Goal: Information Seeking & Learning: Find specific fact

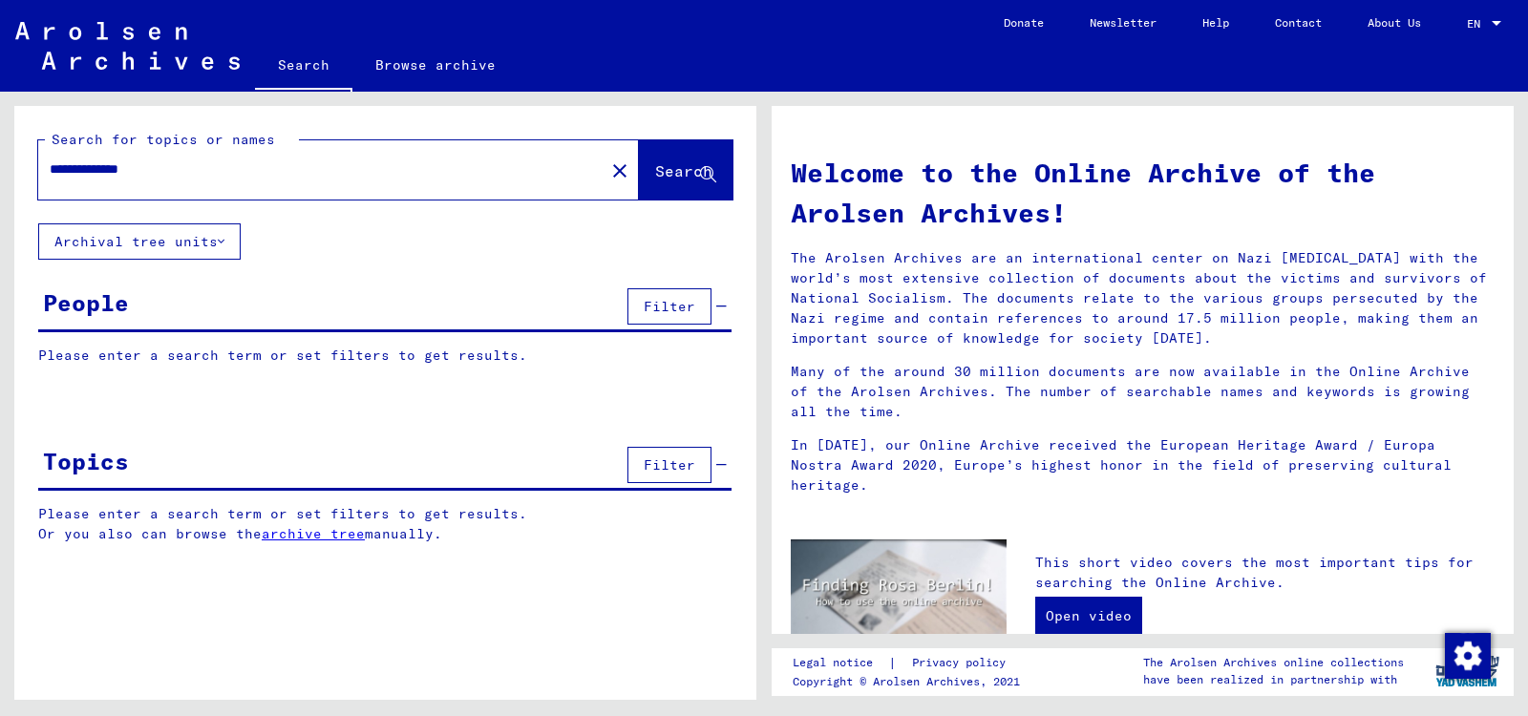
click at [216, 175] on input "**********" at bounding box center [316, 169] width 532 height 20
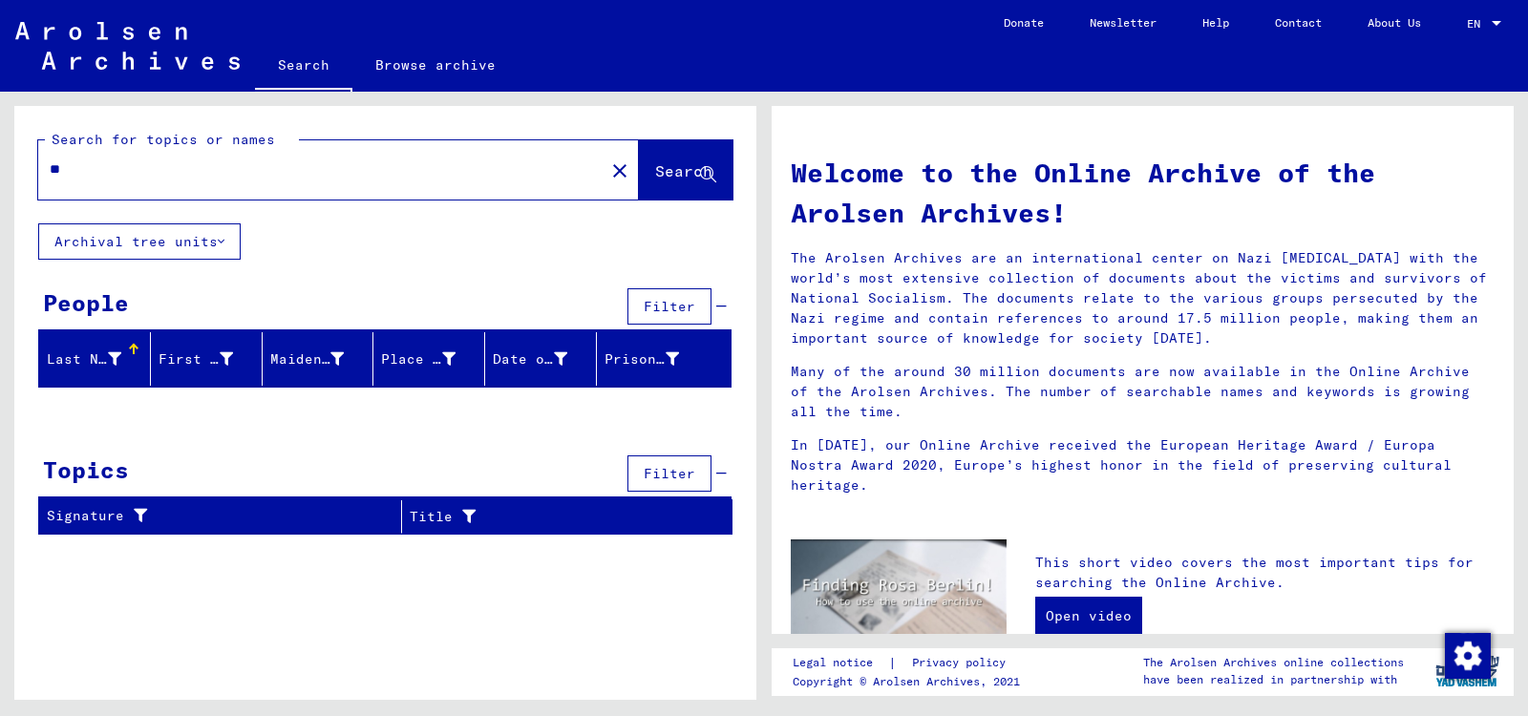
type input "*"
type input "**********"
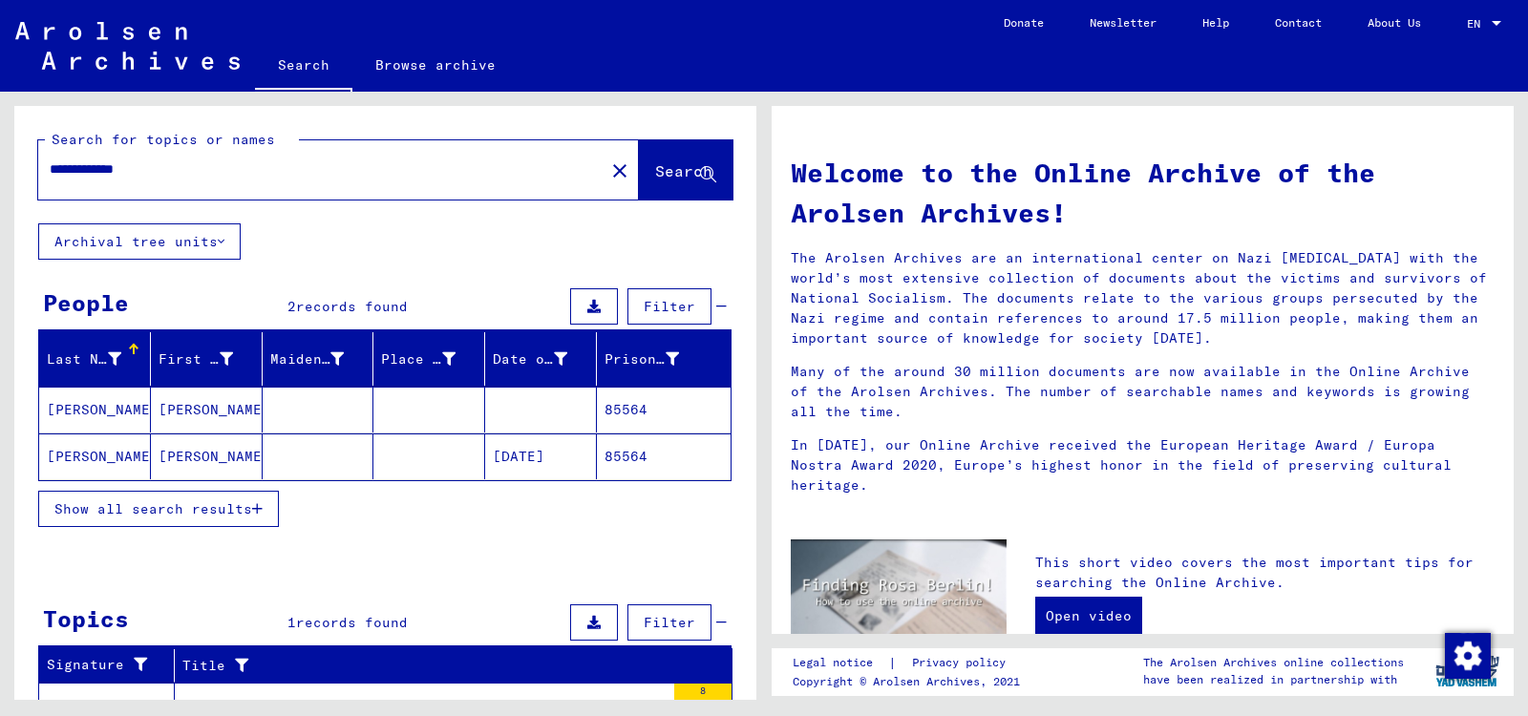
click at [616, 405] on mat-cell "85564" at bounding box center [664, 410] width 134 height 46
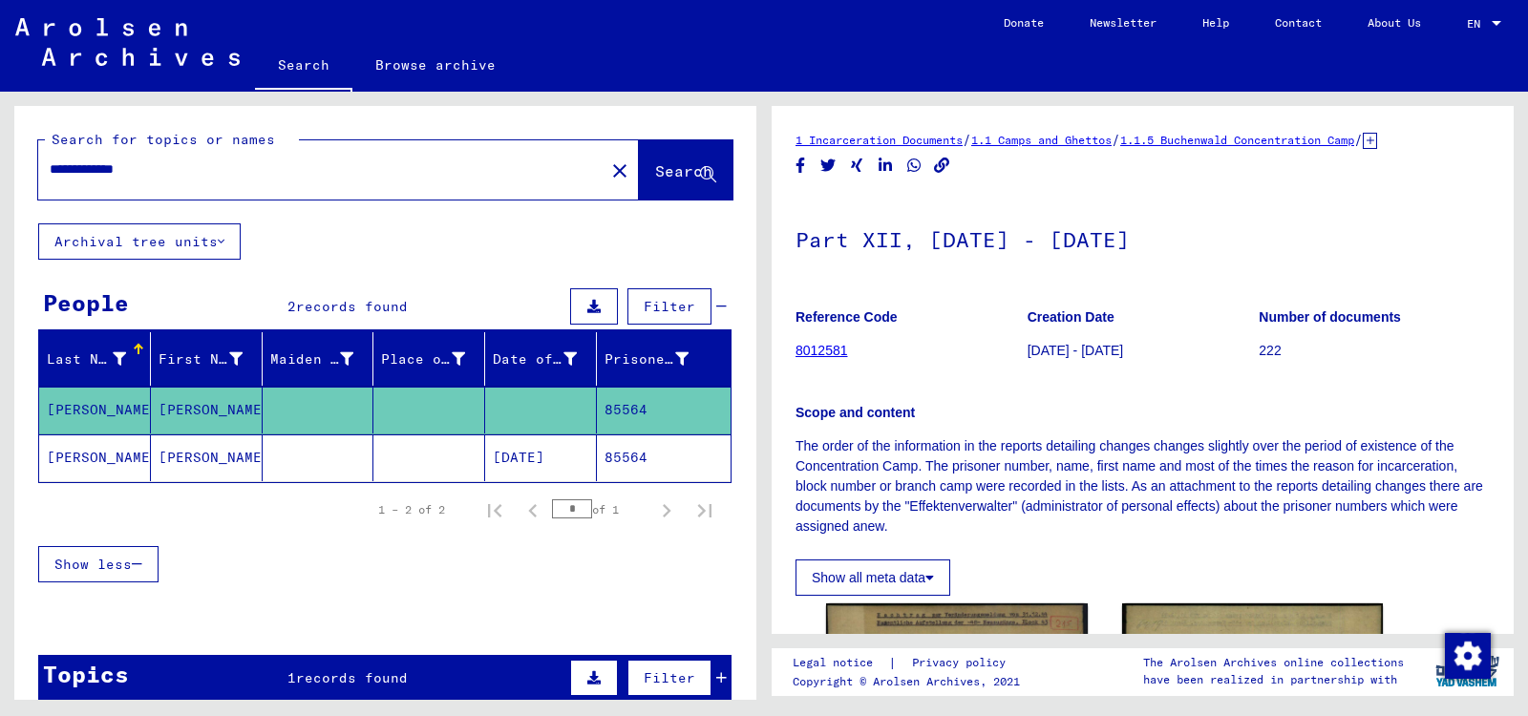
click at [1094, 552] on div "Show all meta data" at bounding box center [1142, 573] width 694 height 46
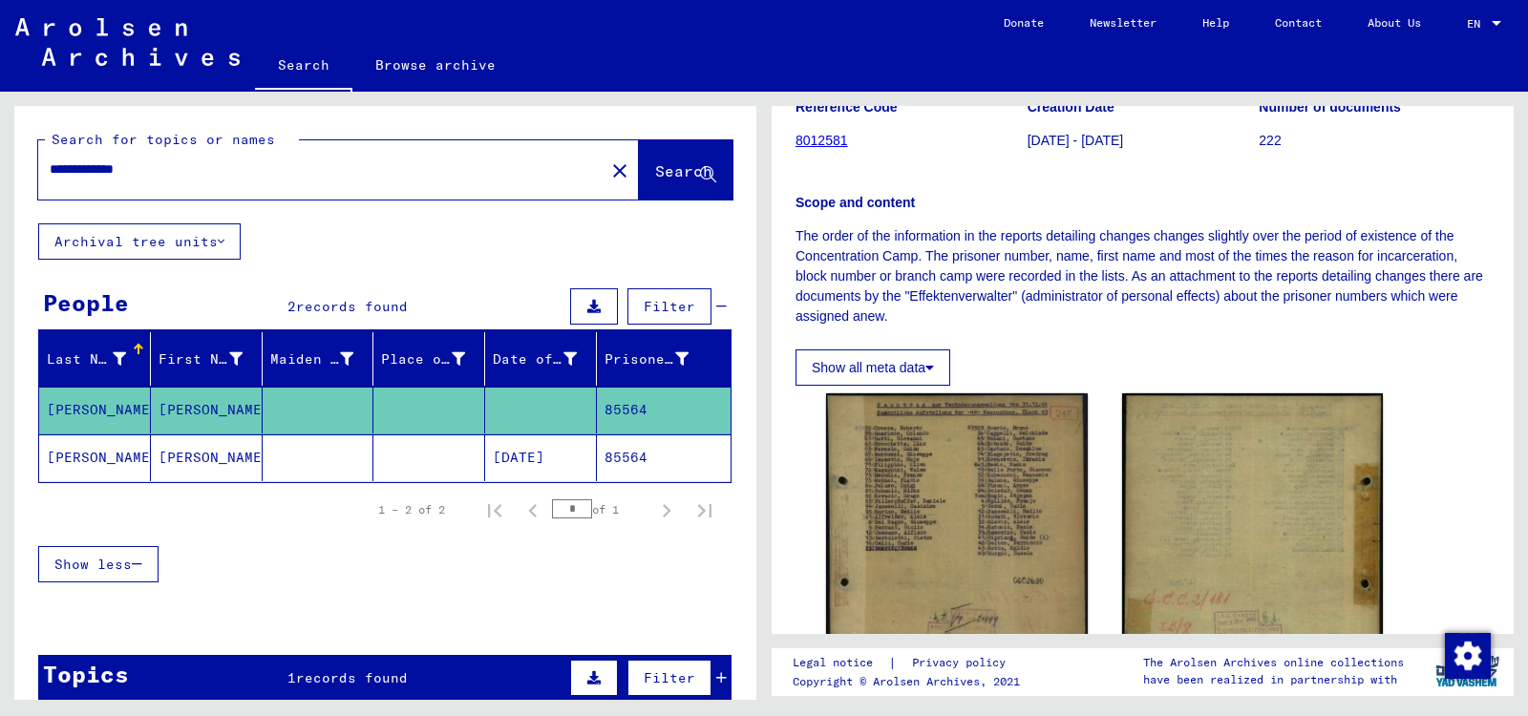
scroll to position [263, 0]
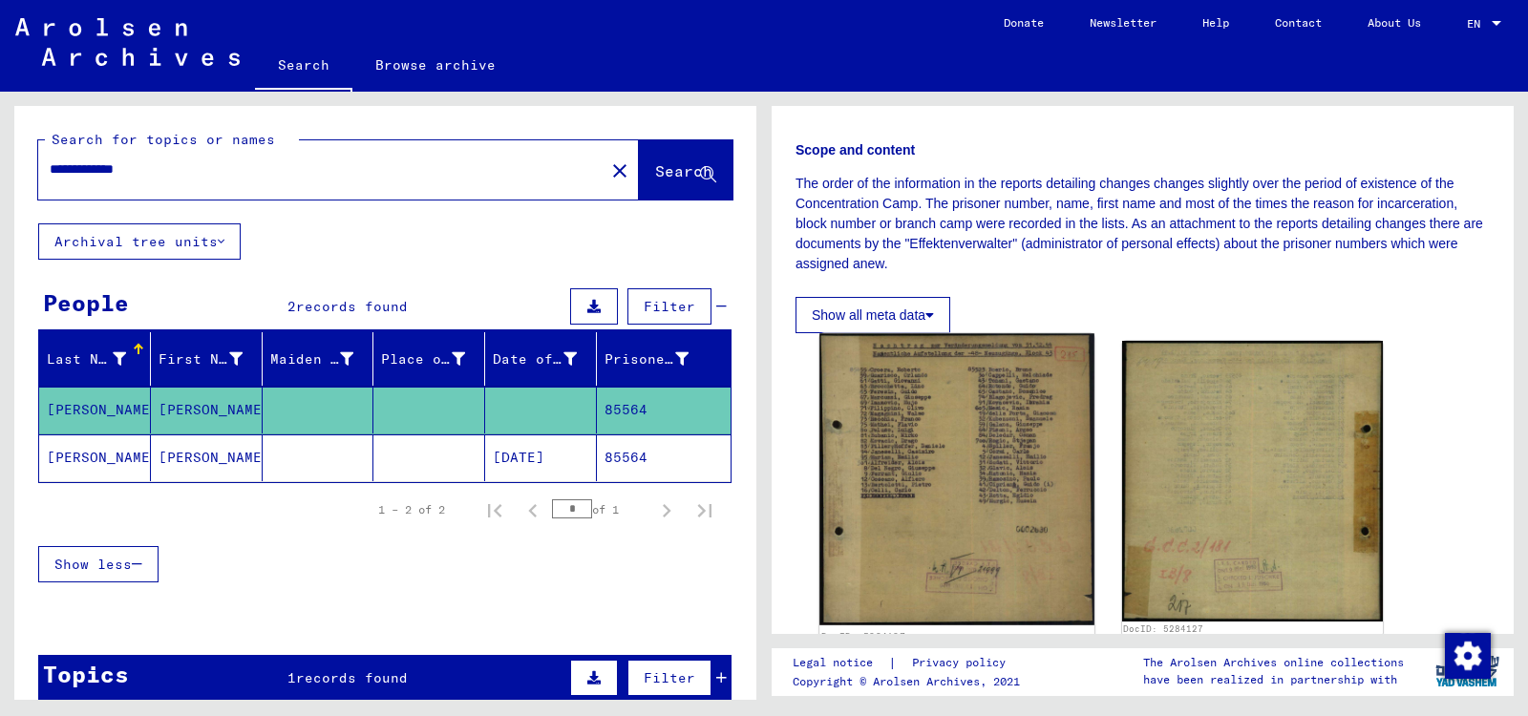
click at [955, 435] on img at bounding box center [956, 479] width 274 height 292
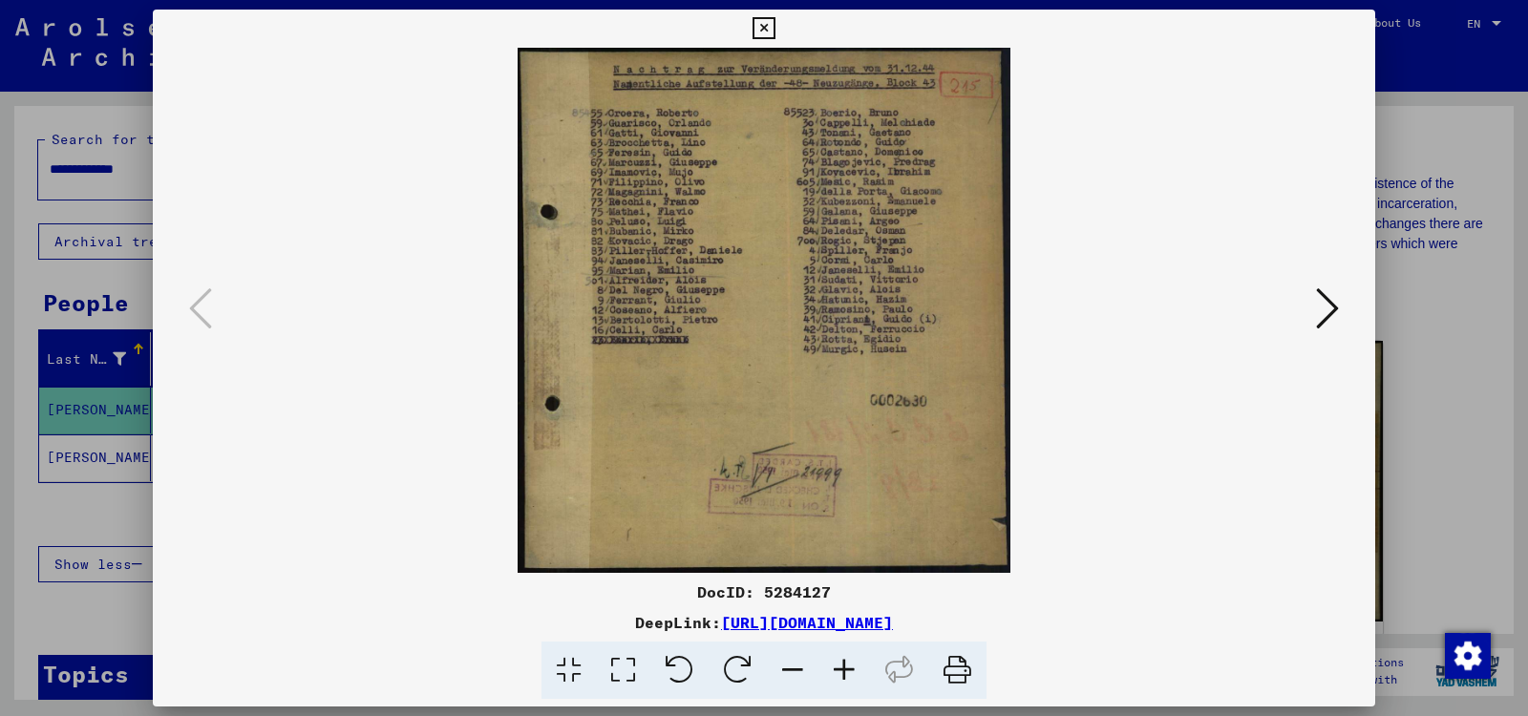
click at [1450, 425] on div at bounding box center [764, 358] width 1528 height 716
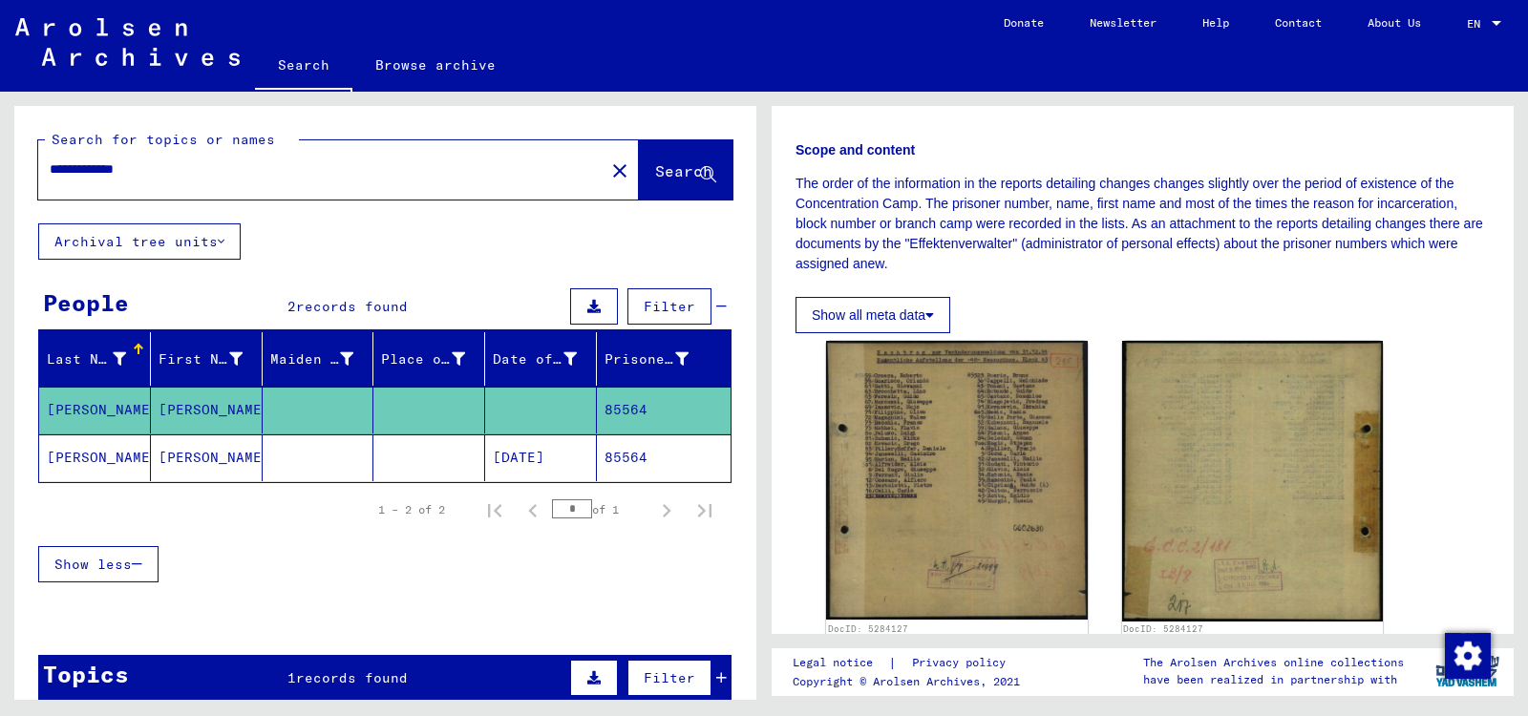
click at [512, 458] on mat-cell "[DATE]" at bounding box center [541, 458] width 112 height 47
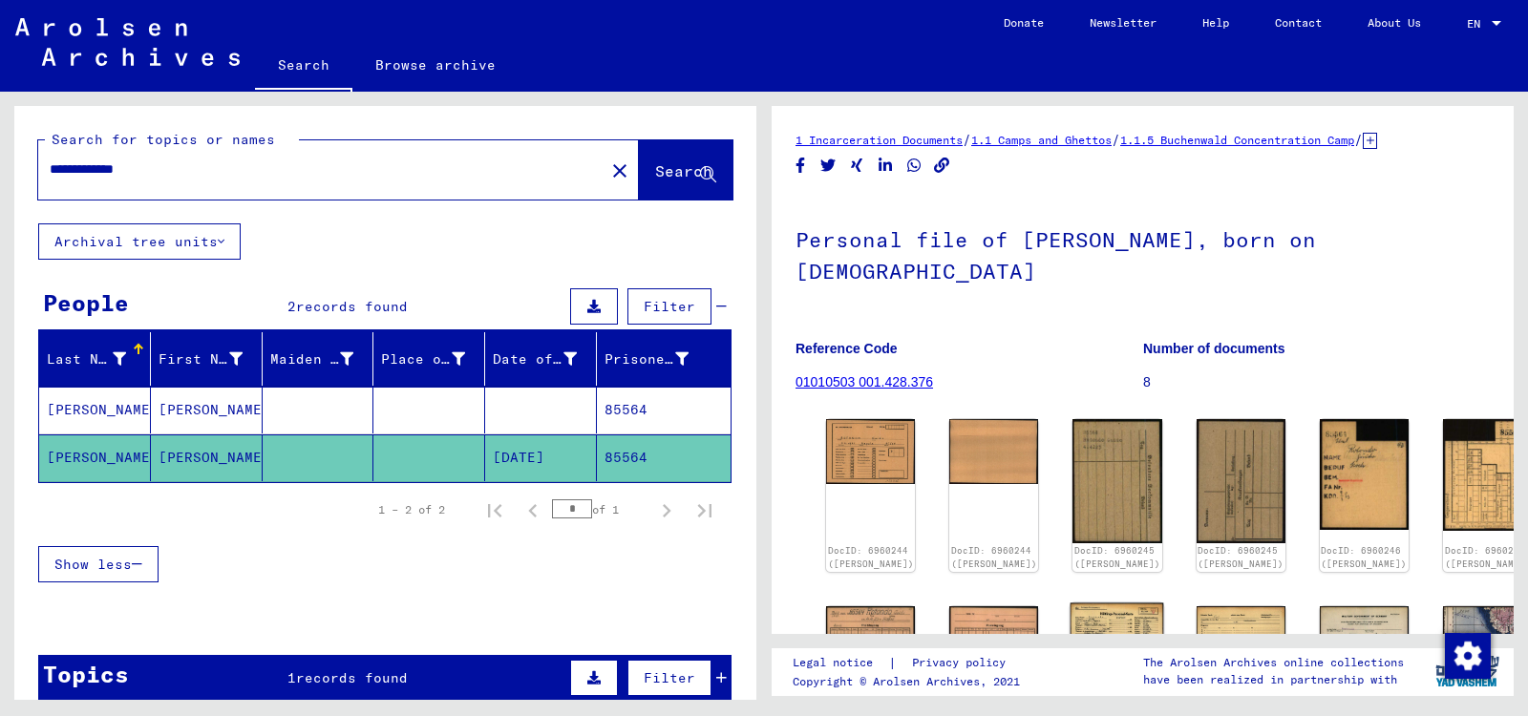
click at [1077, 604] on img at bounding box center [1117, 636] width 94 height 67
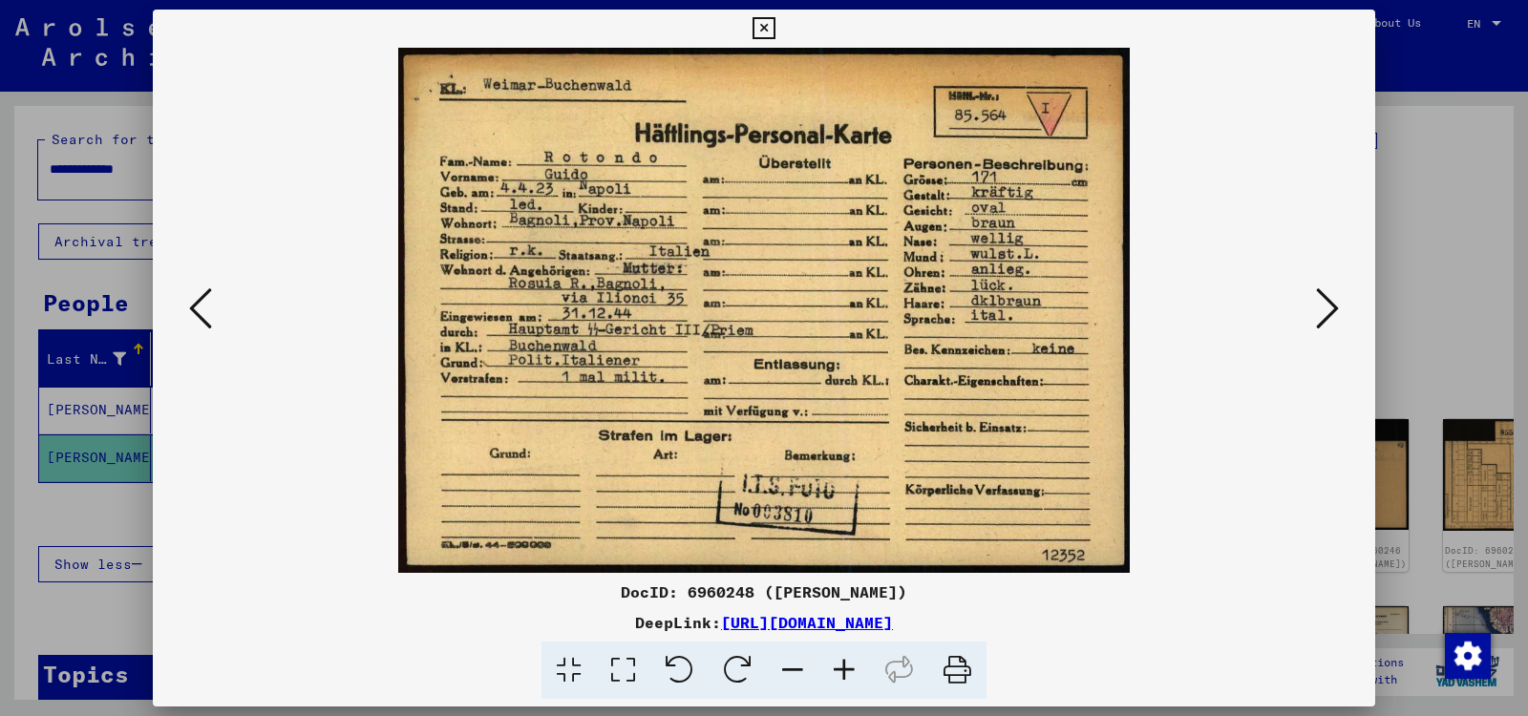
click at [1077, 604] on div "DocID: 6960248 ([PERSON_NAME]) DeepLink: [URL][DOMAIN_NAME]" at bounding box center [764, 640] width 1222 height 119
click at [1325, 307] on icon at bounding box center [1327, 309] width 23 height 46
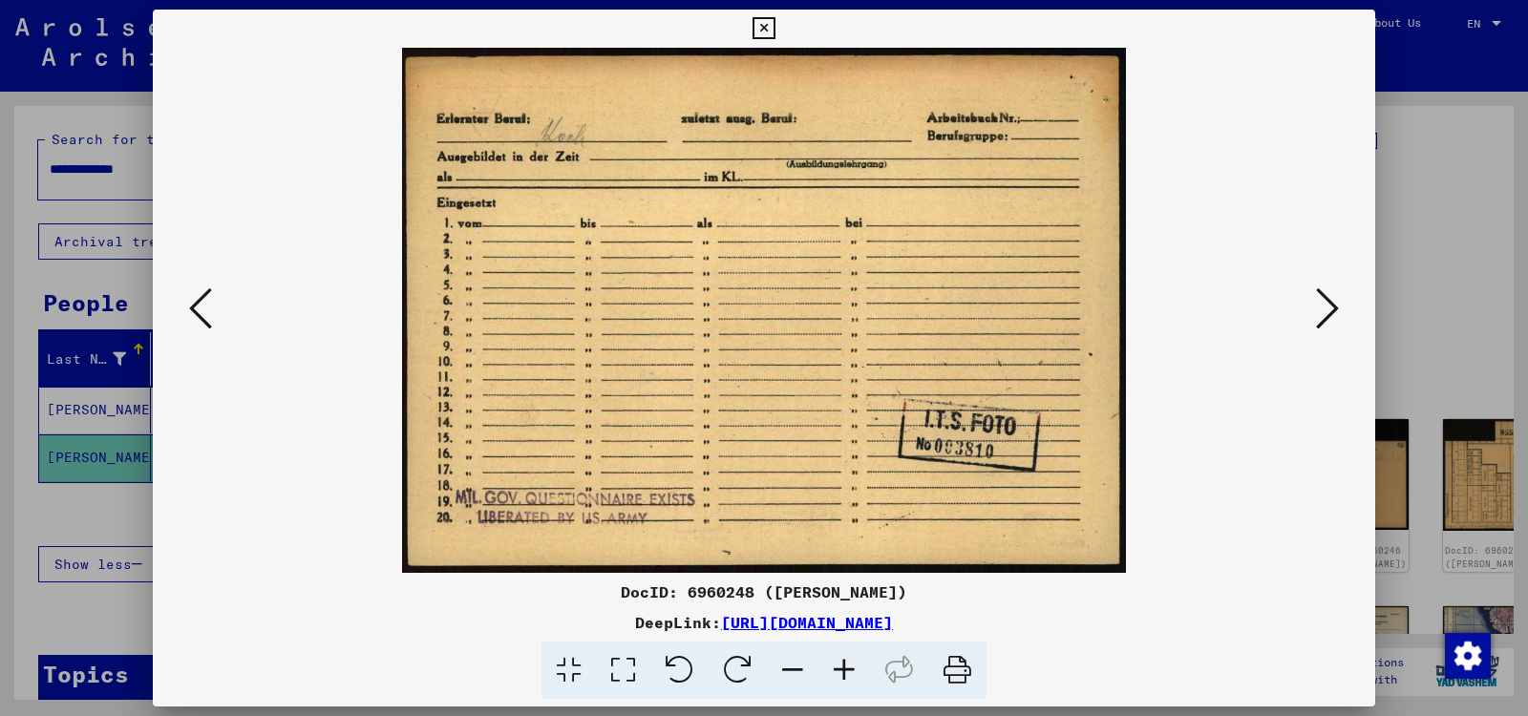
click at [1325, 307] on icon at bounding box center [1327, 309] width 23 height 46
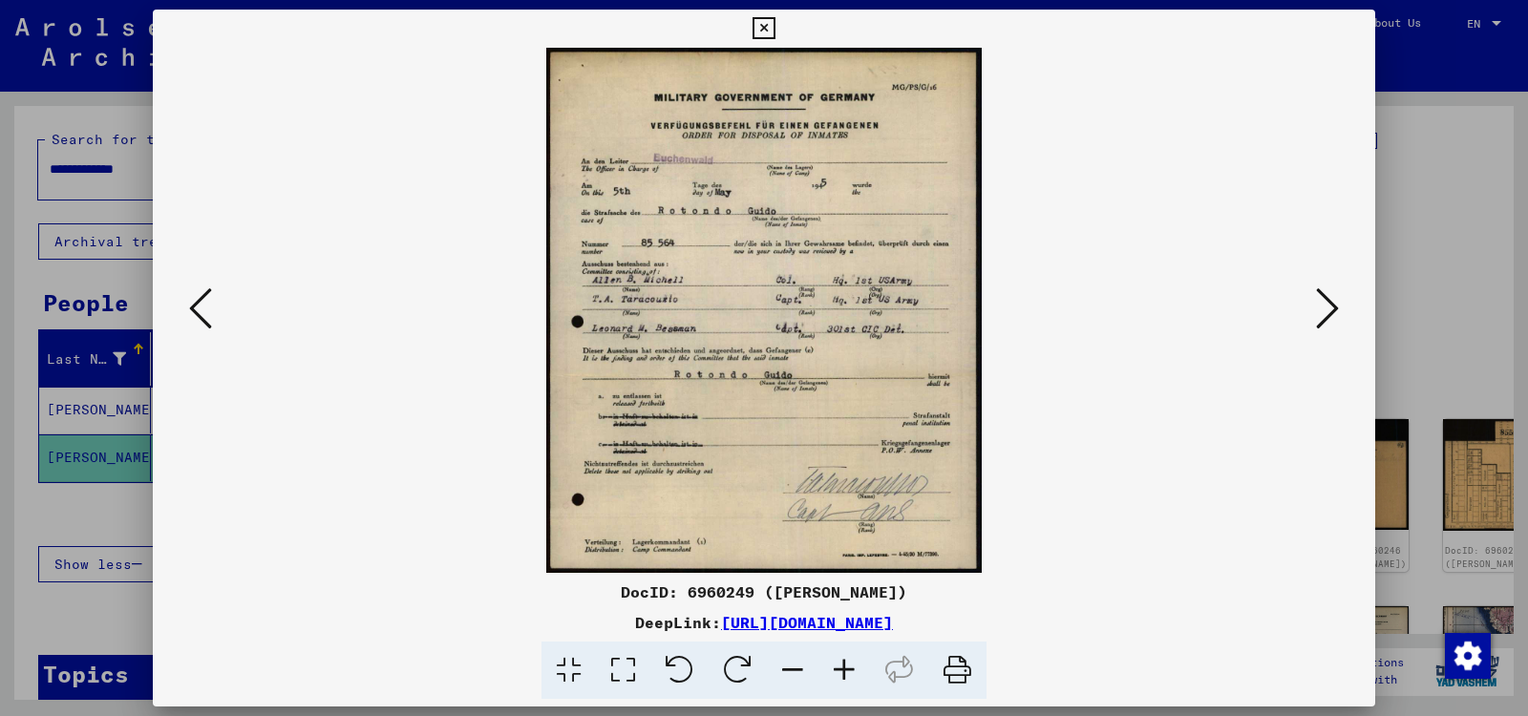
click at [838, 667] on icon at bounding box center [844, 671] width 52 height 58
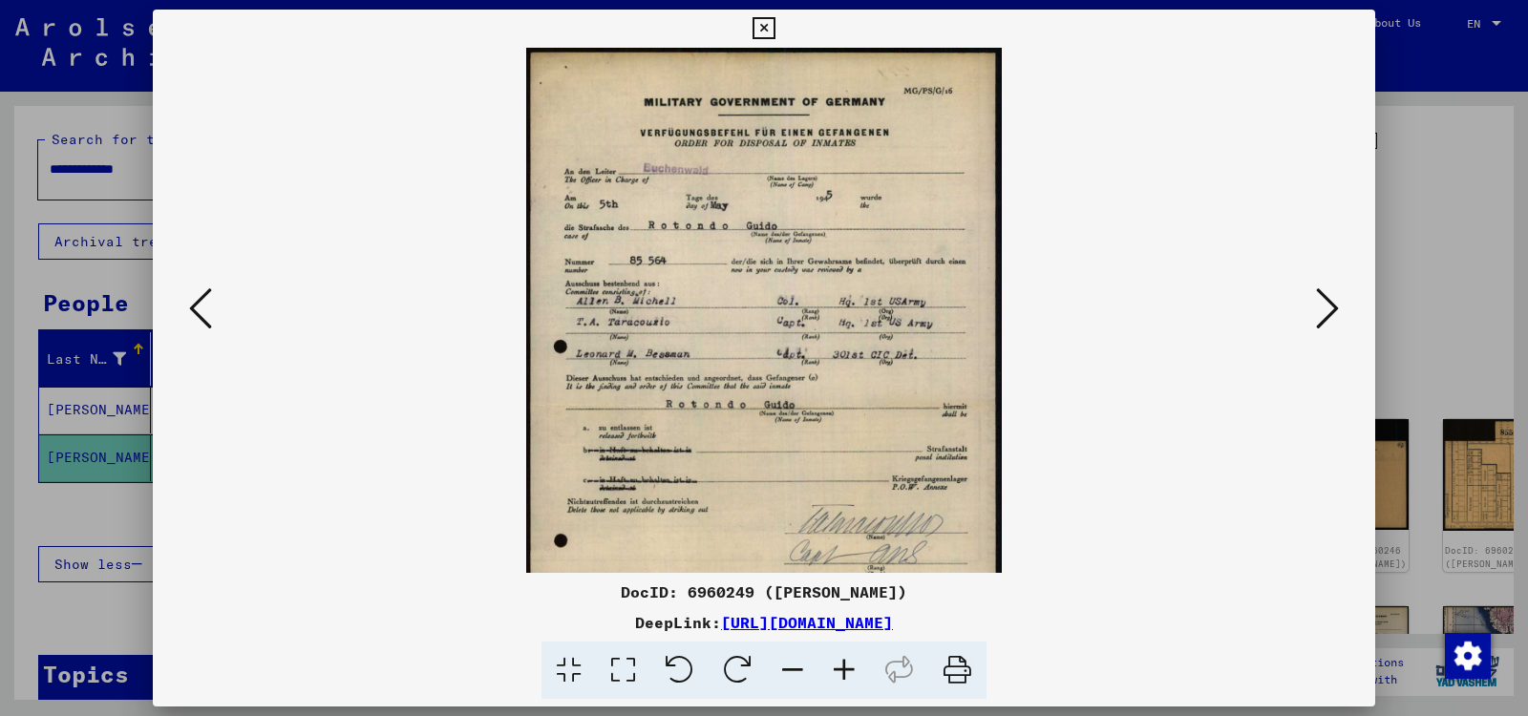
click at [838, 667] on icon at bounding box center [844, 671] width 52 height 58
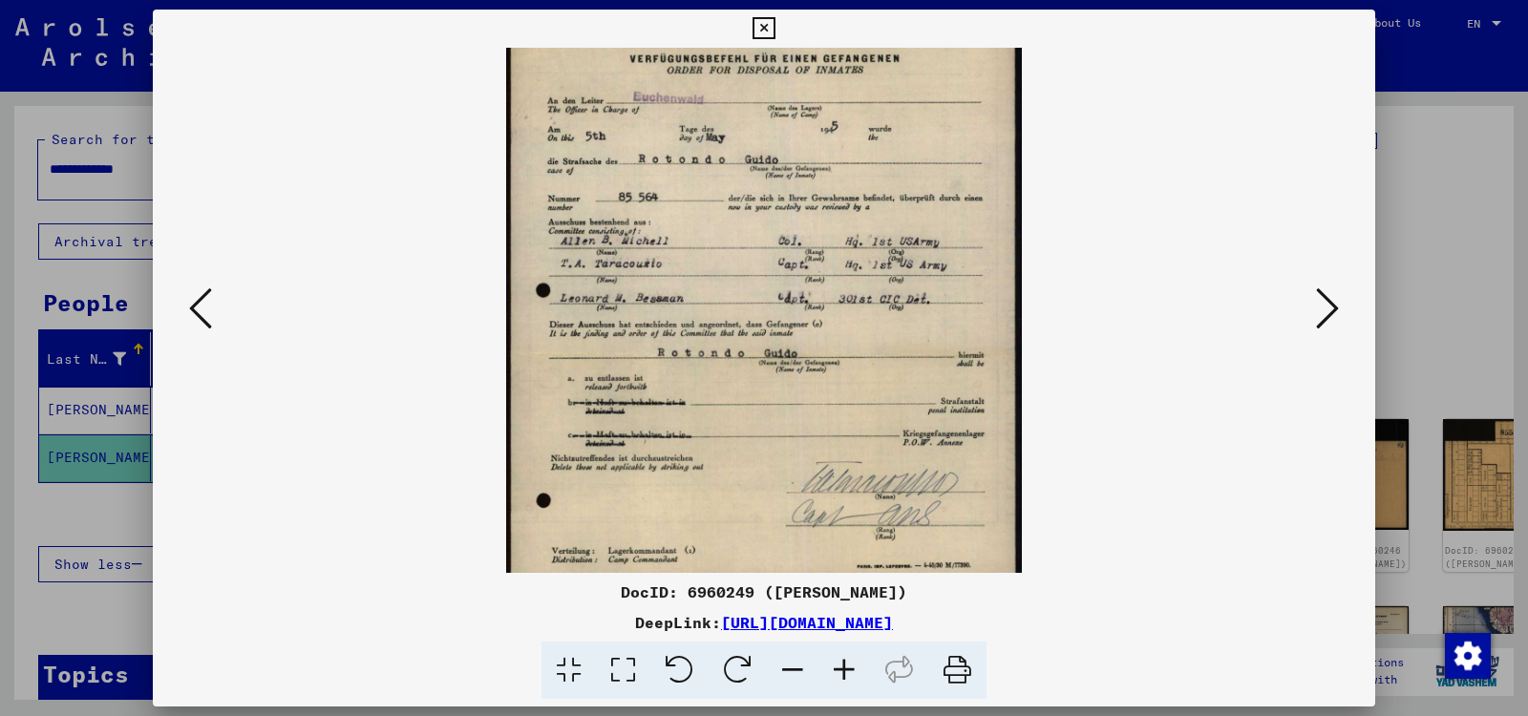
scroll to position [95, 0]
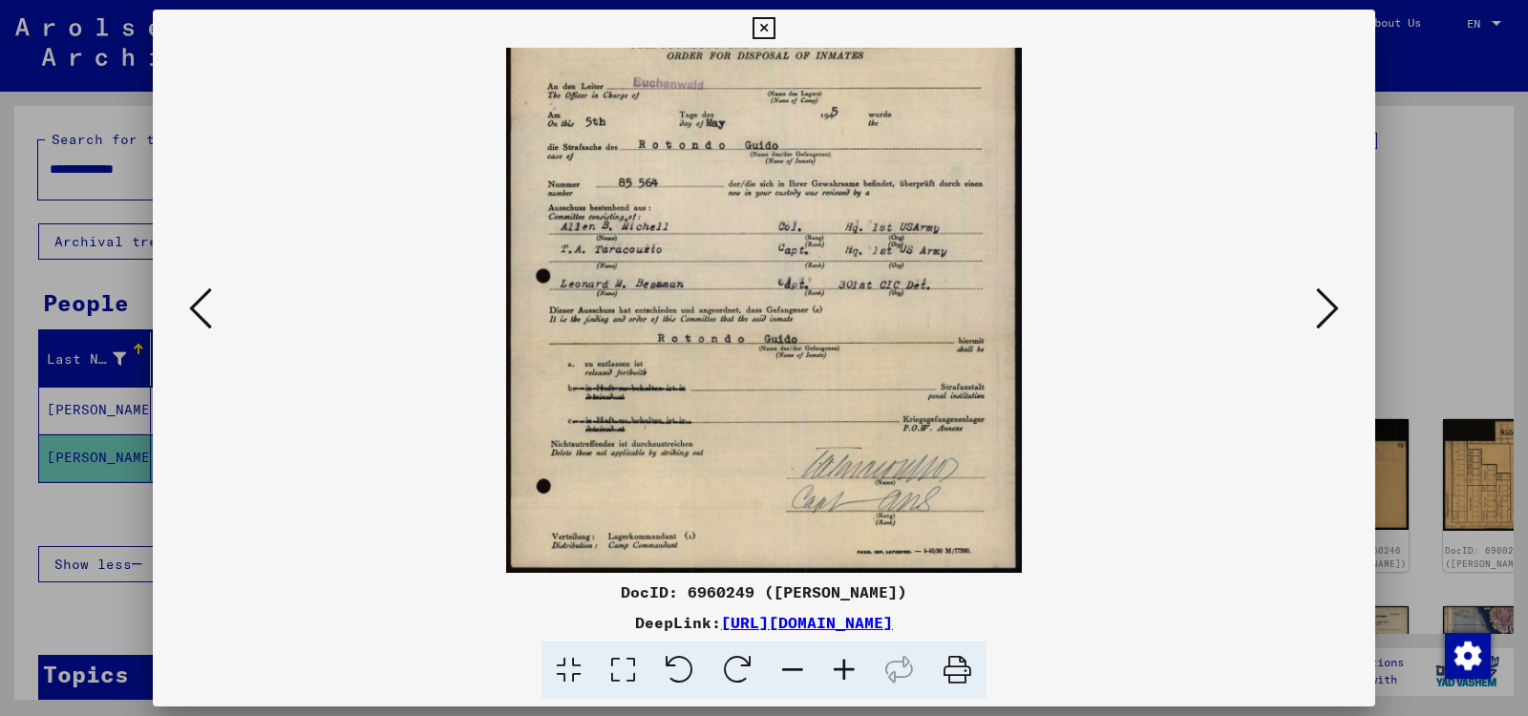
drag, startPoint x: 872, startPoint y: 475, endPoint x: 880, endPoint y: 296, distance: 178.7
click at [880, 296] on img at bounding box center [763, 262] width 515 height 621
click at [1325, 308] on icon at bounding box center [1327, 309] width 23 height 46
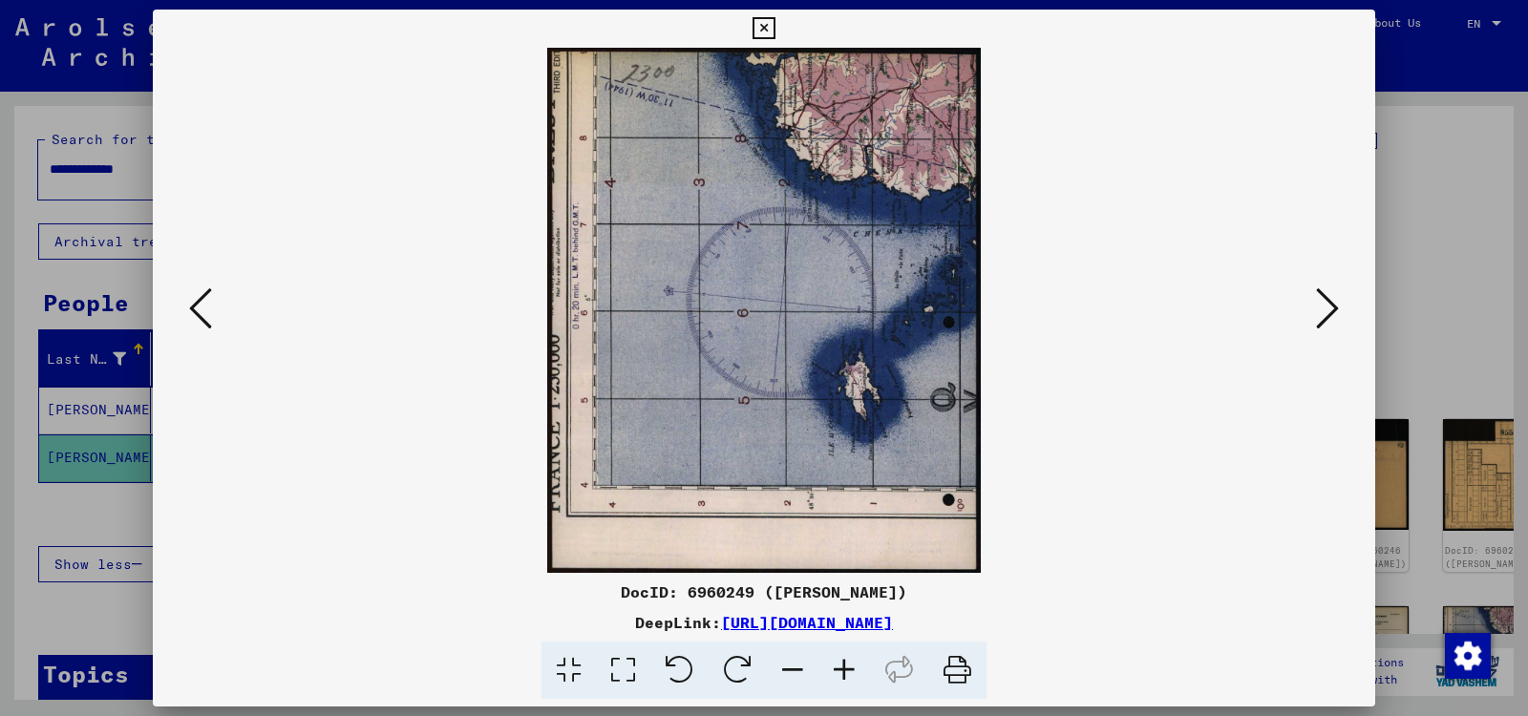
scroll to position [0, 0]
click at [1325, 308] on icon at bounding box center [1327, 309] width 23 height 46
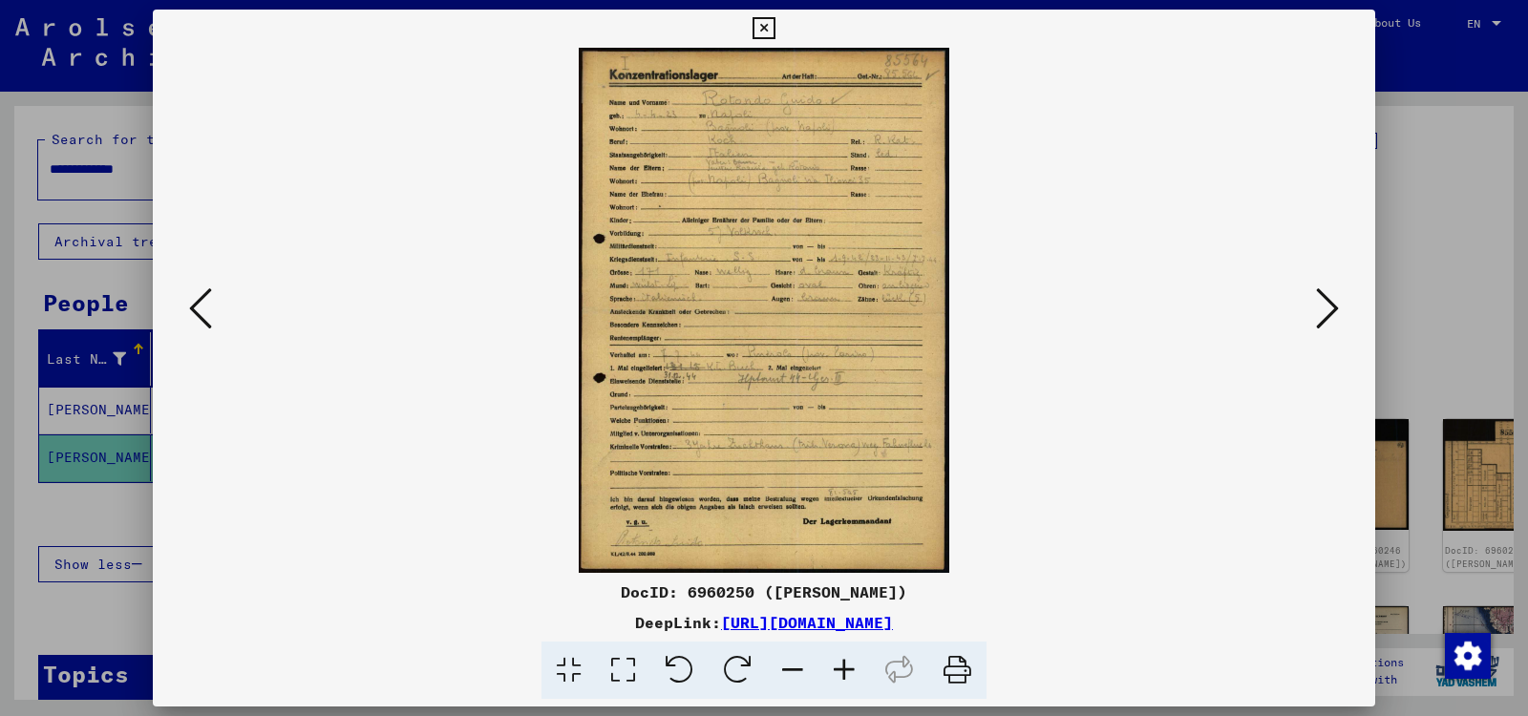
click at [1328, 308] on icon at bounding box center [1327, 309] width 23 height 46
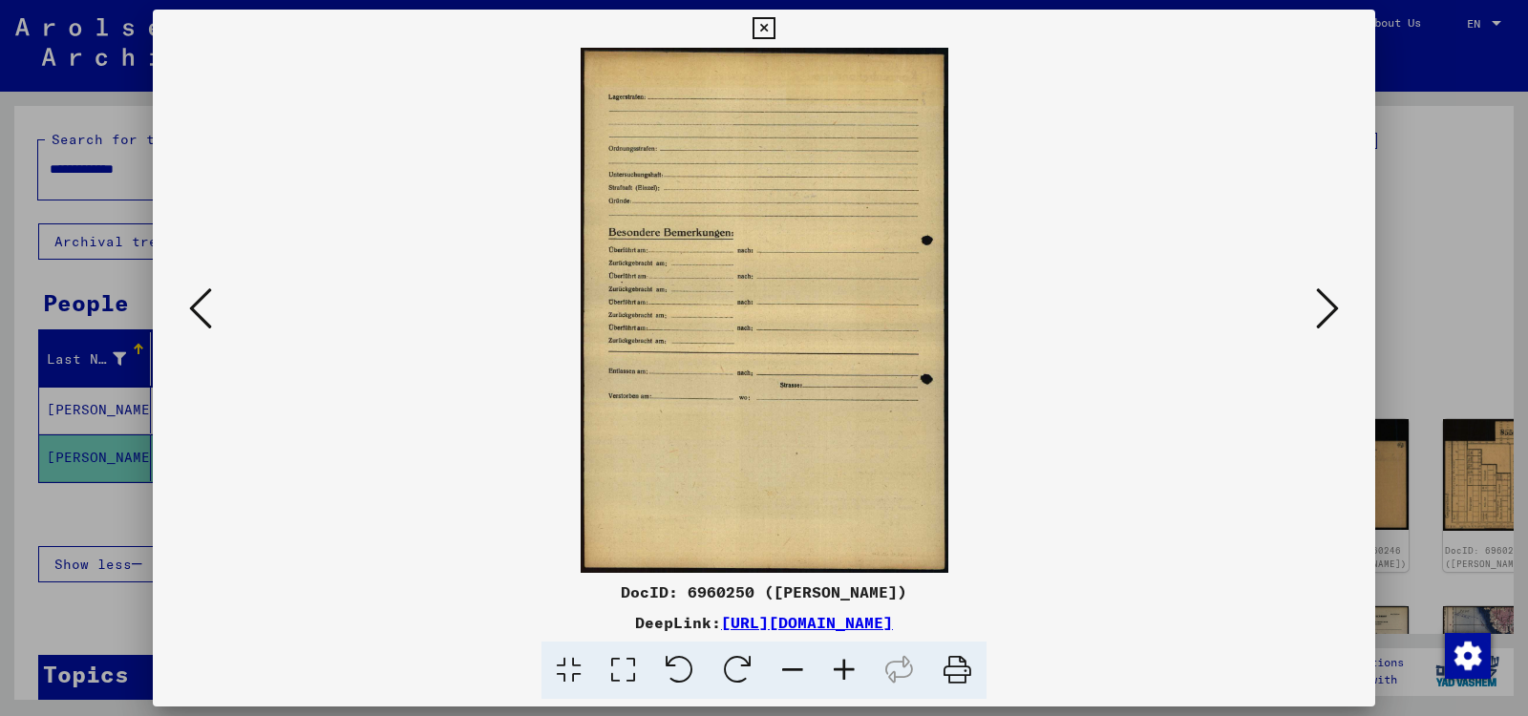
click at [1328, 308] on icon at bounding box center [1327, 309] width 23 height 46
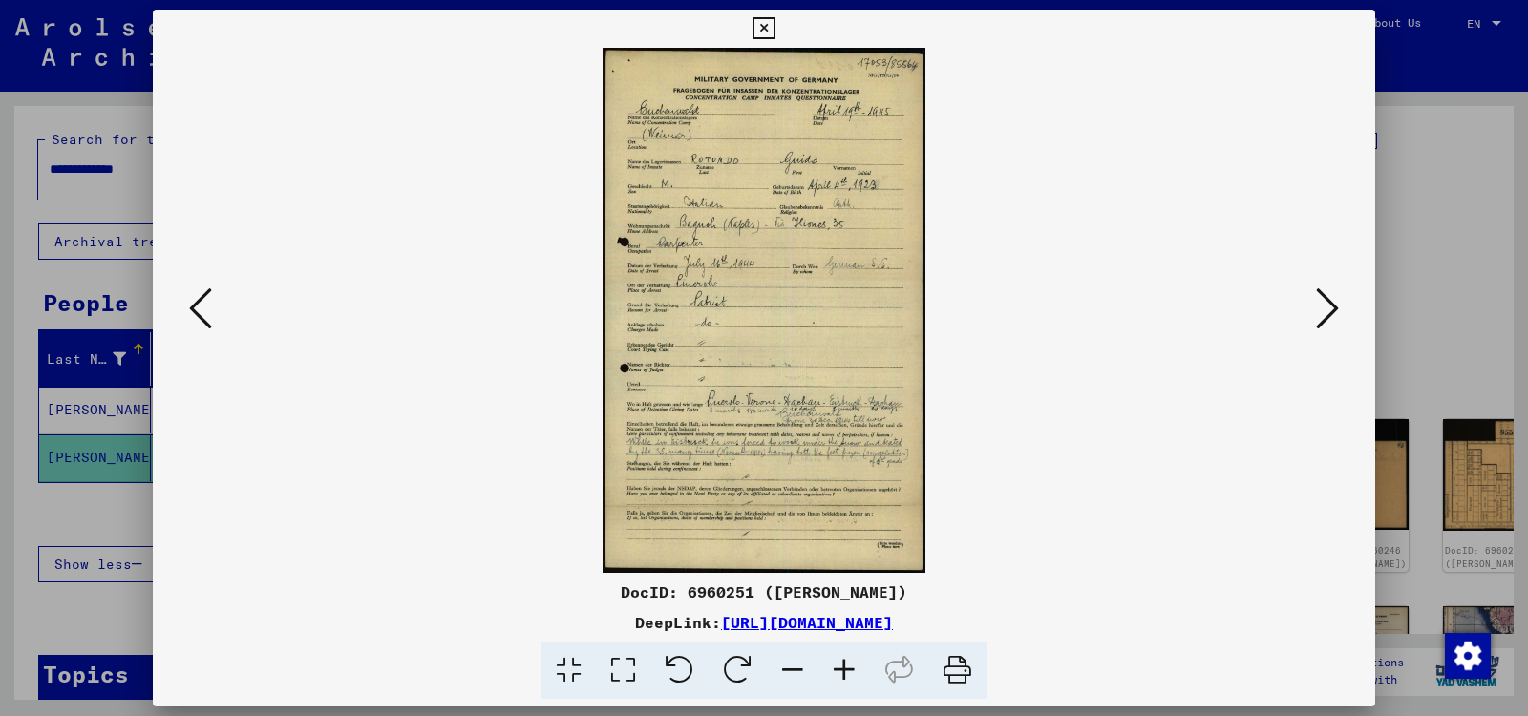
click at [843, 667] on icon at bounding box center [844, 671] width 52 height 58
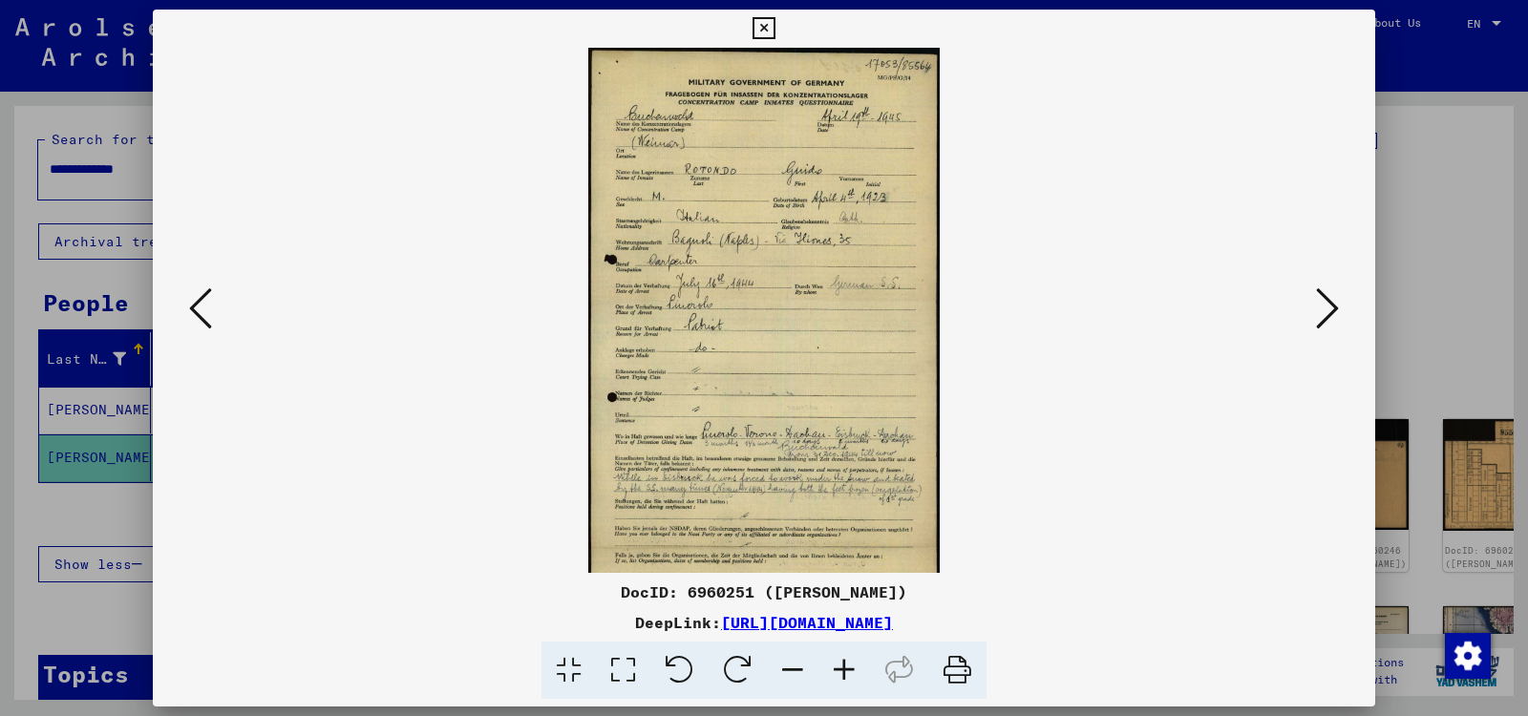
click at [840, 661] on icon at bounding box center [844, 671] width 52 height 58
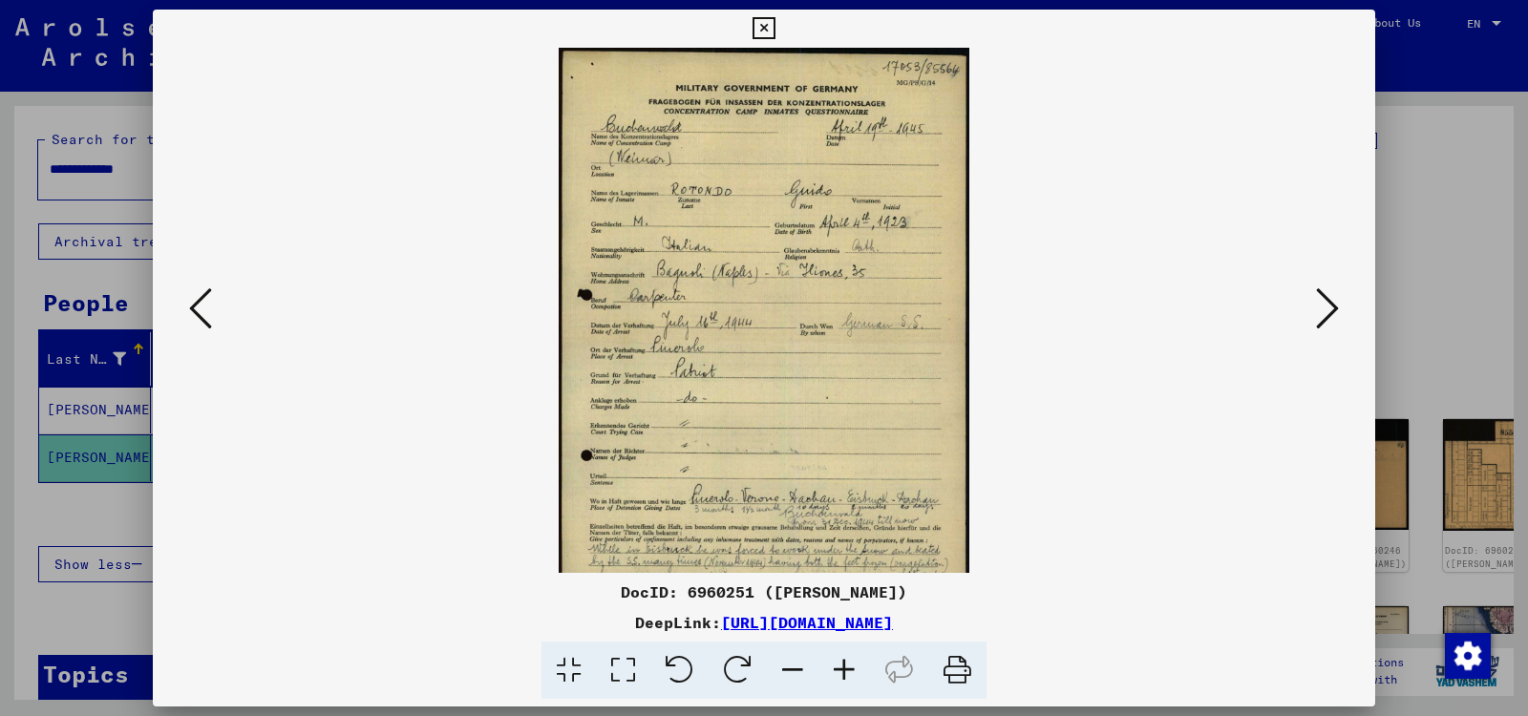
click at [840, 661] on icon at bounding box center [844, 671] width 52 height 58
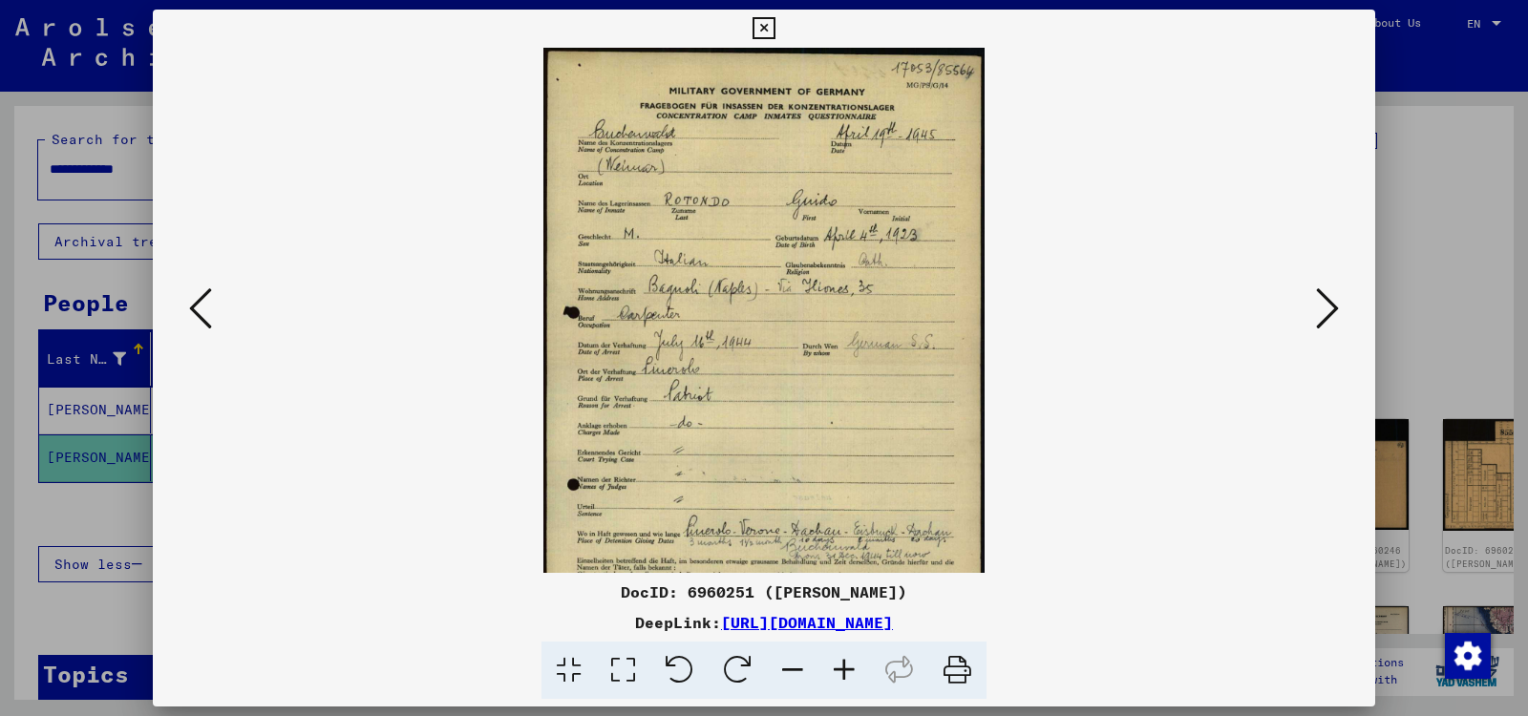
click at [840, 661] on icon at bounding box center [844, 671] width 52 height 58
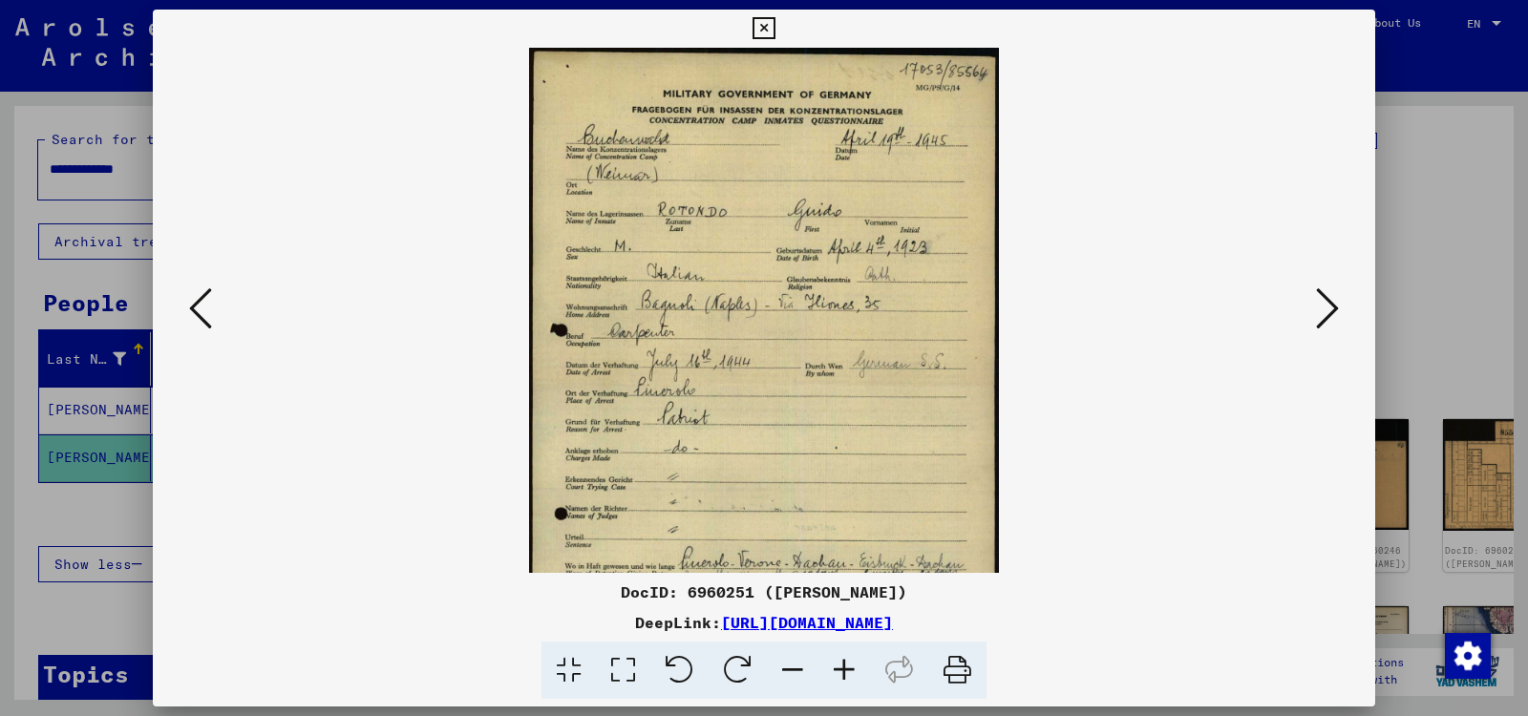
click at [840, 661] on icon at bounding box center [844, 671] width 52 height 58
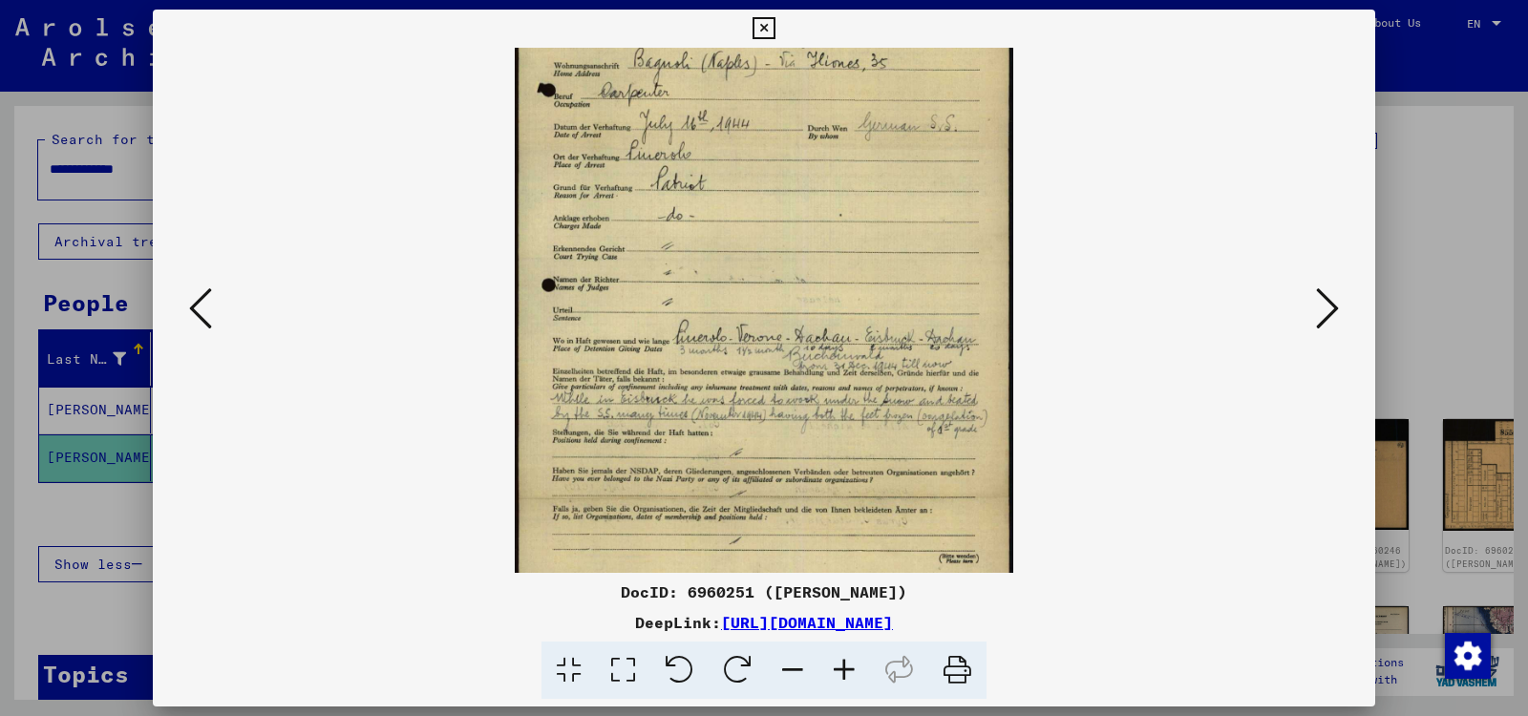
scroll to position [271, 0]
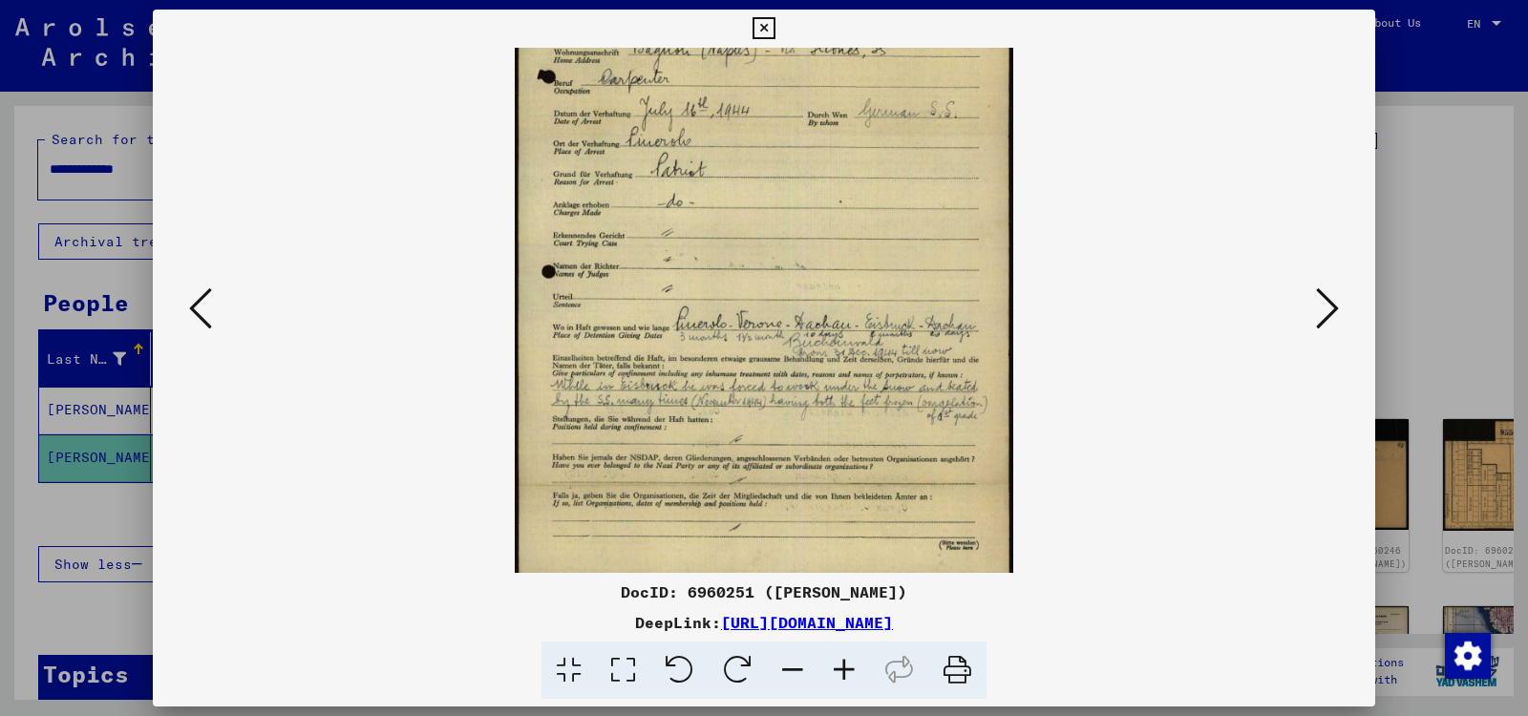
drag, startPoint x: 839, startPoint y: 531, endPoint x: 820, endPoint y: 258, distance: 273.8
click at [820, 258] on img at bounding box center [764, 183] width 499 height 812
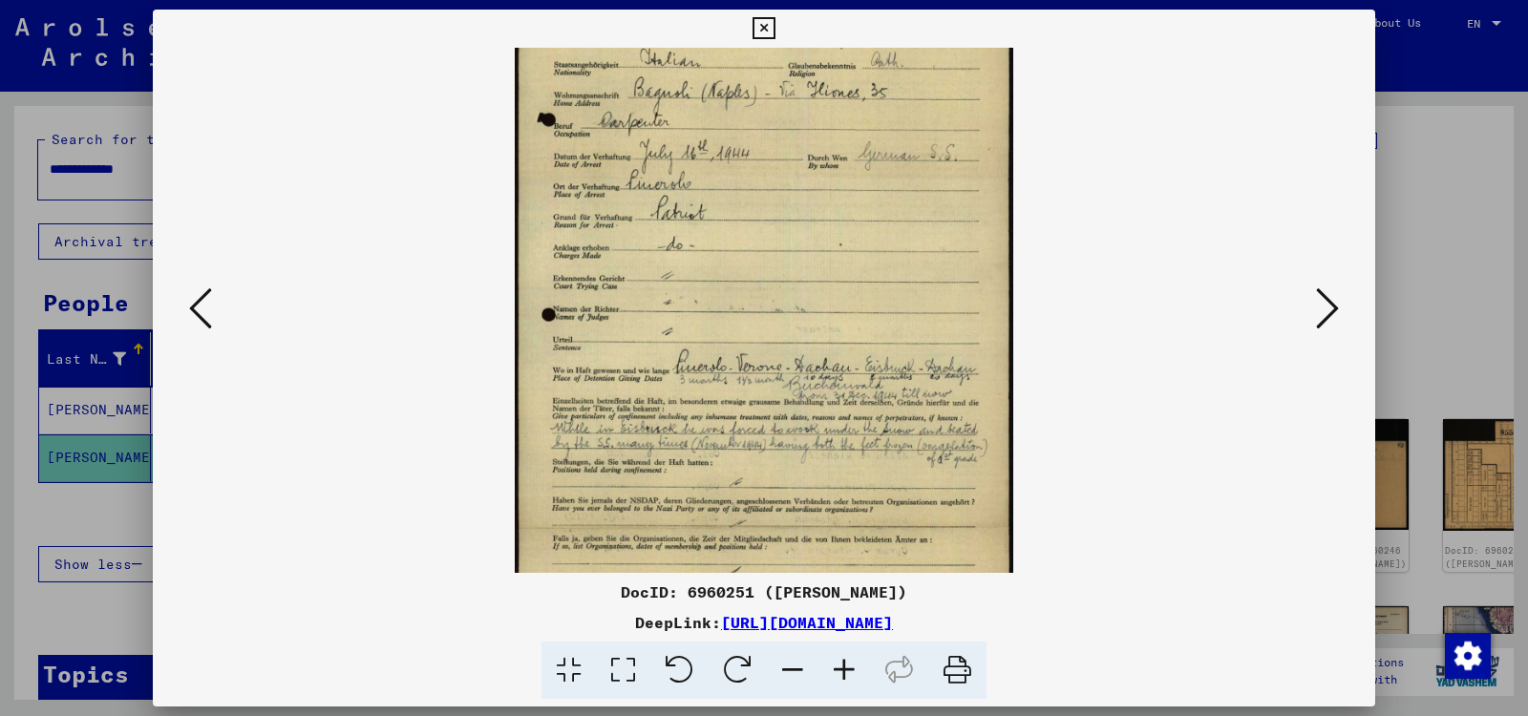
scroll to position [286, 0]
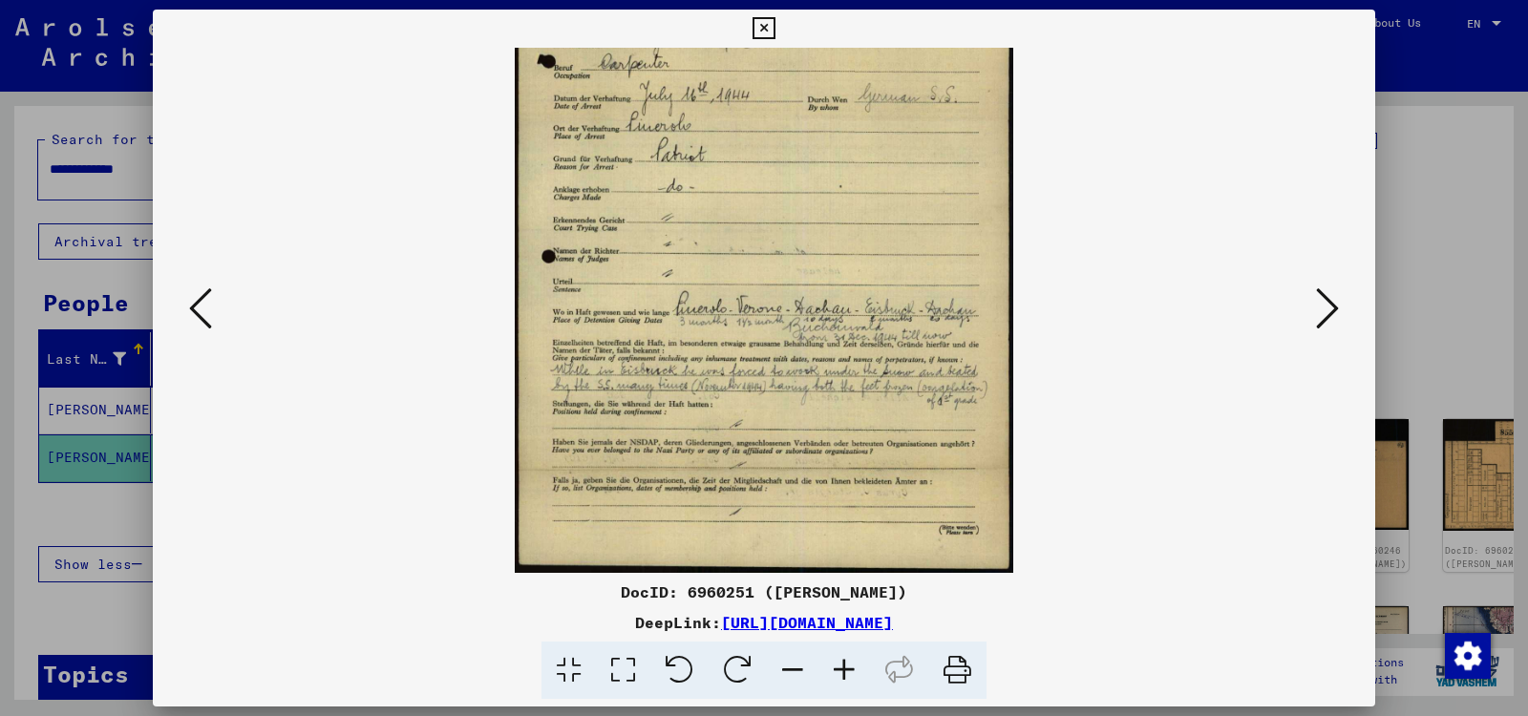
drag, startPoint x: 960, startPoint y: 441, endPoint x: 929, endPoint y: 203, distance: 239.7
click at [929, 203] on img at bounding box center [764, 167] width 499 height 812
click at [1334, 307] on icon at bounding box center [1327, 309] width 23 height 46
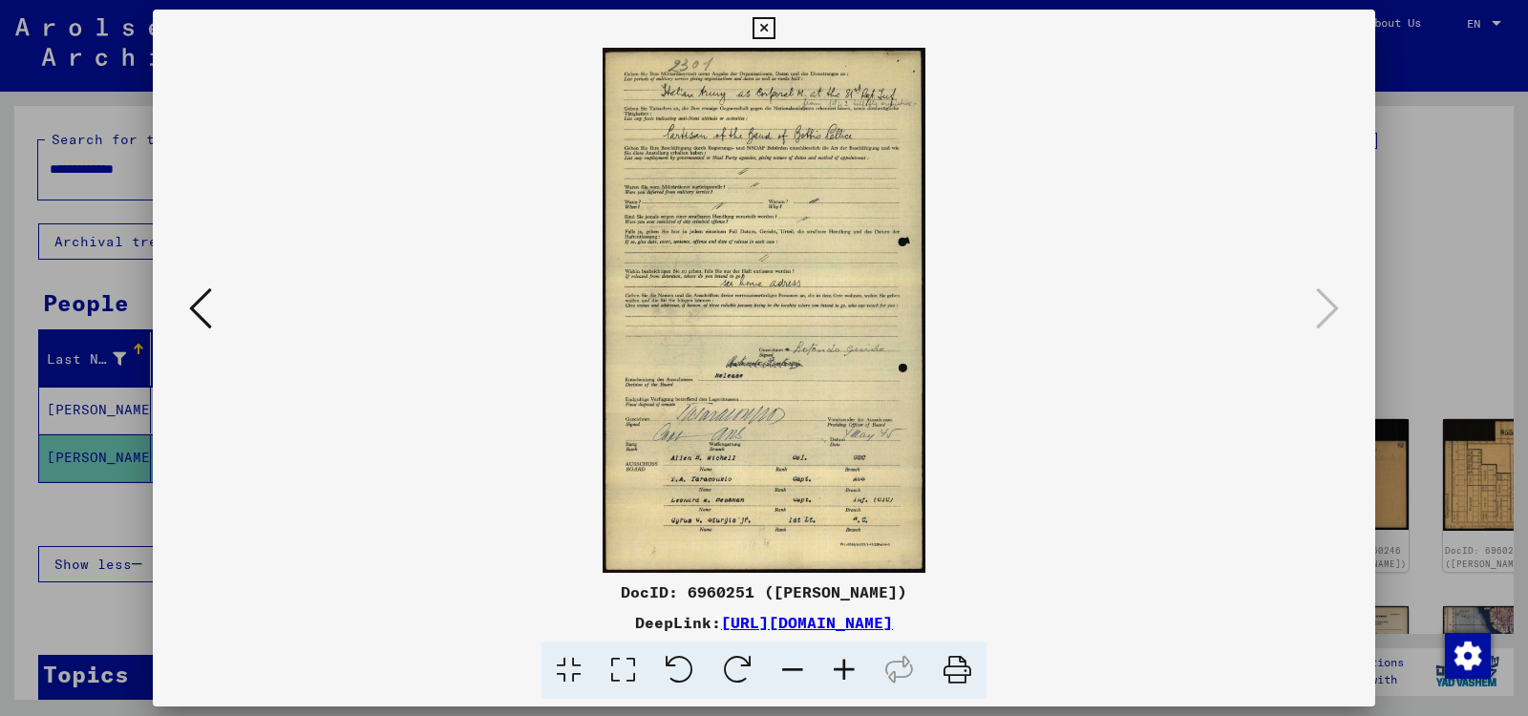
scroll to position [0, 0]
drag, startPoint x: 845, startPoint y: 328, endPoint x: 843, endPoint y: 389, distance: 61.1
click at [843, 389] on img at bounding box center [764, 310] width 323 height 525
click at [840, 662] on icon at bounding box center [844, 671] width 52 height 58
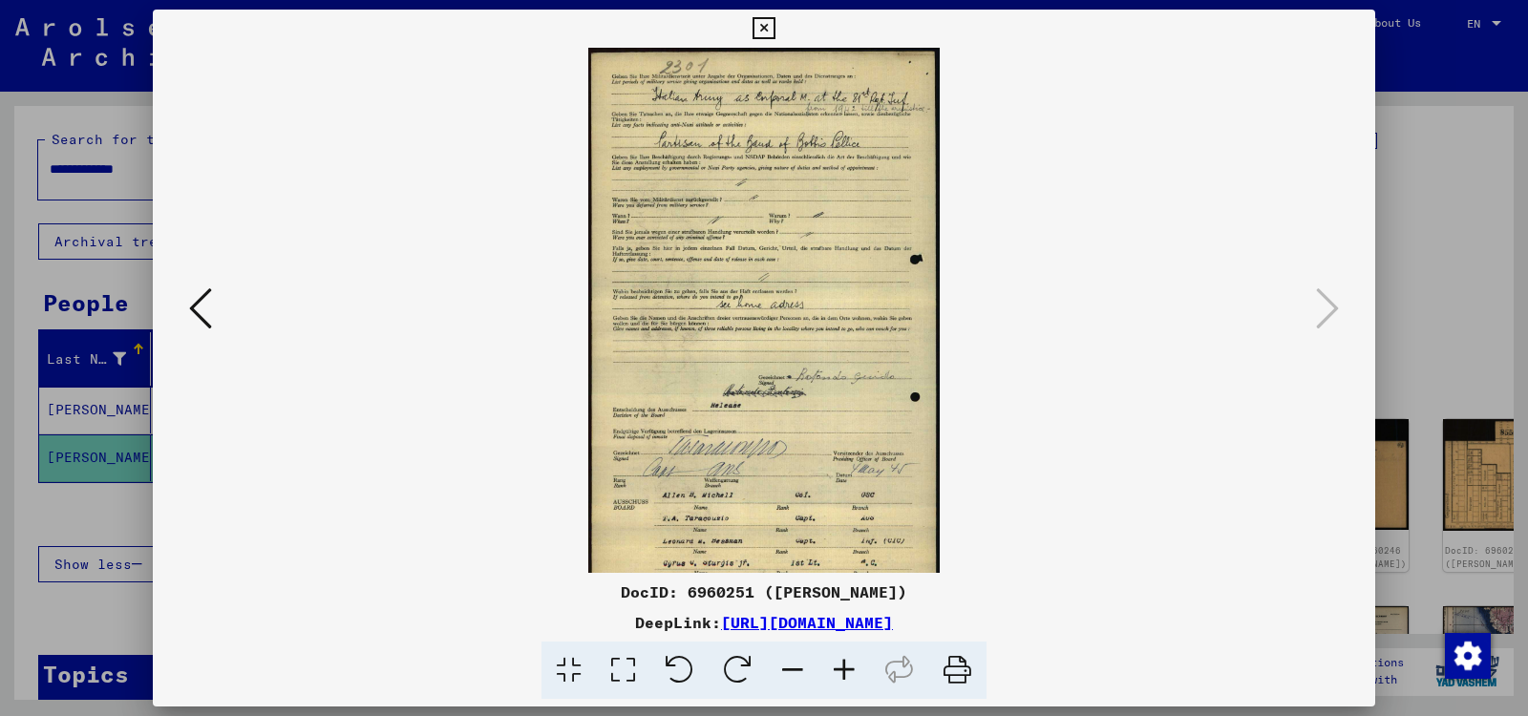
click at [838, 667] on icon at bounding box center [844, 671] width 52 height 58
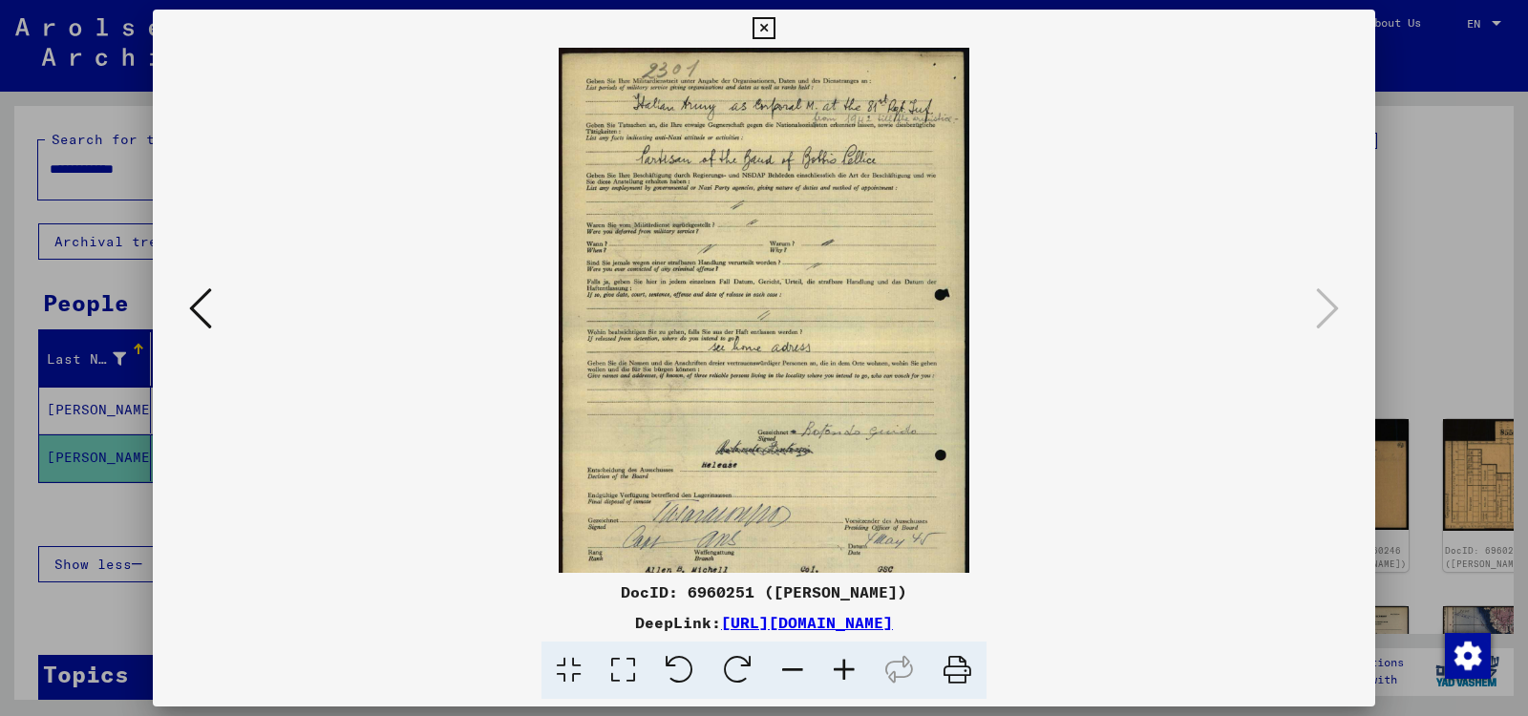
click at [838, 667] on icon at bounding box center [844, 671] width 52 height 58
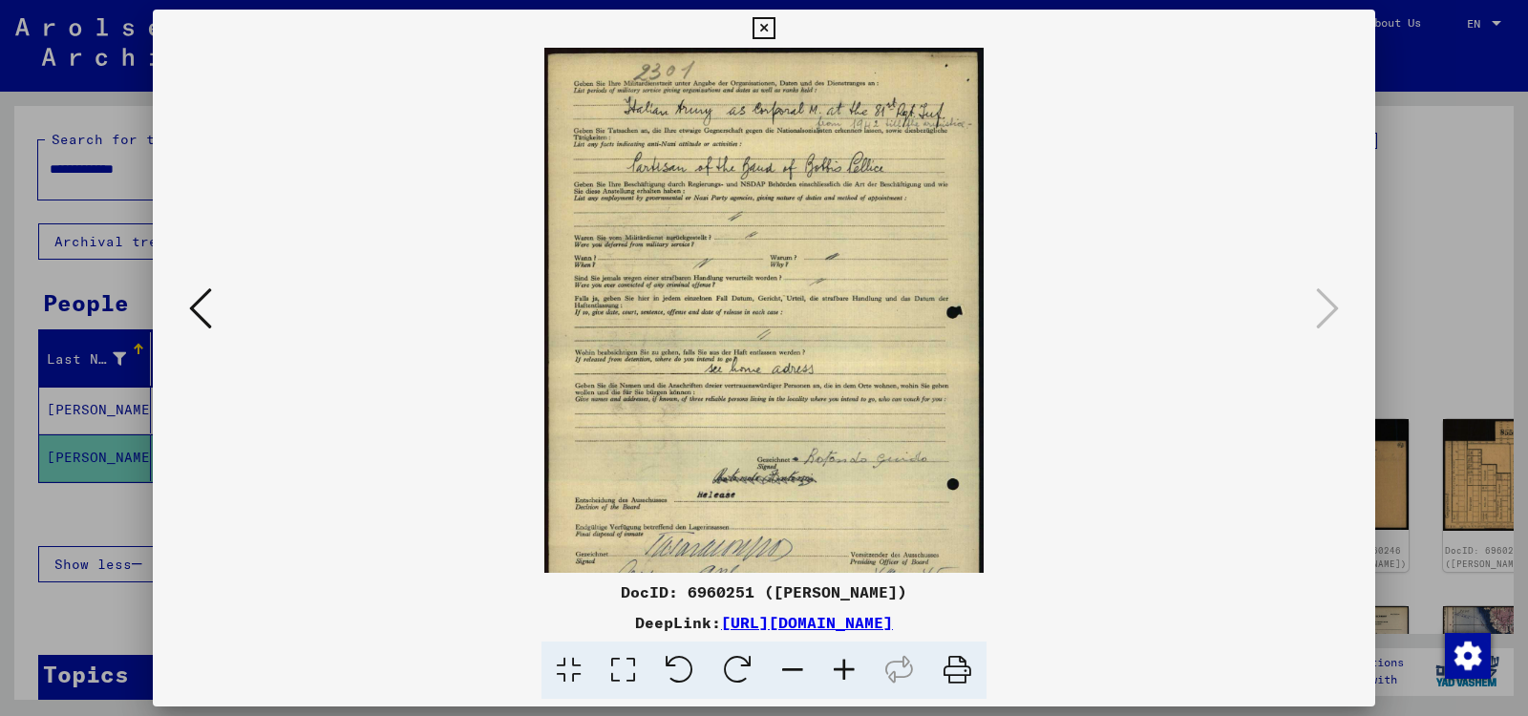
click at [838, 667] on icon at bounding box center [844, 671] width 52 height 58
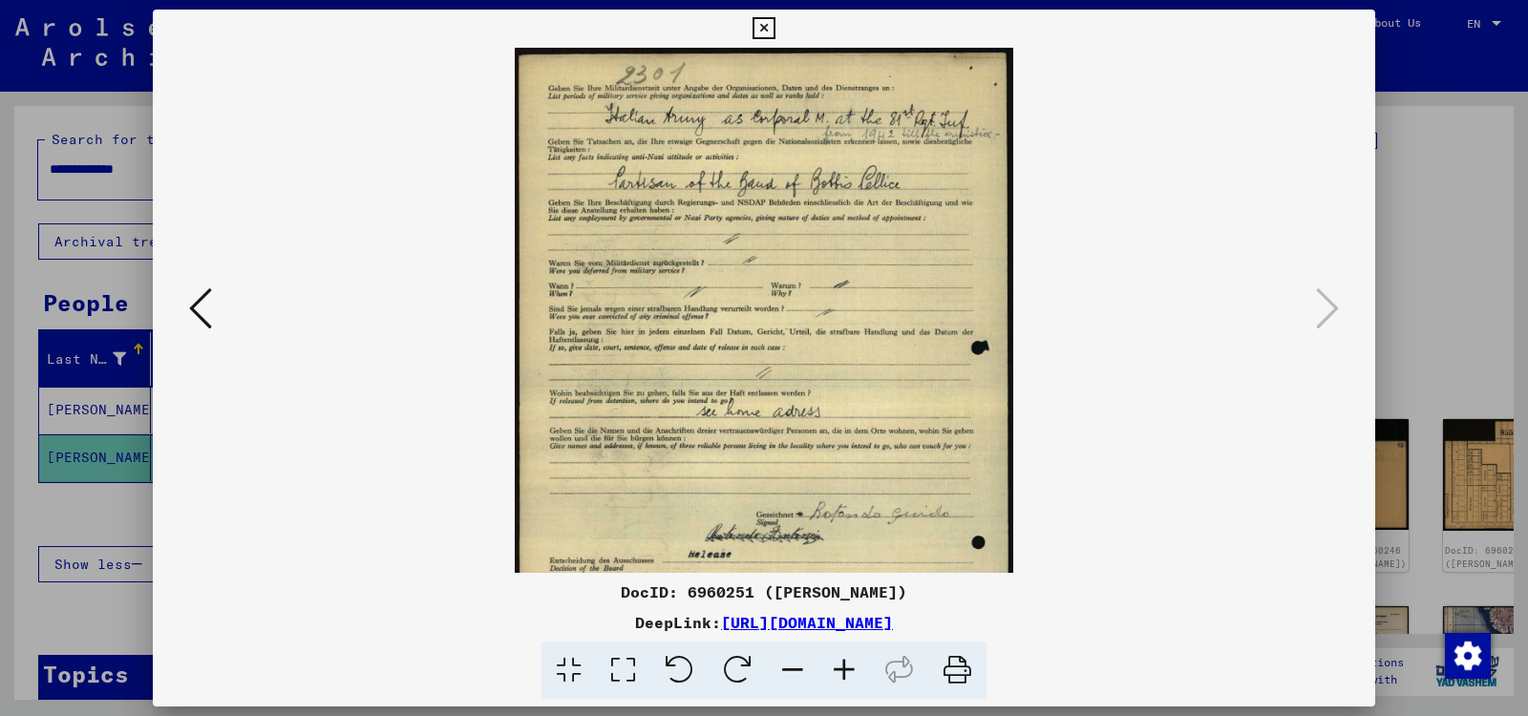
click at [838, 667] on icon at bounding box center [844, 671] width 52 height 58
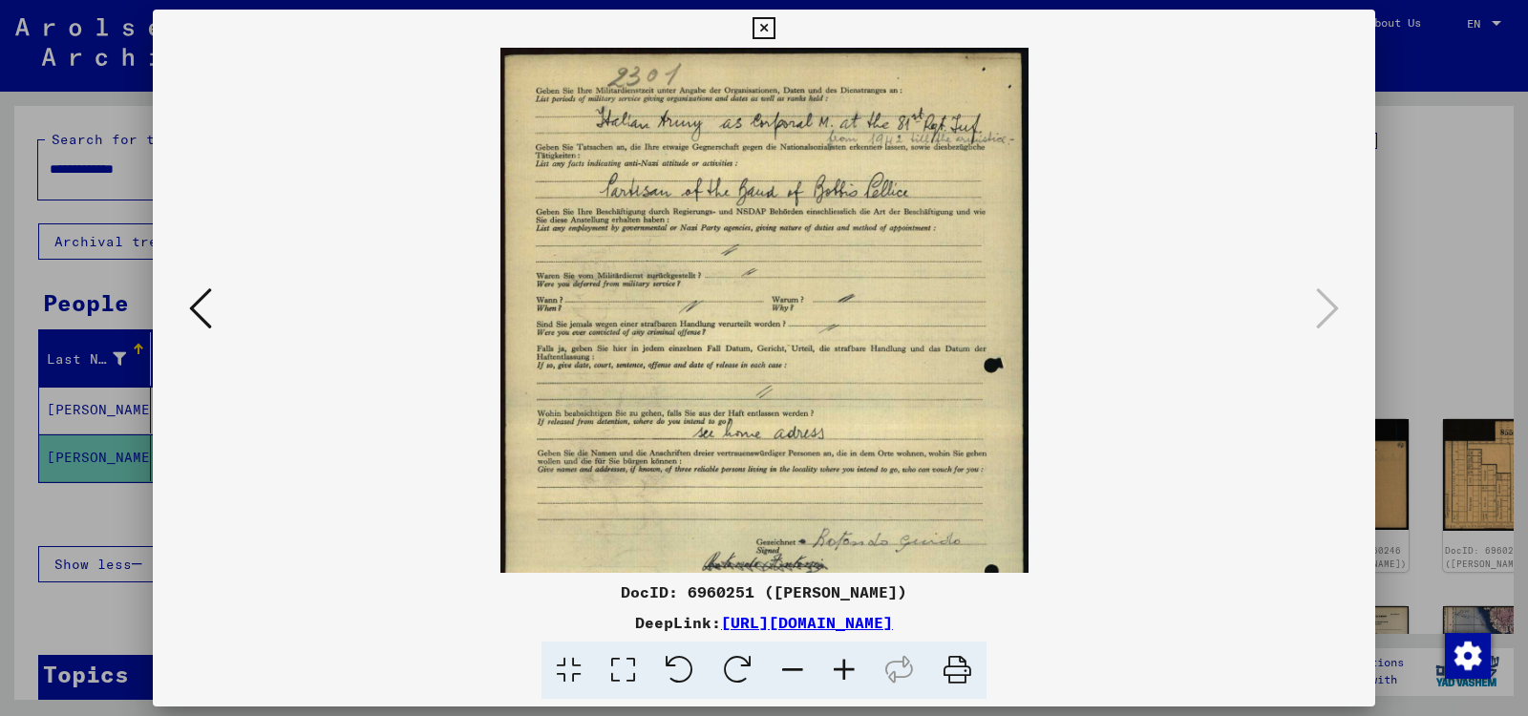
click at [838, 667] on icon at bounding box center [844, 671] width 52 height 58
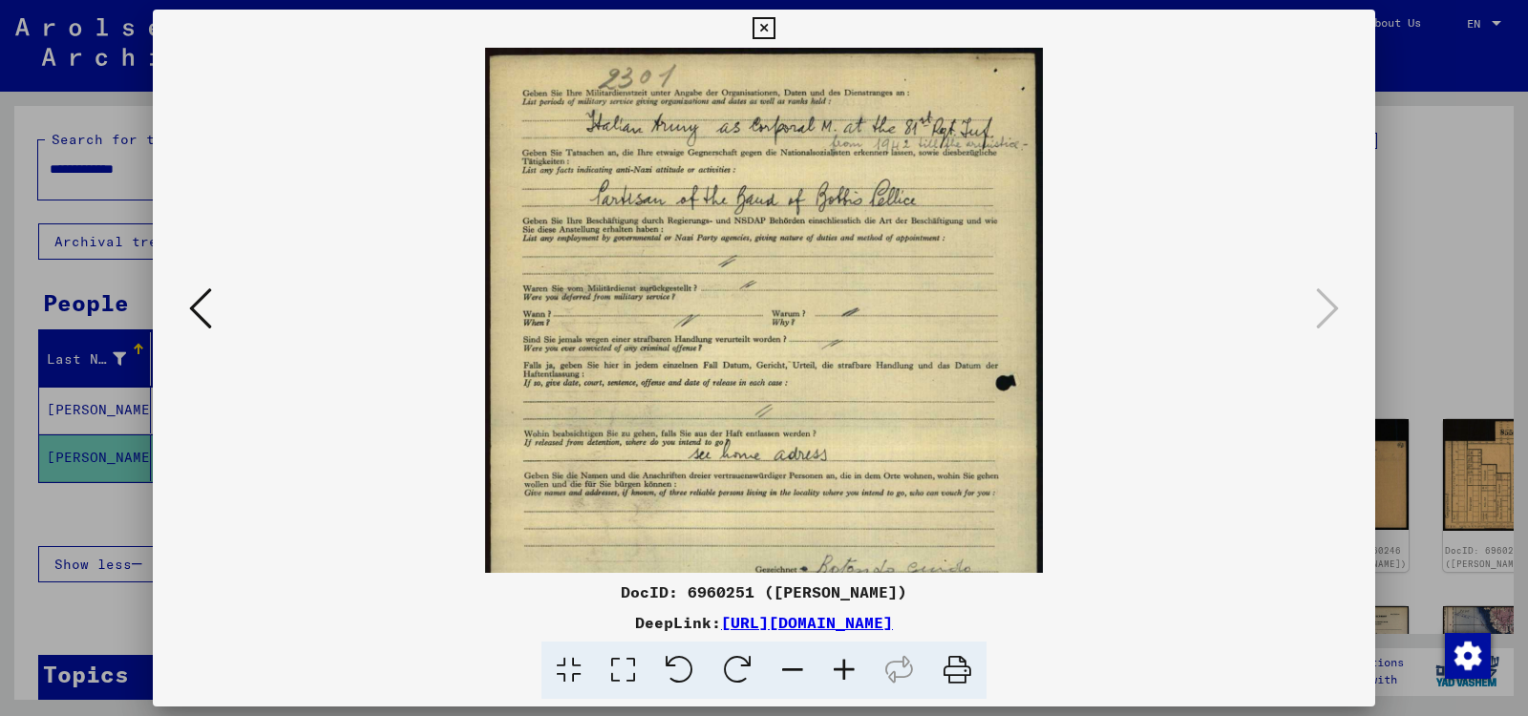
click at [91, 414] on div at bounding box center [764, 358] width 1528 height 716
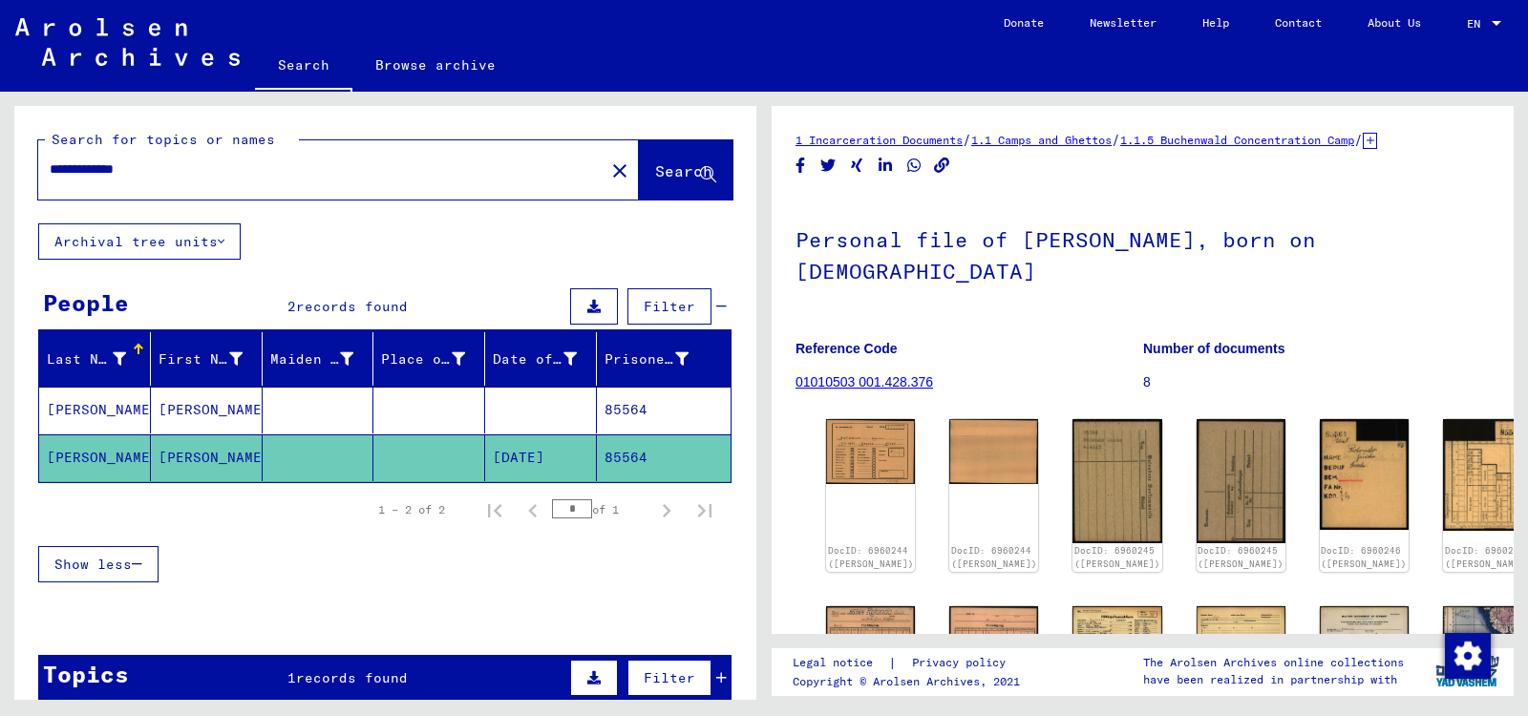
click at [531, 409] on mat-cell at bounding box center [541, 410] width 112 height 47
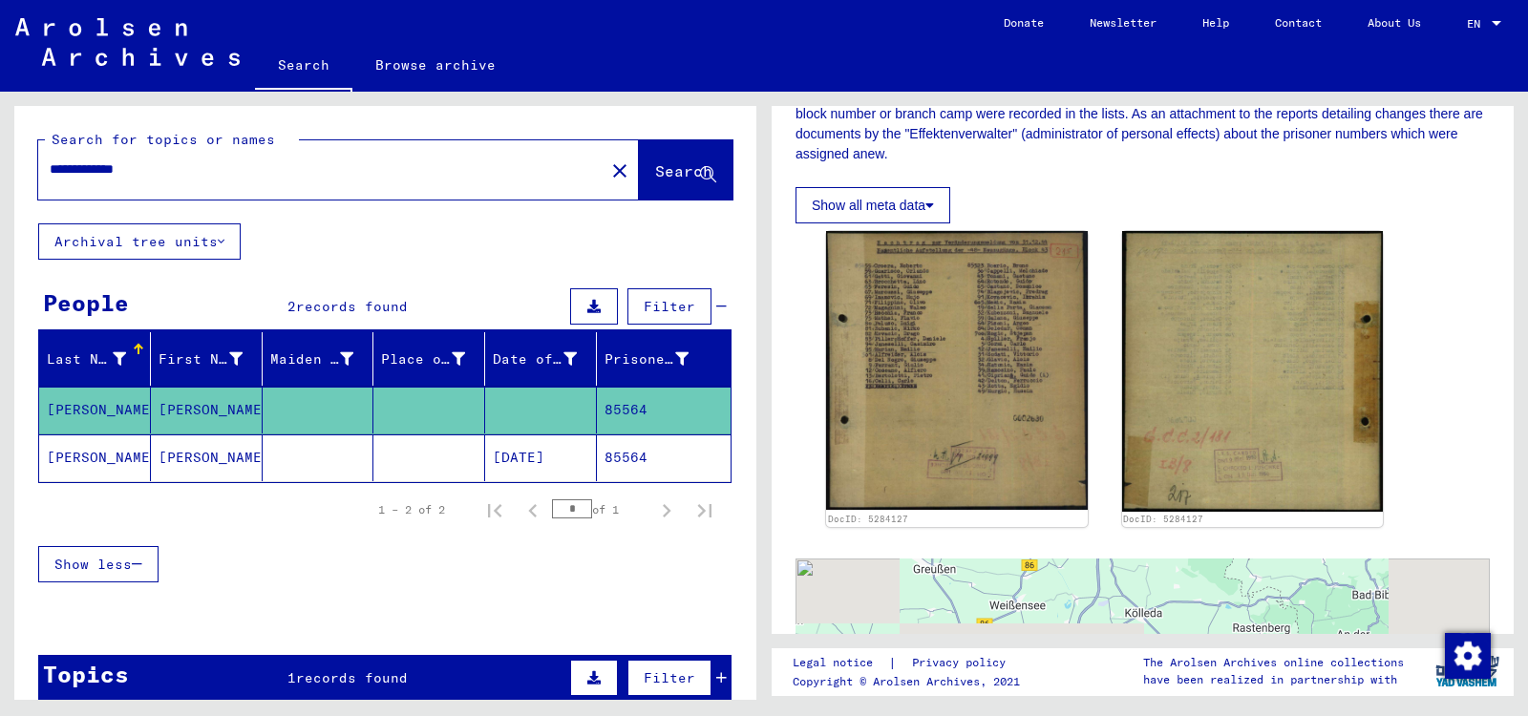
scroll to position [368, 0]
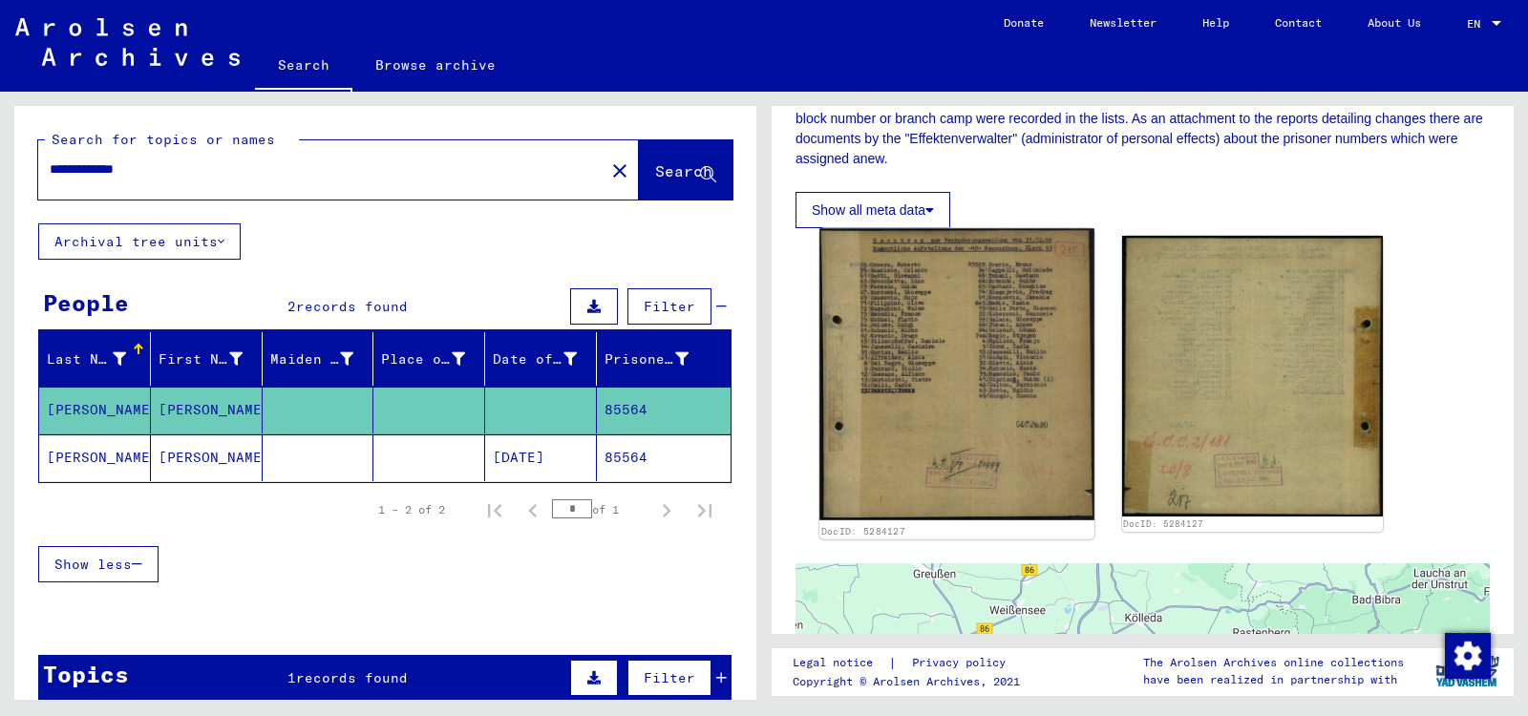
drag, startPoint x: 927, startPoint y: 526, endPoint x: 820, endPoint y: 528, distance: 107.0
click at [820, 528] on div "DocID: 5284127" at bounding box center [956, 530] width 274 height 17
copy link "DocID: 5284127"
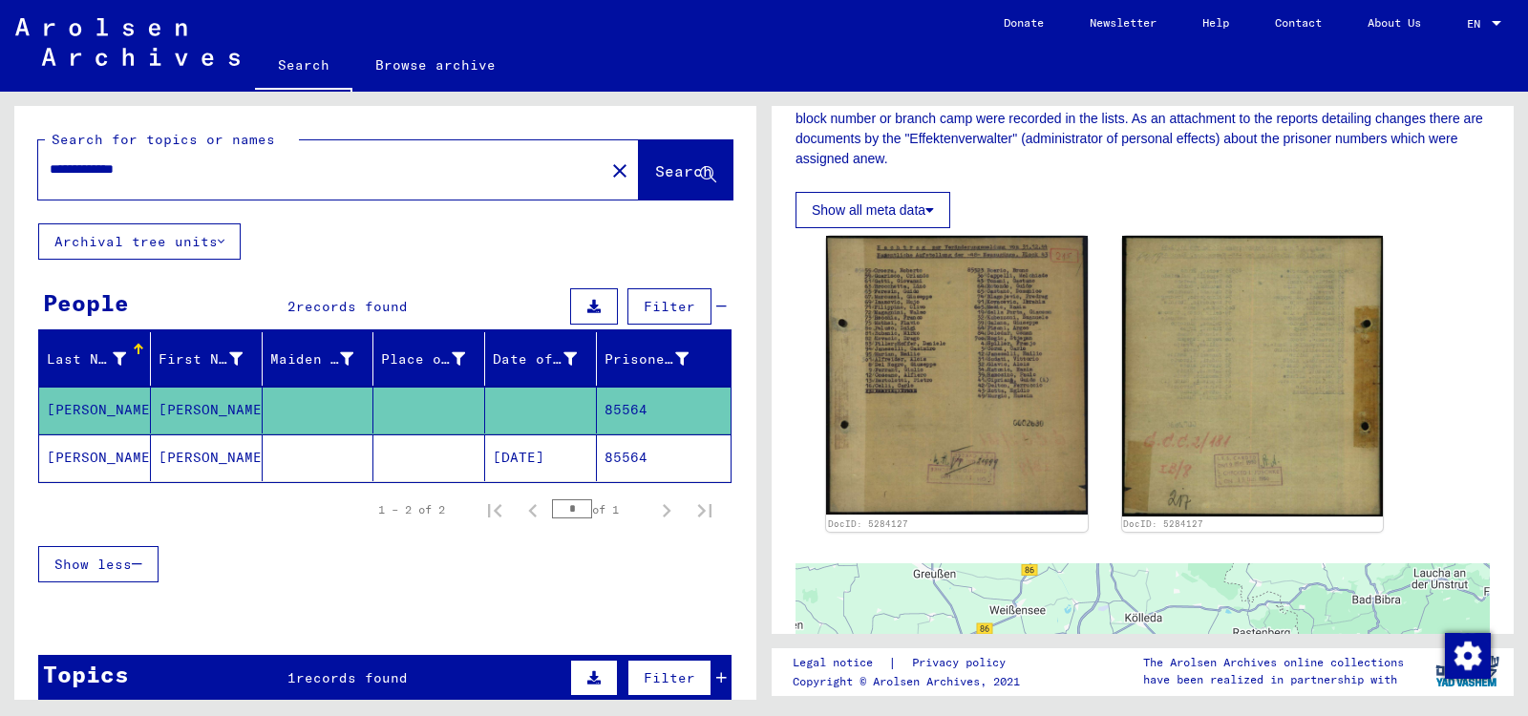
click at [567, 456] on mat-cell "[DATE]" at bounding box center [541, 458] width 112 height 47
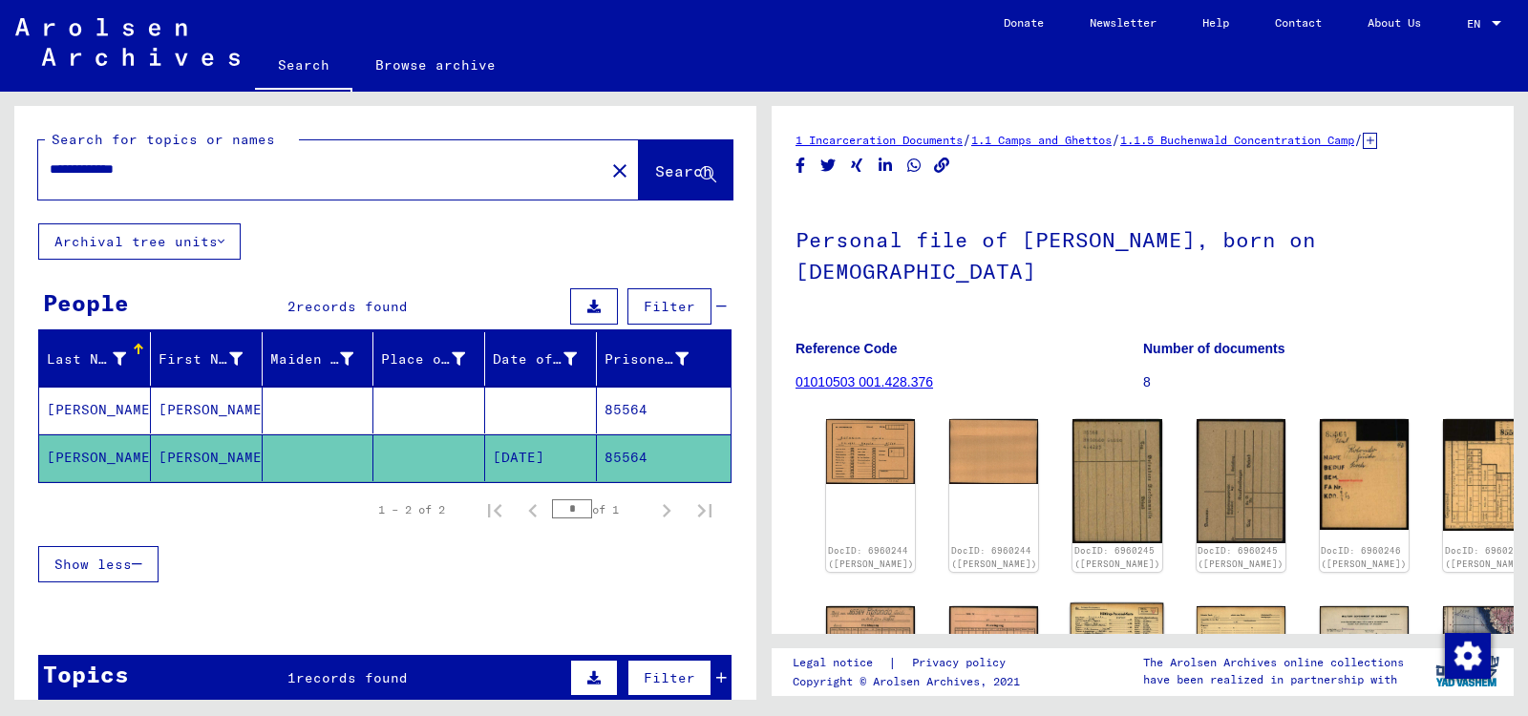
click at [1070, 621] on img at bounding box center [1117, 636] width 94 height 67
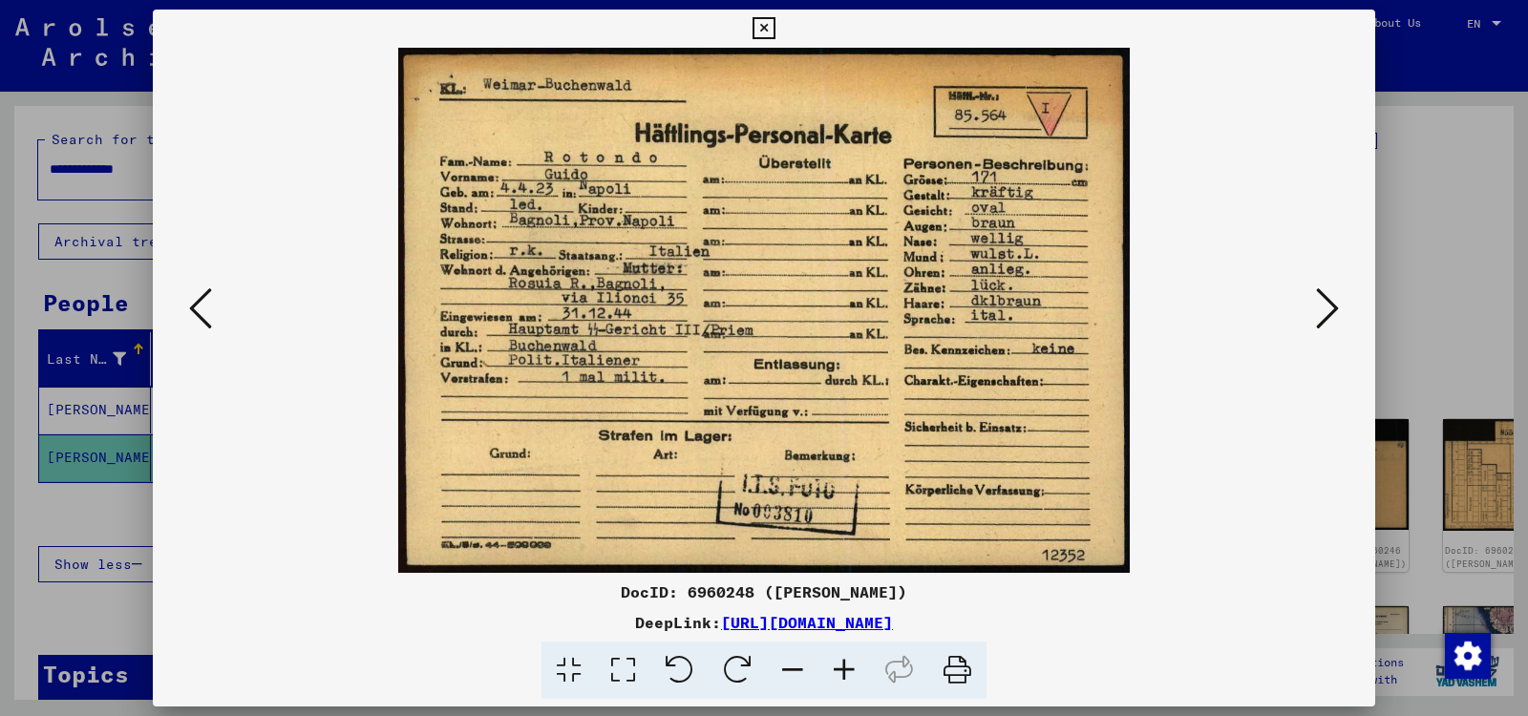
click at [1321, 308] on icon at bounding box center [1327, 309] width 23 height 46
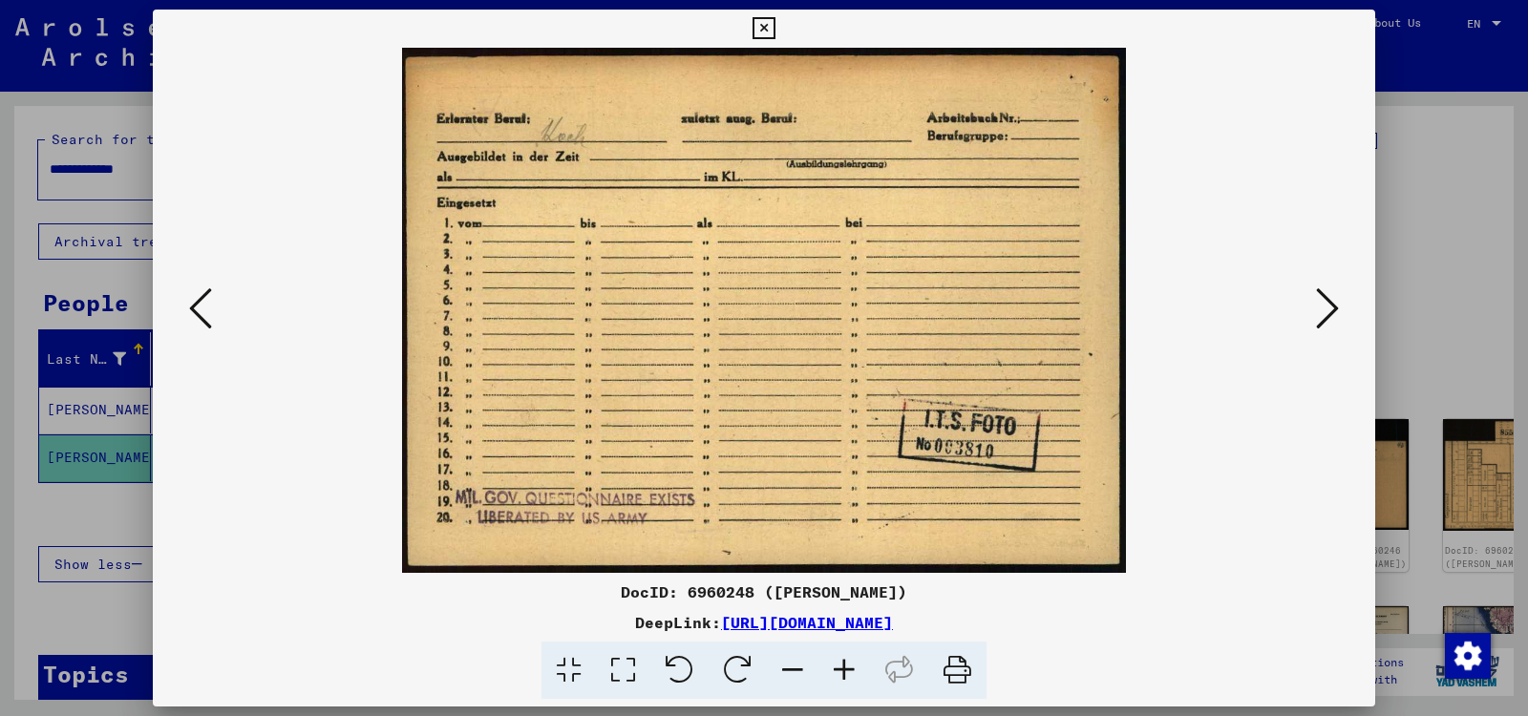
click at [1421, 307] on div at bounding box center [764, 358] width 1528 height 716
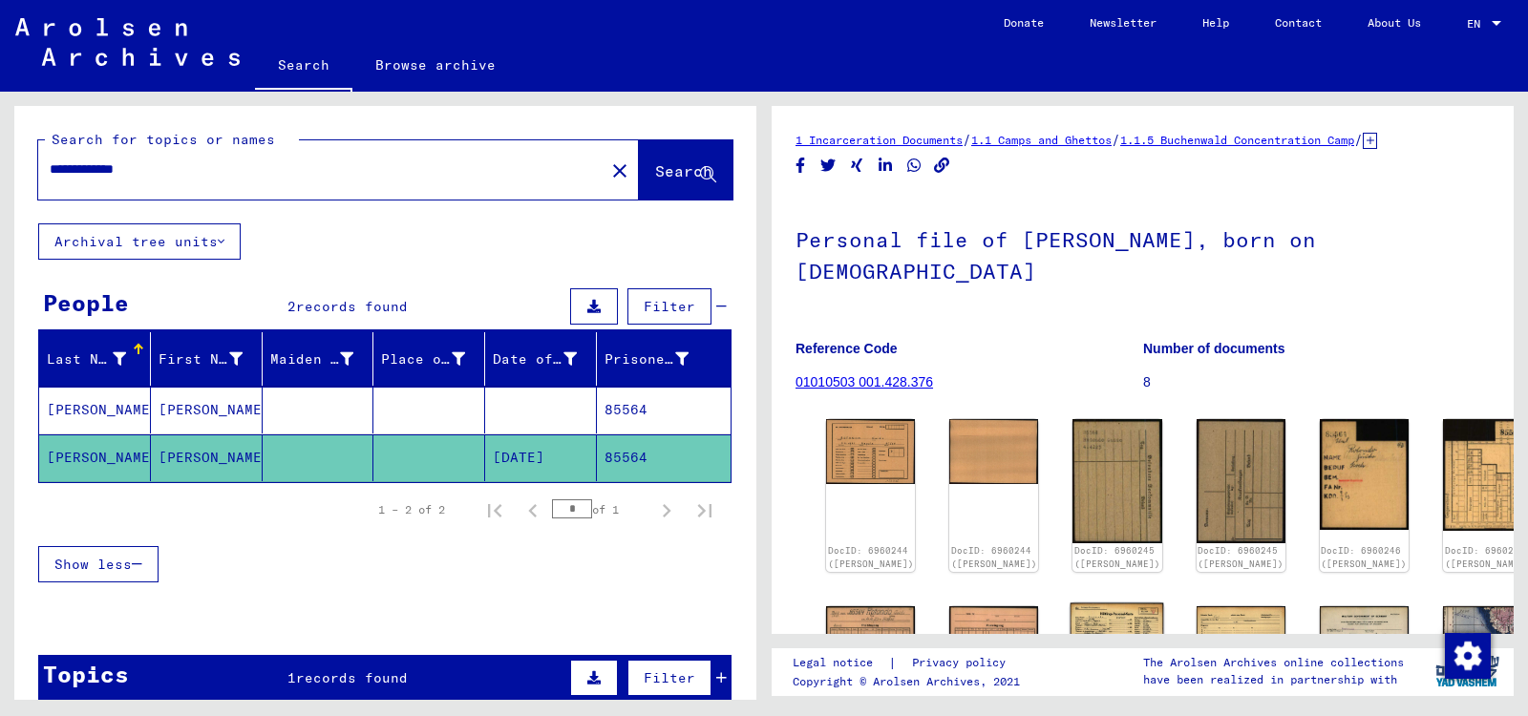
click at [1083, 607] on img at bounding box center [1117, 636] width 94 height 67
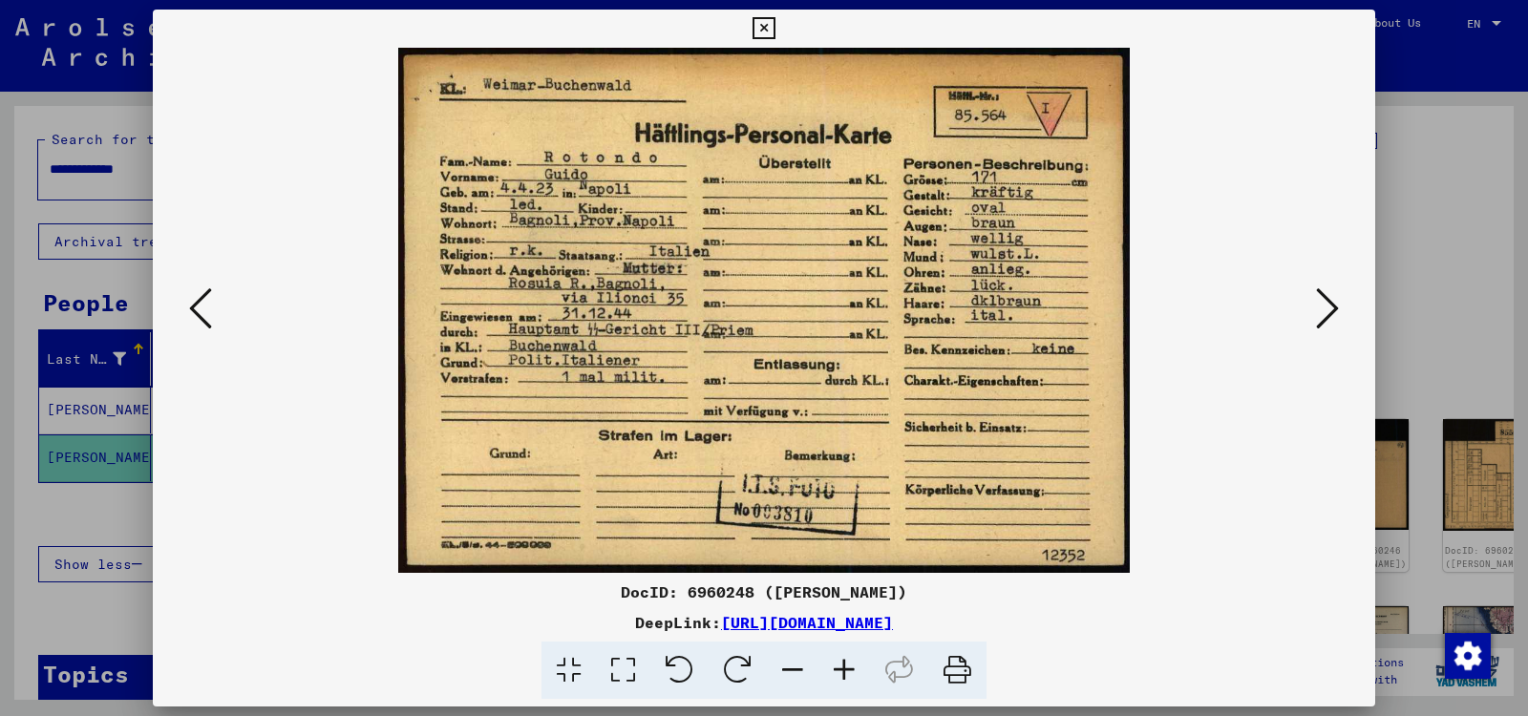
click at [1083, 607] on div "DocID: 6960248 ([PERSON_NAME]) DeepLink: [URL][DOMAIN_NAME]" at bounding box center [764, 359] width 1222 height 698
click at [1487, 556] on div at bounding box center [764, 358] width 1528 height 716
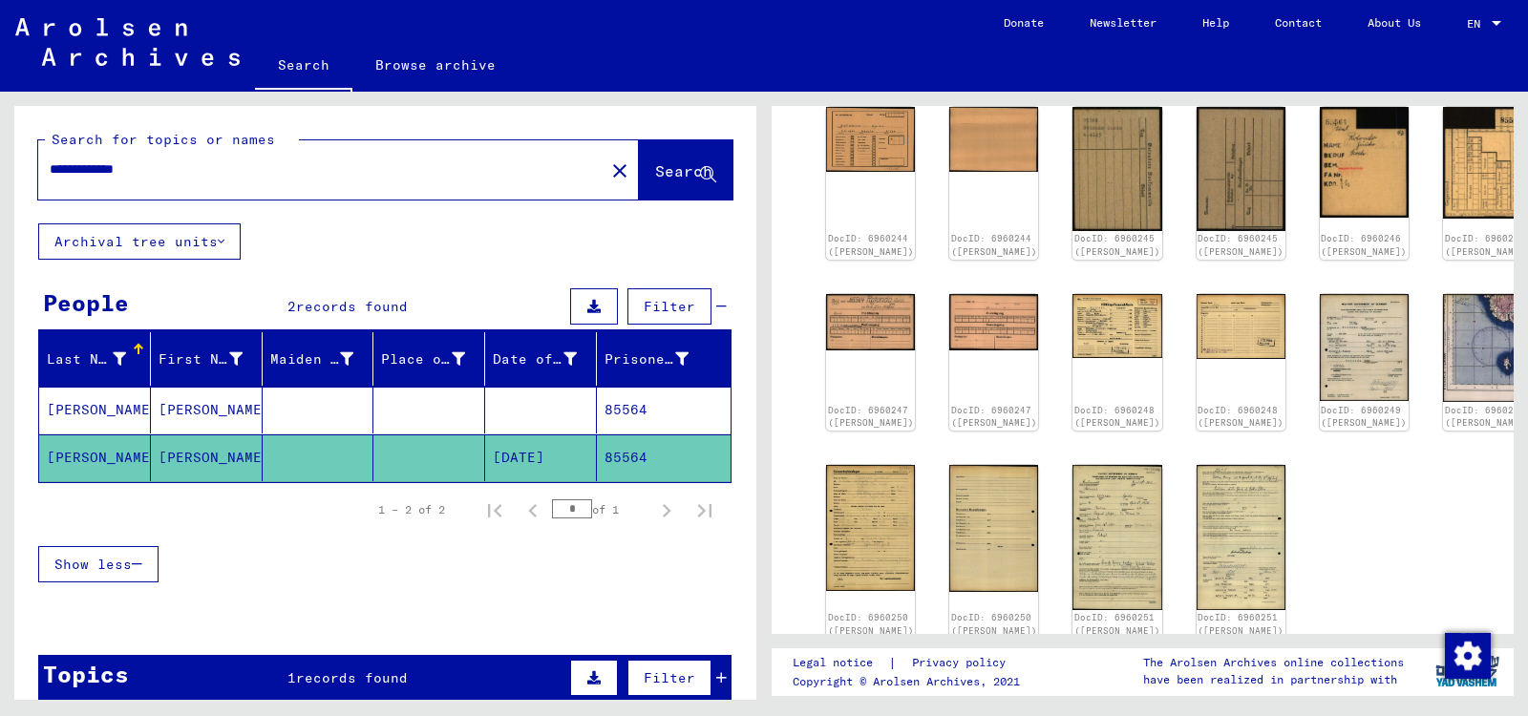
scroll to position [312, 0]
click at [855, 510] on img at bounding box center [871, 527] width 94 height 133
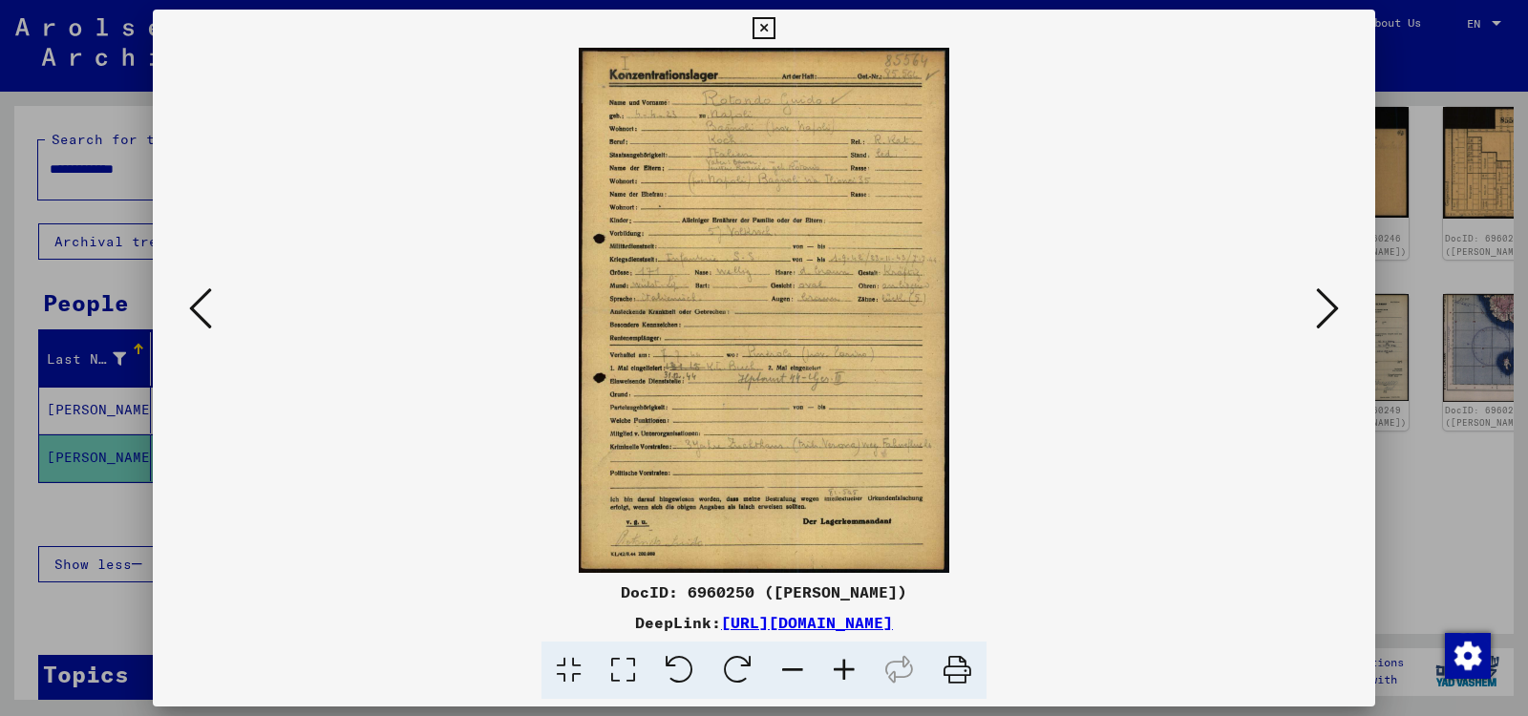
click at [855, 510] on div "DocID: 6960250 ([PERSON_NAME]) DeepLink: [URL][DOMAIN_NAME]" at bounding box center [764, 355] width 1222 height 690
click at [845, 668] on icon at bounding box center [844, 671] width 52 height 58
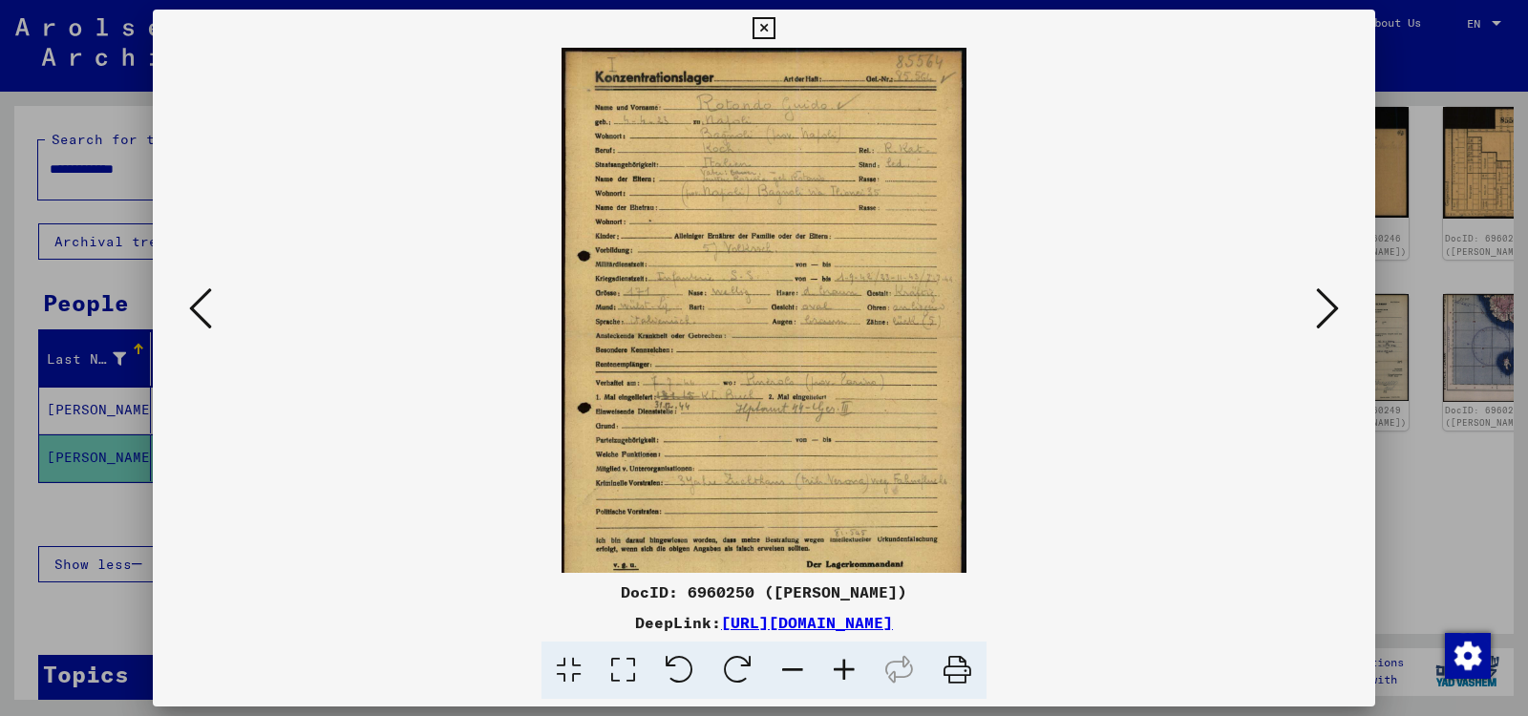
click at [845, 668] on icon at bounding box center [844, 671] width 52 height 58
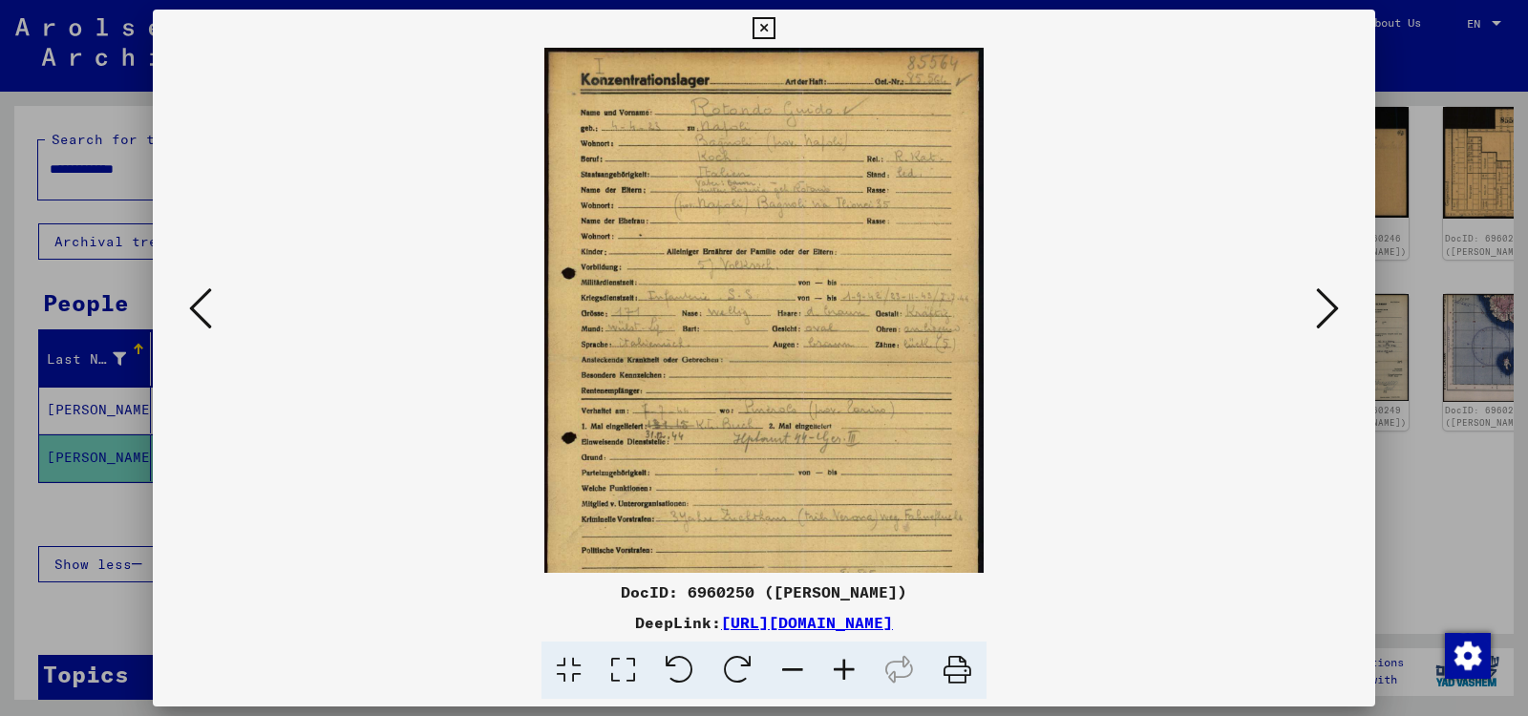
click at [845, 668] on icon at bounding box center [844, 671] width 52 height 58
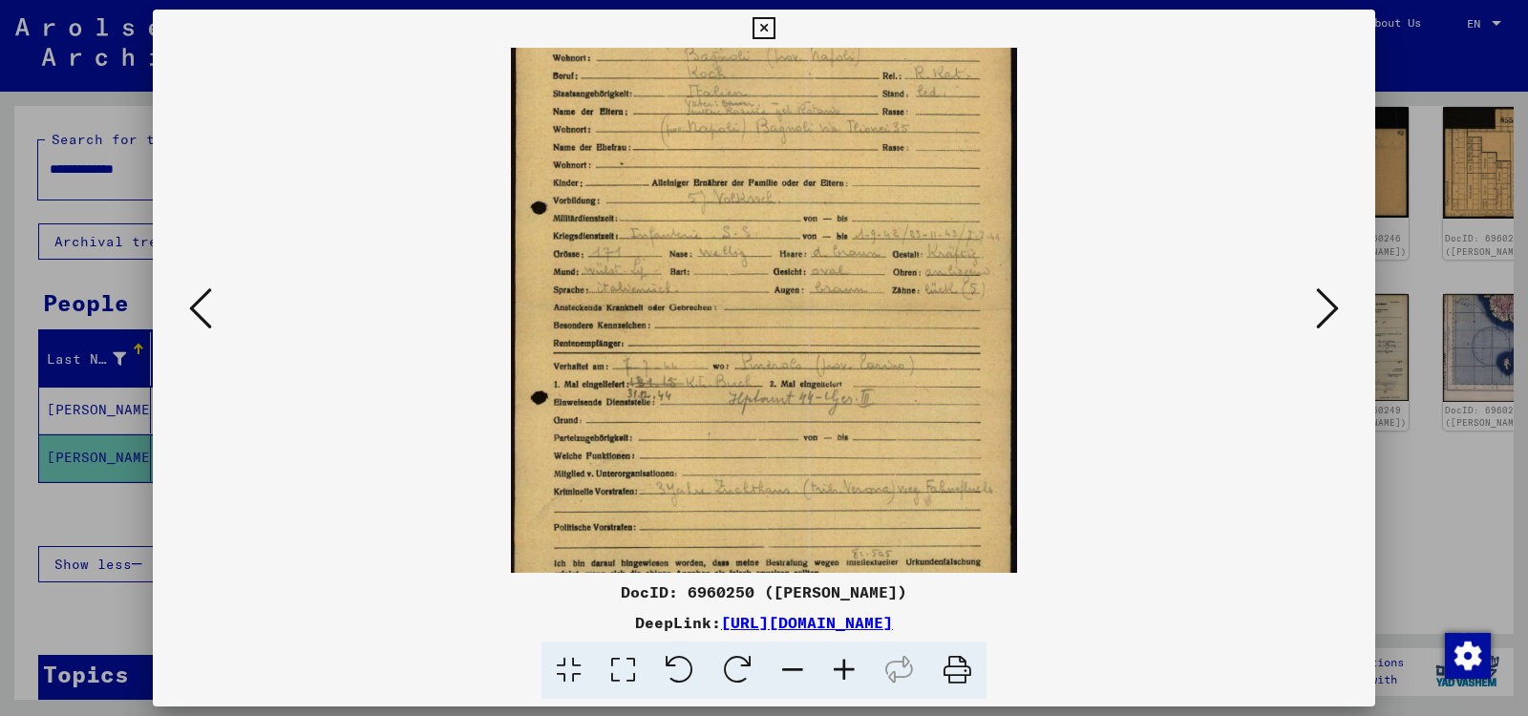
scroll to position [191, 0]
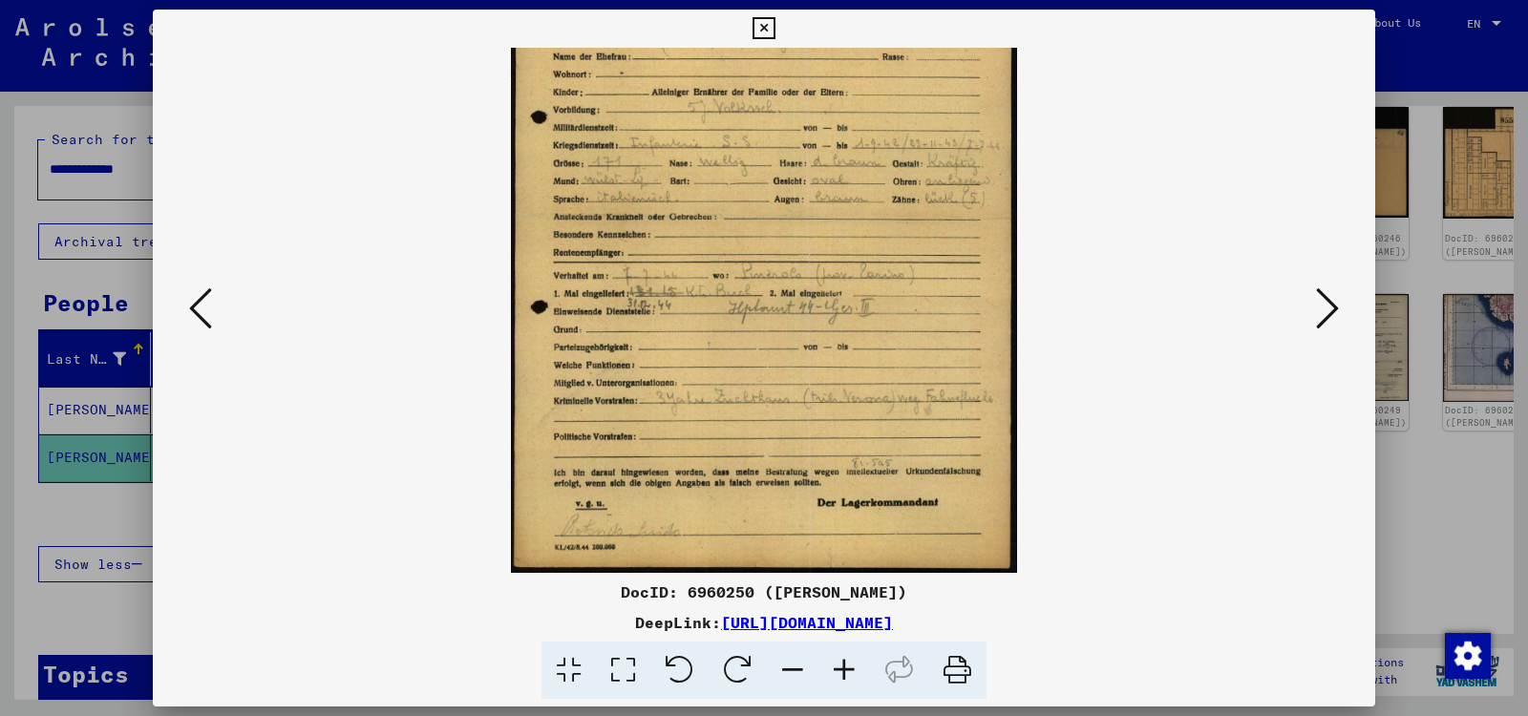
drag, startPoint x: 1127, startPoint y: 456, endPoint x: 1146, endPoint y: 180, distance: 276.6
click at [1146, 180] on viewer-one-image at bounding box center [764, 119] width 1092 height 525
drag, startPoint x: 755, startPoint y: 594, endPoint x: 625, endPoint y: 590, distance: 130.9
click at [625, 590] on div "DocID: 6960250 ([PERSON_NAME])" at bounding box center [764, 592] width 1222 height 23
copy div "DocID: 6960250"
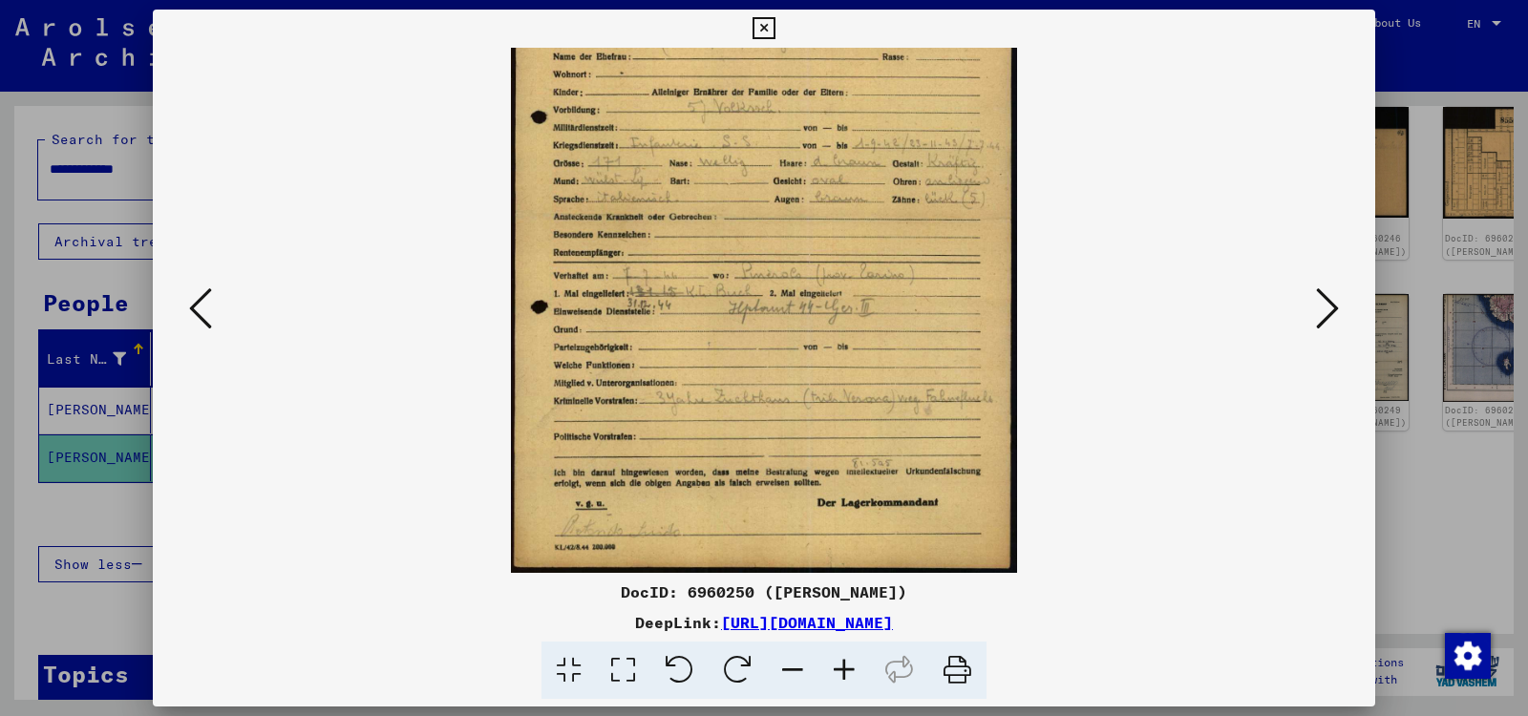
click at [1440, 483] on div at bounding box center [764, 358] width 1528 height 716
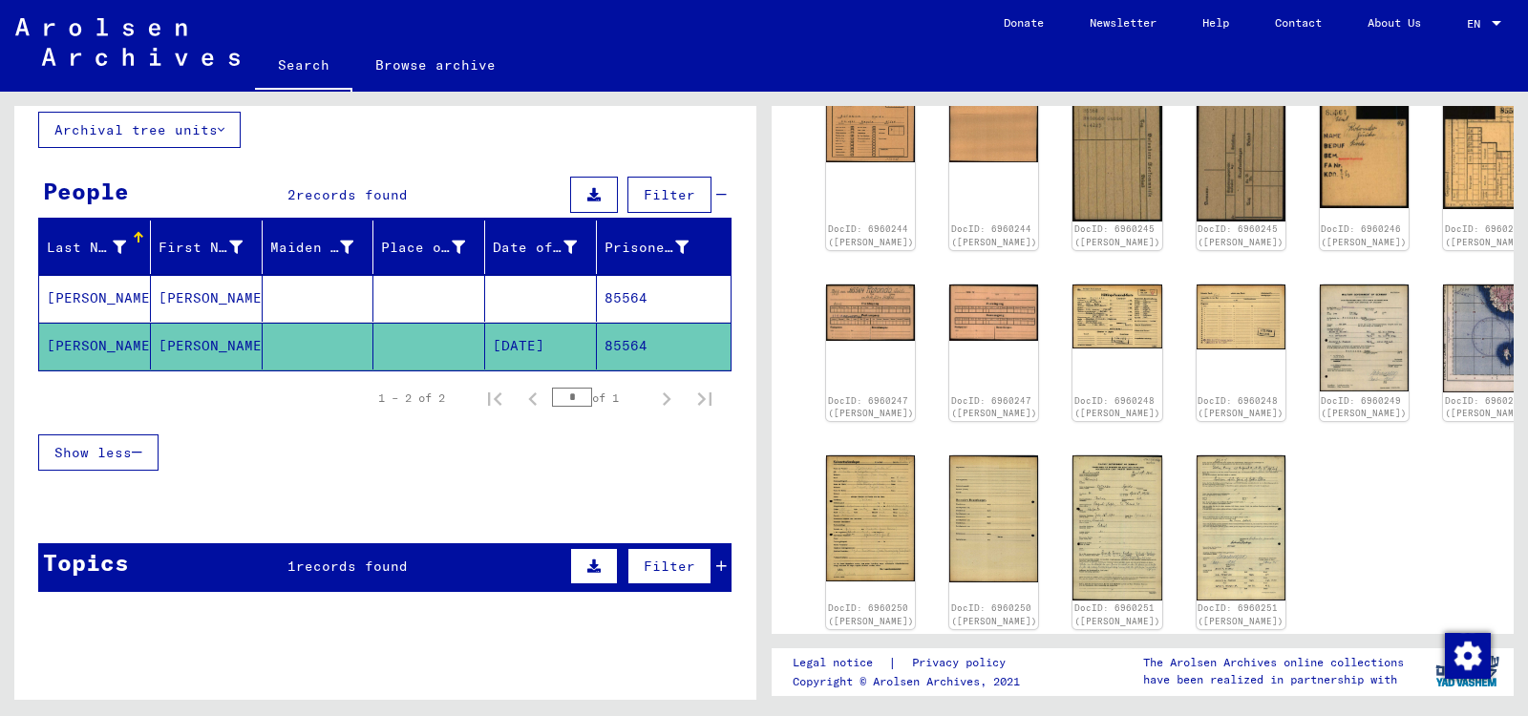
scroll to position [113, 0]
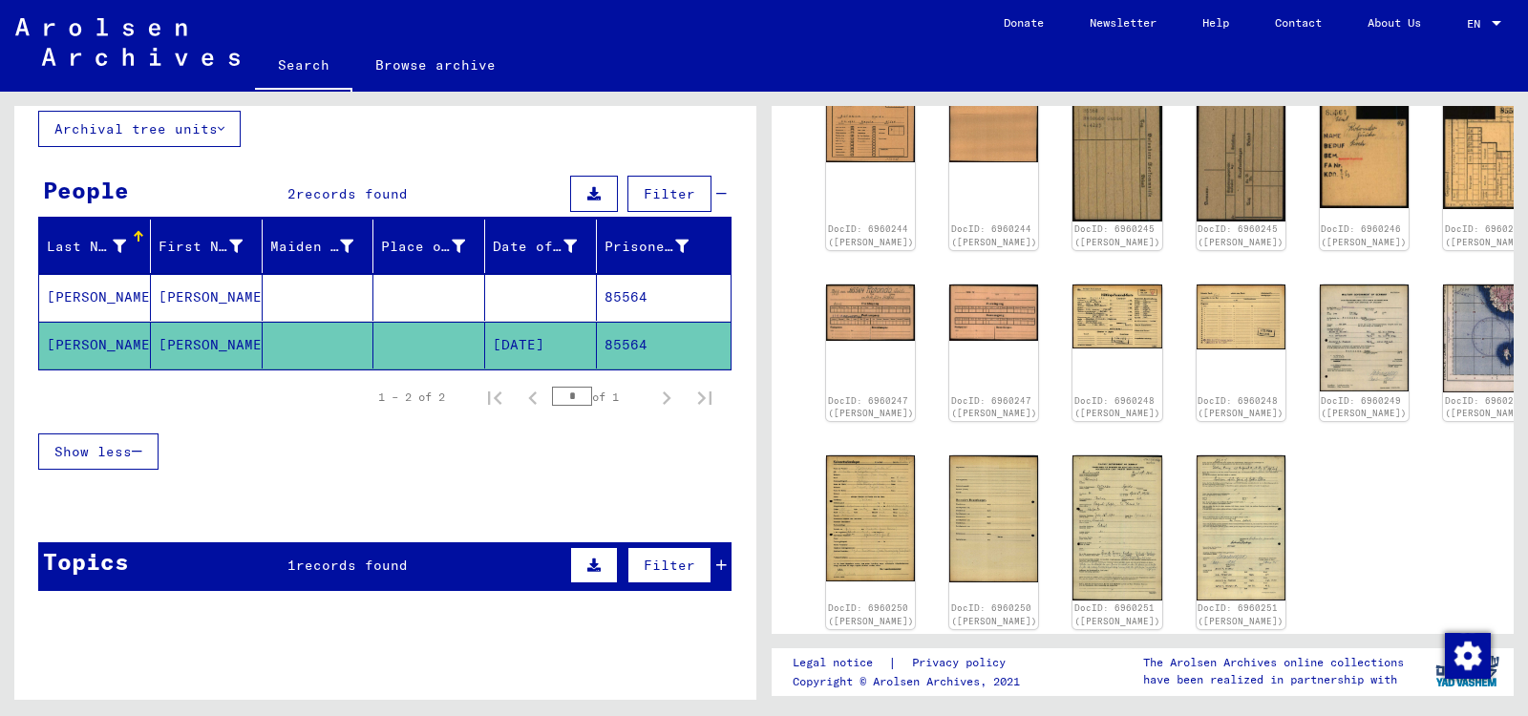
click at [721, 562] on icon at bounding box center [721, 565] width 11 height 13
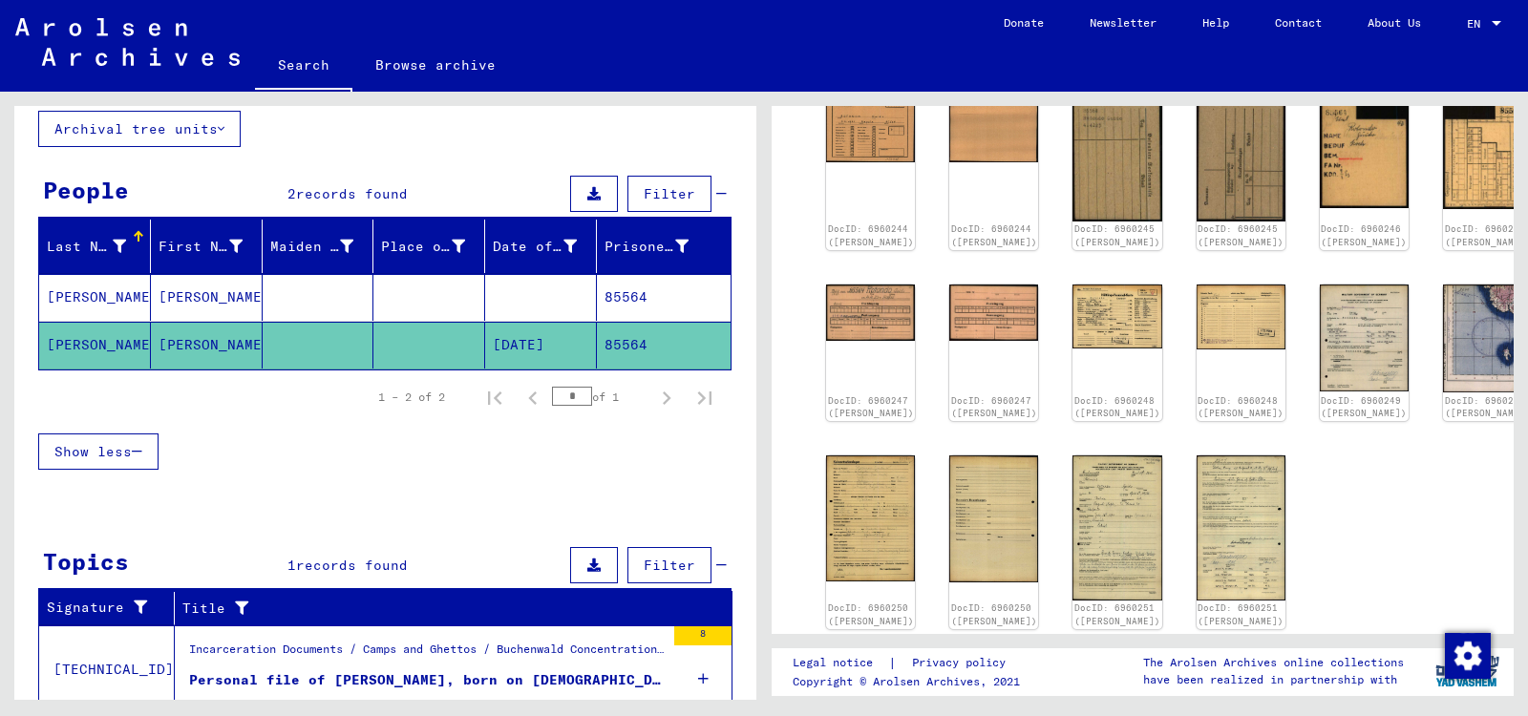
scroll to position [178, 0]
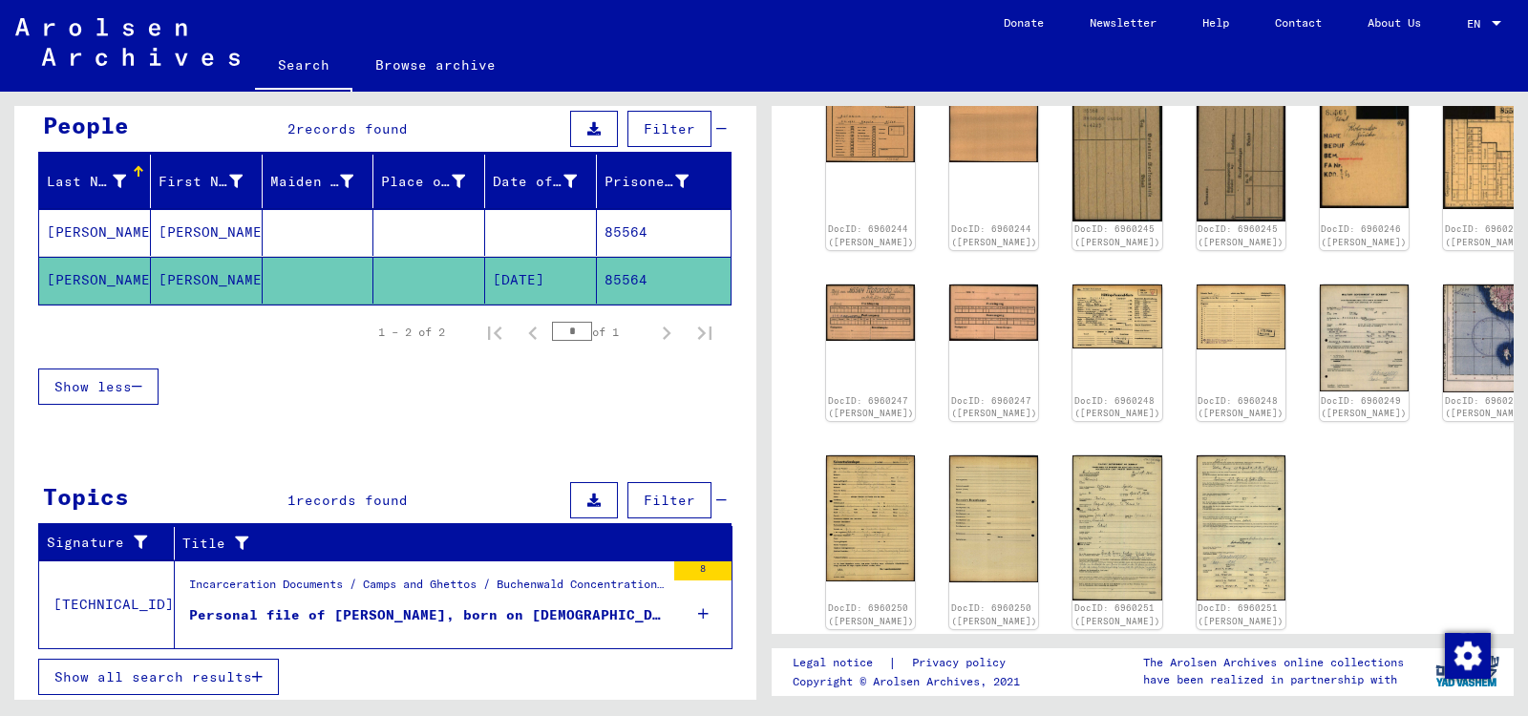
click at [701, 610] on icon at bounding box center [703, 614] width 11 height 67
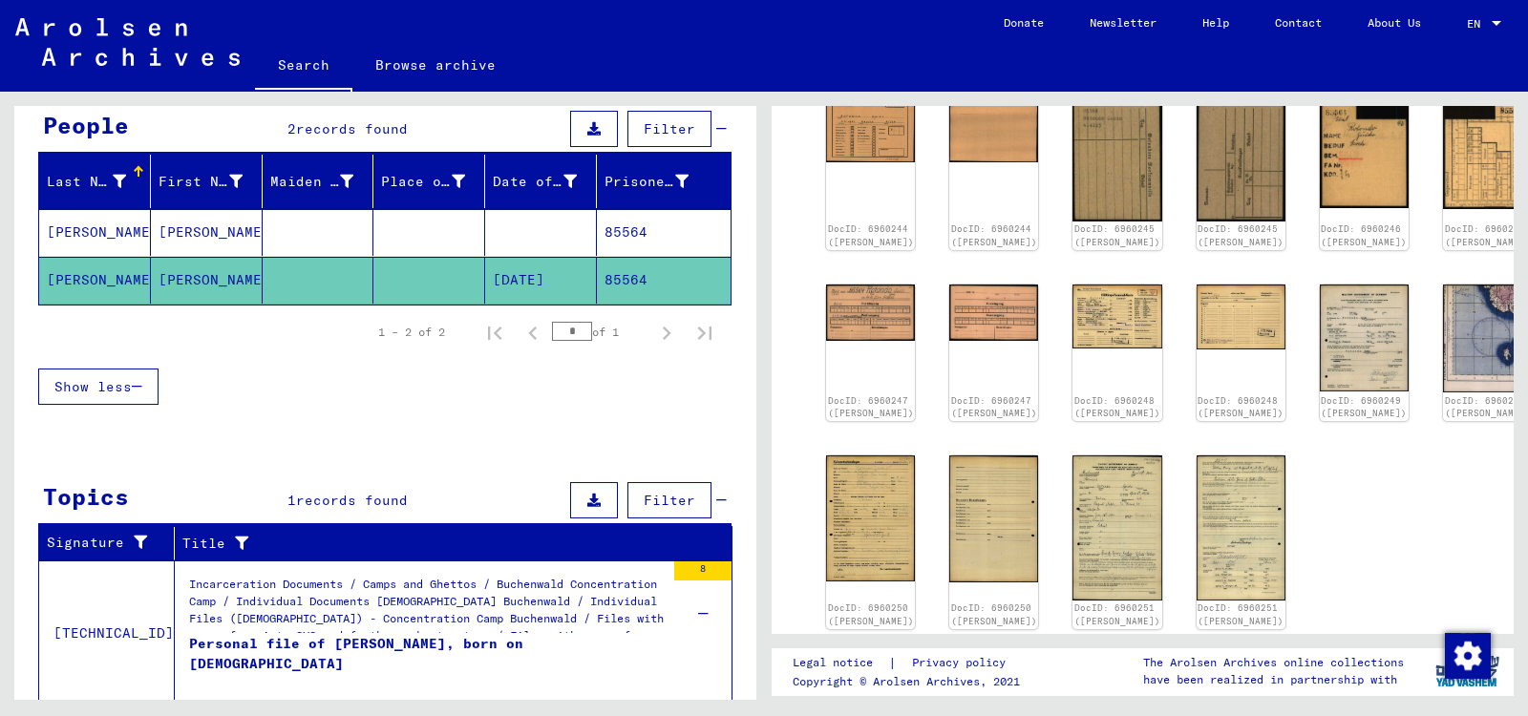
click at [649, 415] on div "Last Name First Name Maiden Name Place of Birth Date of Birth Prisoner # [PERSO…" at bounding box center [385, 292] width 742 height 275
click at [1091, 508] on img at bounding box center [1117, 528] width 94 height 152
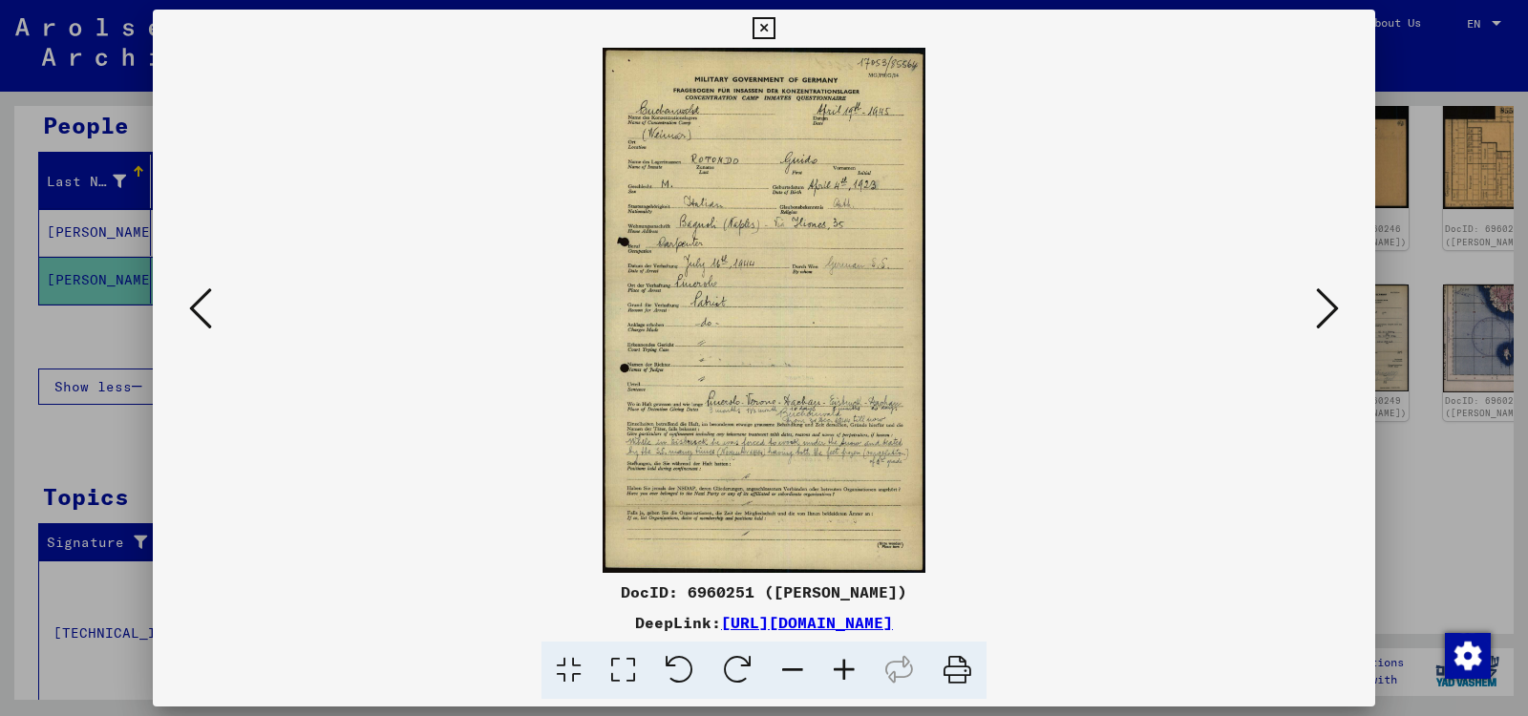
click at [1091, 508] on img at bounding box center [764, 310] width 1092 height 525
click at [1327, 305] on icon at bounding box center [1327, 309] width 23 height 46
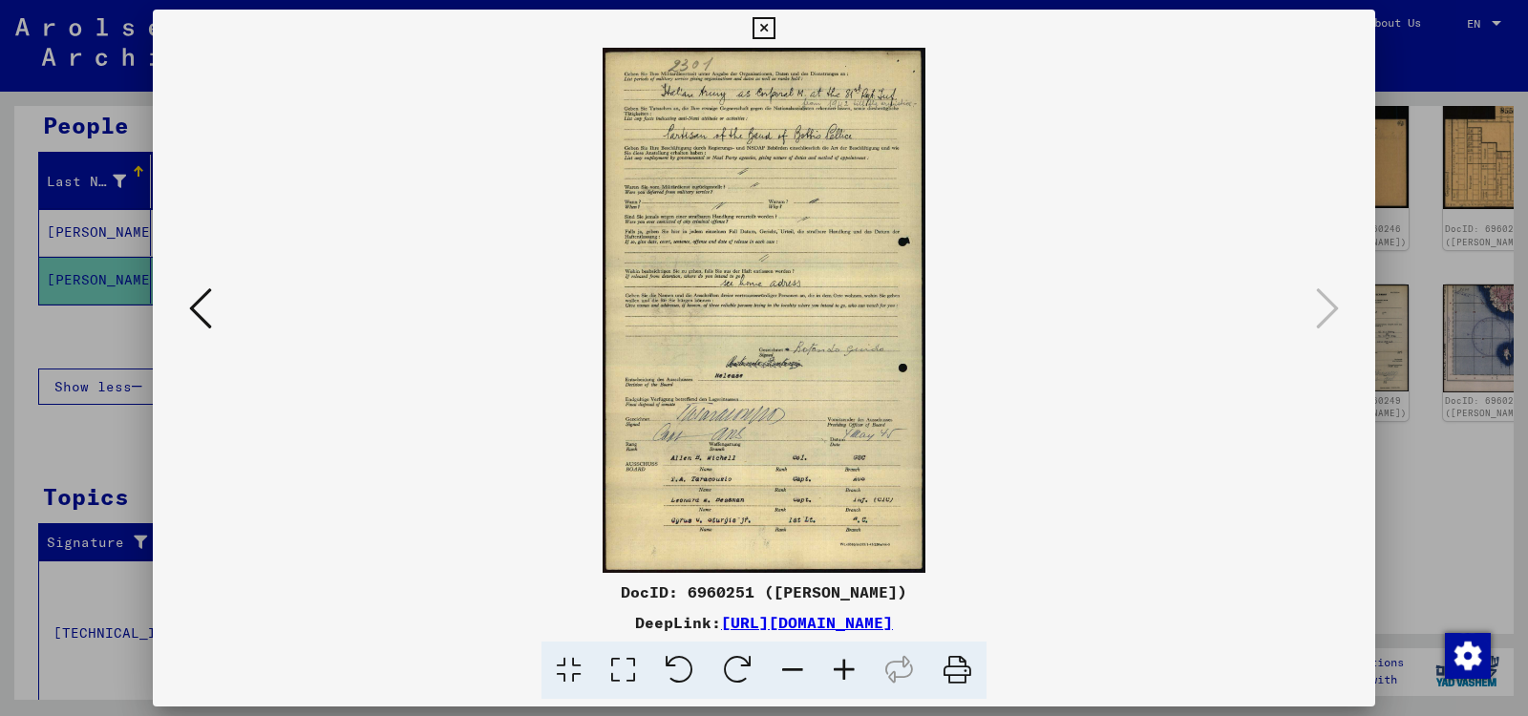
click at [192, 307] on icon at bounding box center [200, 309] width 23 height 46
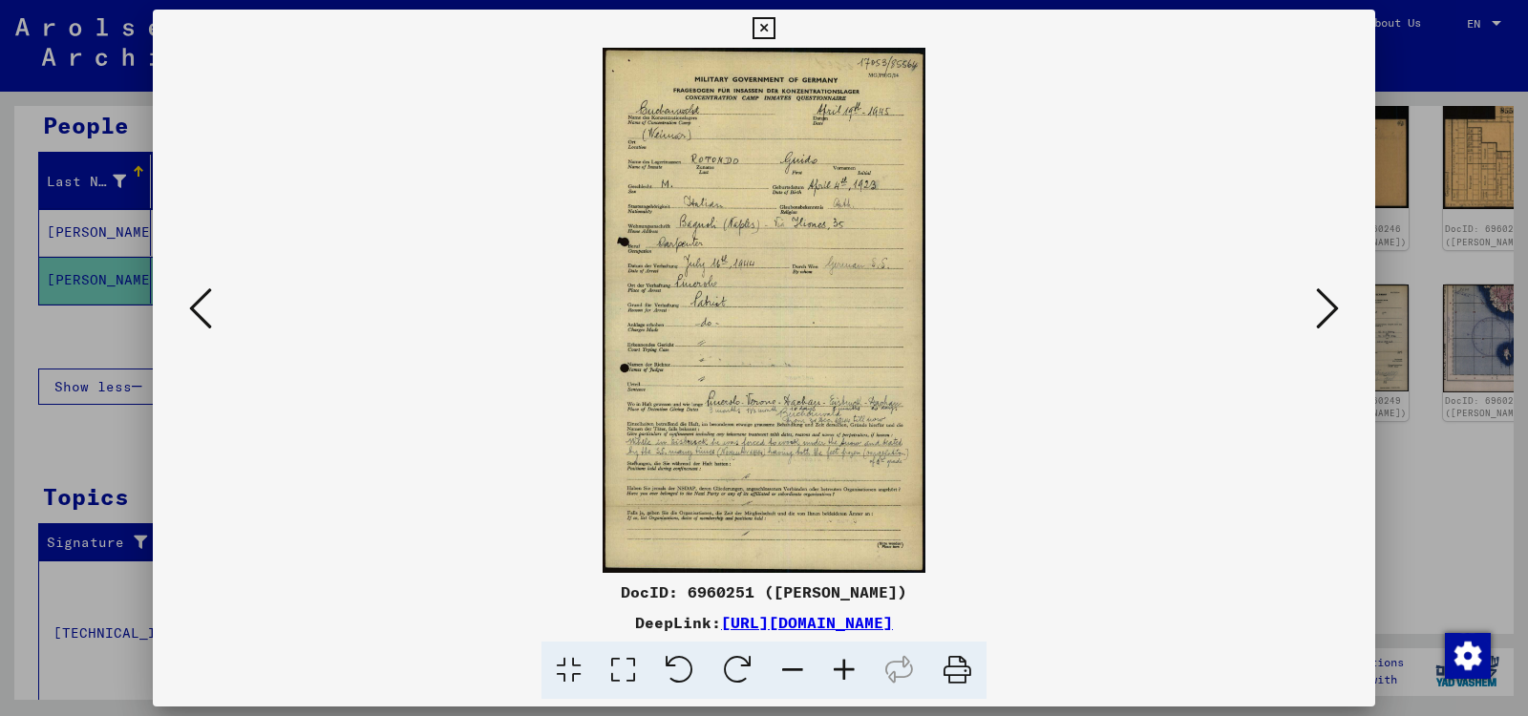
drag, startPoint x: 624, startPoint y: 592, endPoint x: 599, endPoint y: 540, distance: 58.1
click at [681, 589] on div "DocID: 6960251 ([PERSON_NAME])" at bounding box center [764, 592] width 1222 height 23
click at [441, 467] on img at bounding box center [764, 310] width 1092 height 525
click at [401, 438] on img at bounding box center [764, 310] width 1092 height 525
click at [1136, 430] on img at bounding box center [764, 310] width 1092 height 525
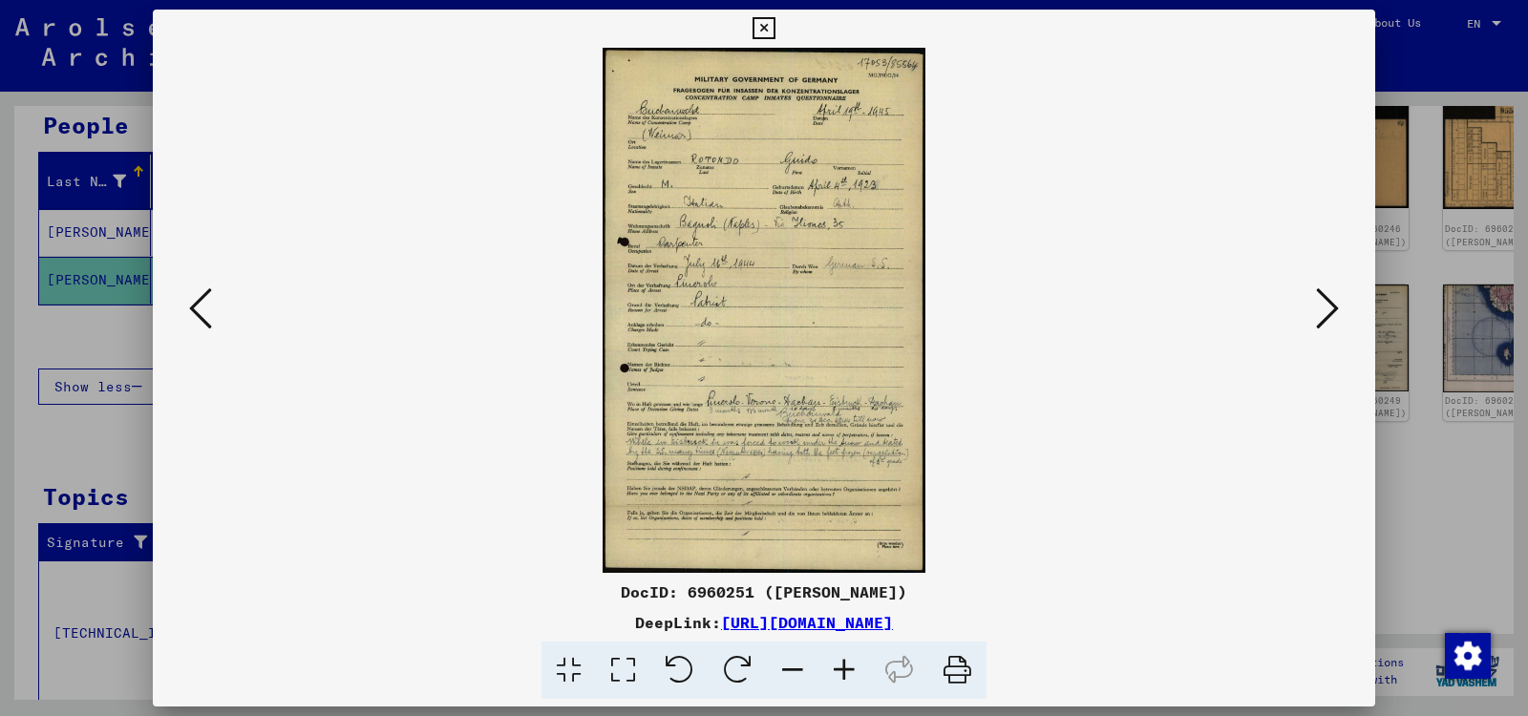
click at [1136, 430] on img at bounding box center [764, 310] width 1092 height 525
drag, startPoint x: 757, startPoint y: 594, endPoint x: 620, endPoint y: 592, distance: 137.5
click at [620, 592] on div "DocID: 6960251 ([PERSON_NAME])" at bounding box center [764, 592] width 1222 height 23
copy div "DocID: 6960251"
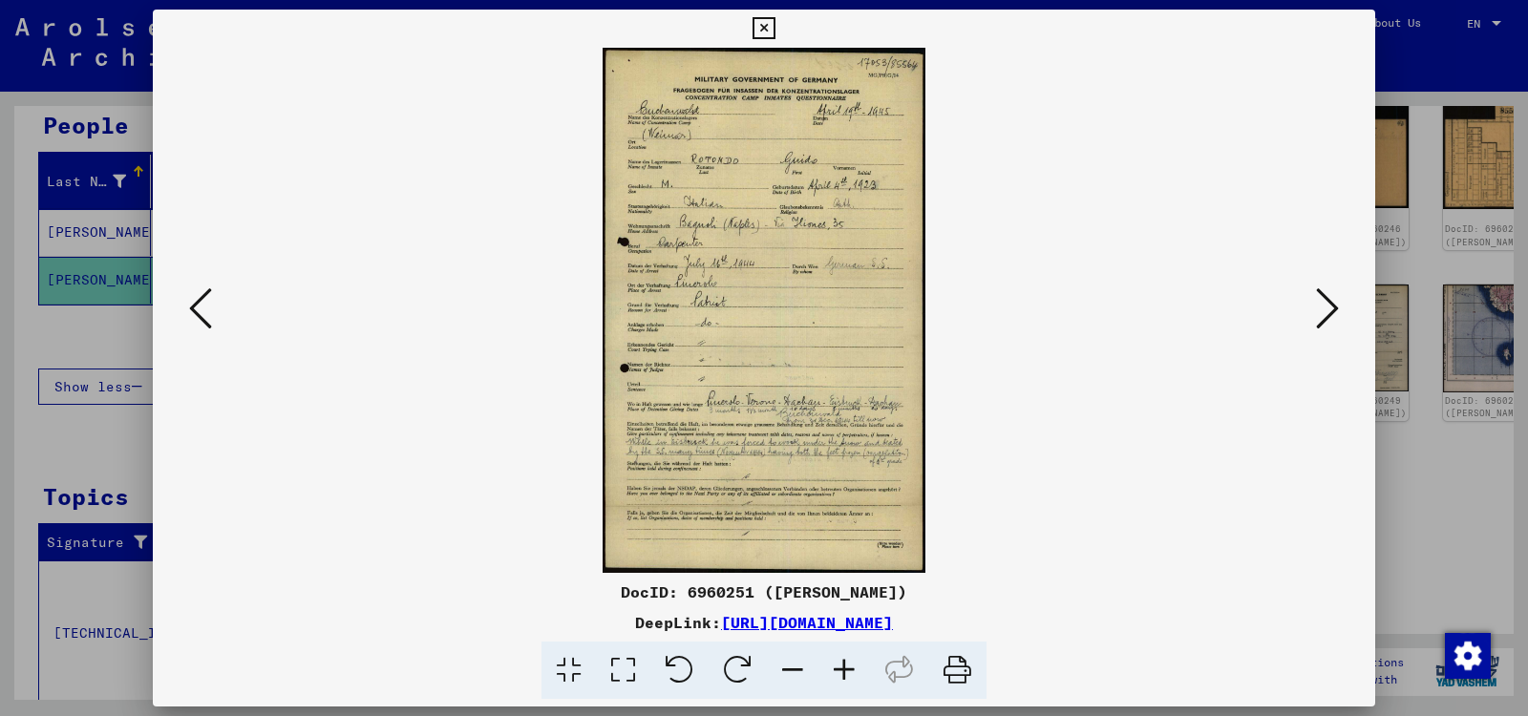
click at [22, 583] on div at bounding box center [764, 358] width 1528 height 716
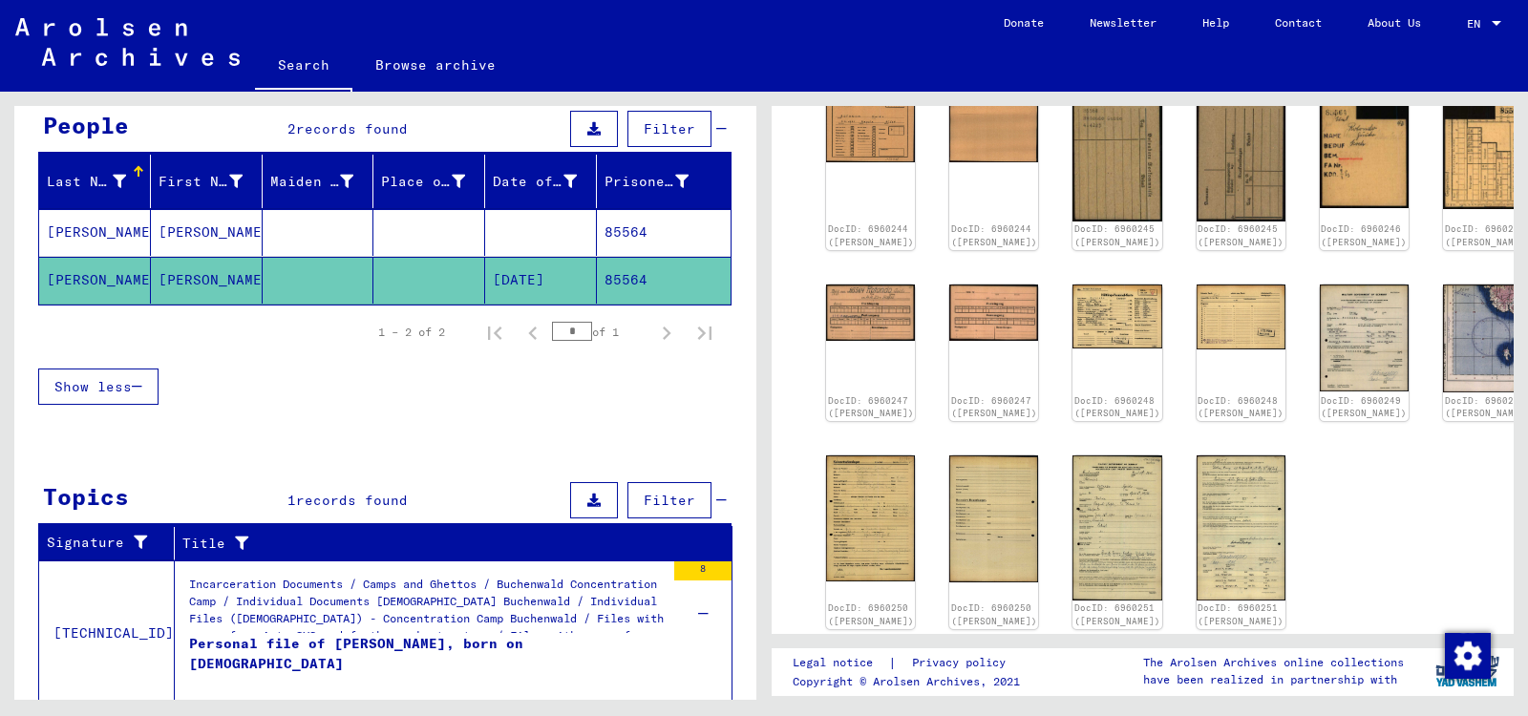
click at [781, 424] on yv-its-full-details "1 Incarceration Documents / 1.1 Camps and Ghettos / 1.1.5 Buchenwald Concentrat…" at bounding box center [1143, 268] width 742 height 921
click at [787, 441] on yv-its-full-details "1 Incarceration Documents / 1.1 Camps and Ghettos / 1.1.5 Buchenwald Concentrat…" at bounding box center [1143, 268] width 742 height 921
click at [294, 65] on link "Search" at bounding box center [303, 67] width 97 height 50
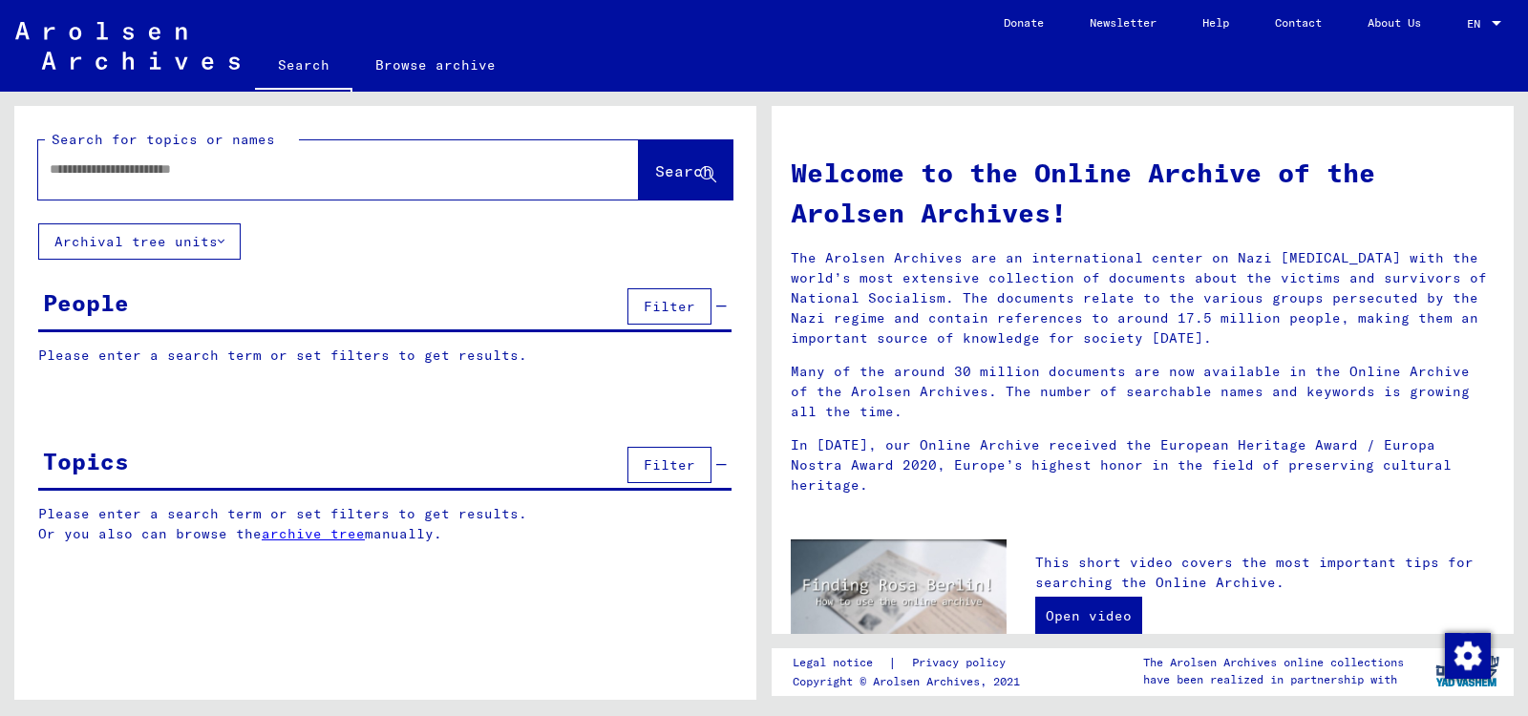
click at [296, 169] on input "text" at bounding box center [316, 169] width 532 height 20
type input "**********"
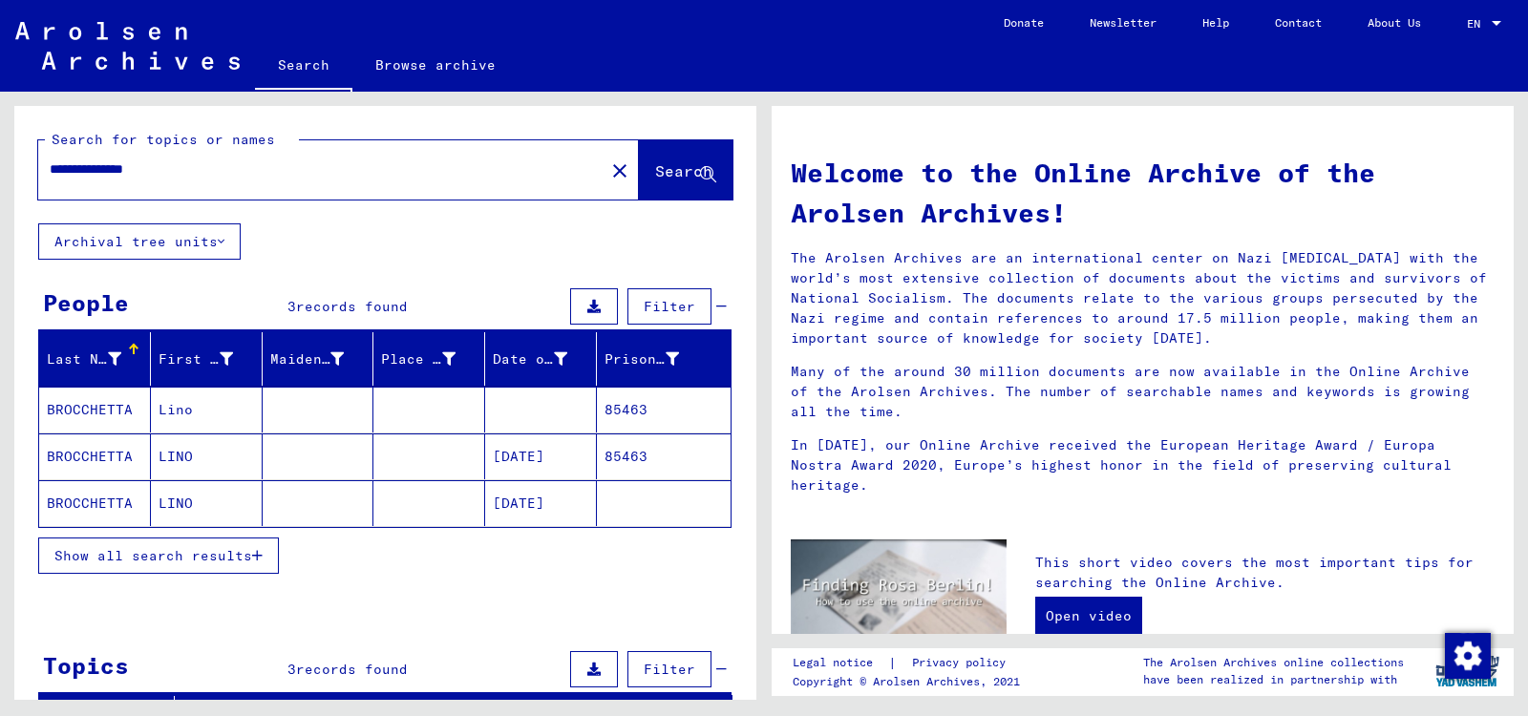
click at [625, 409] on mat-cell "85463" at bounding box center [664, 410] width 134 height 46
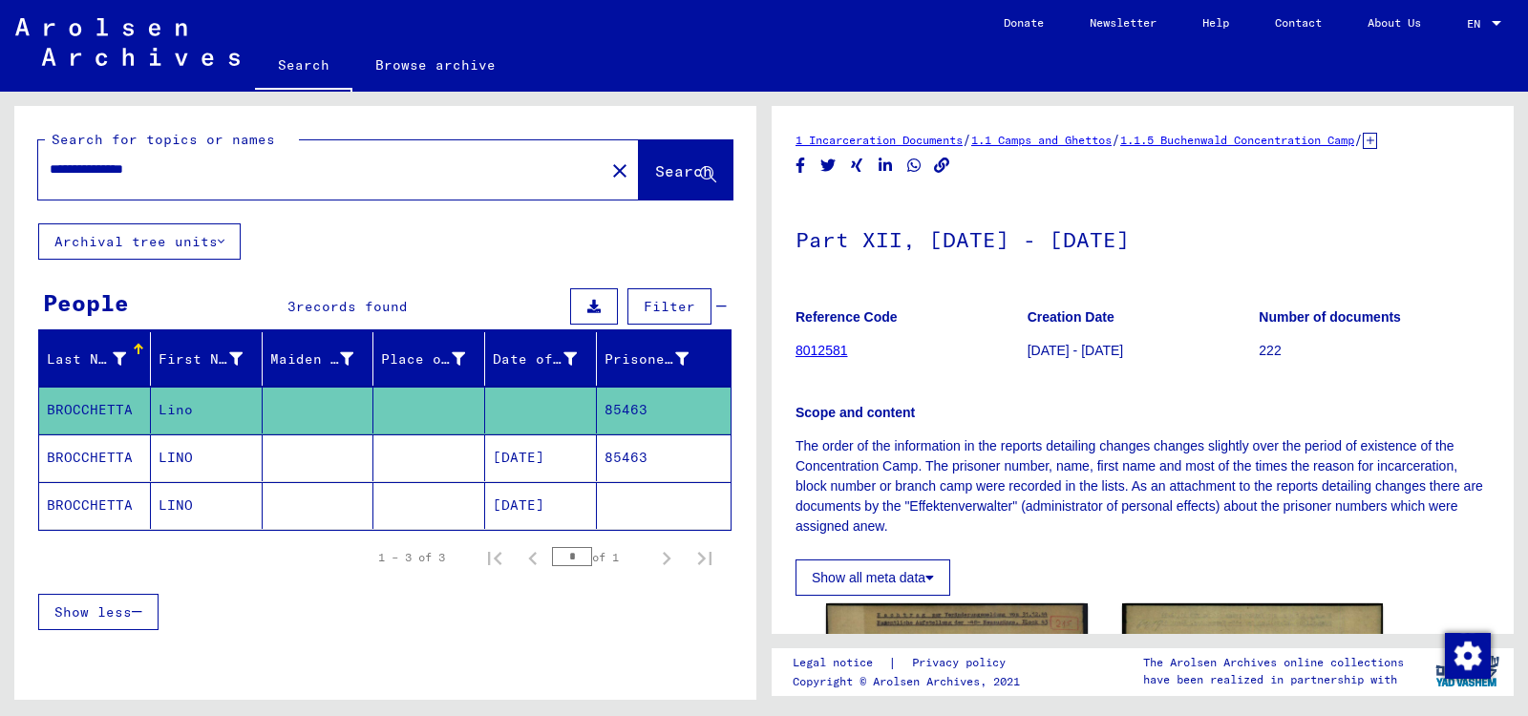
click at [625, 458] on mat-cell "85463" at bounding box center [664, 458] width 134 height 47
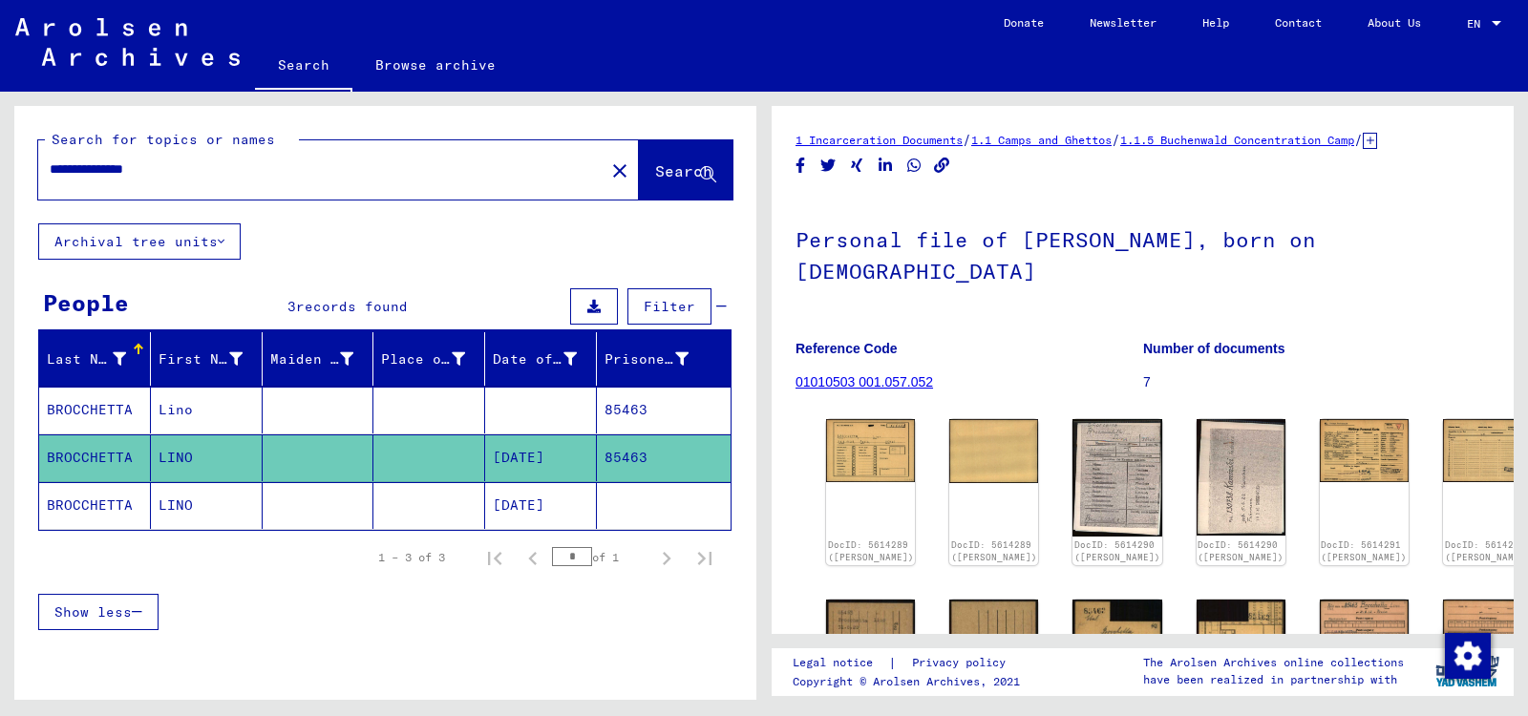
click at [784, 429] on yv-its-full-details "1 Incarceration Documents / 1.1 Camps and Ghettos / 1.1.5 Buchenwald Concentrat…" at bounding box center [1143, 586] width 742 height 913
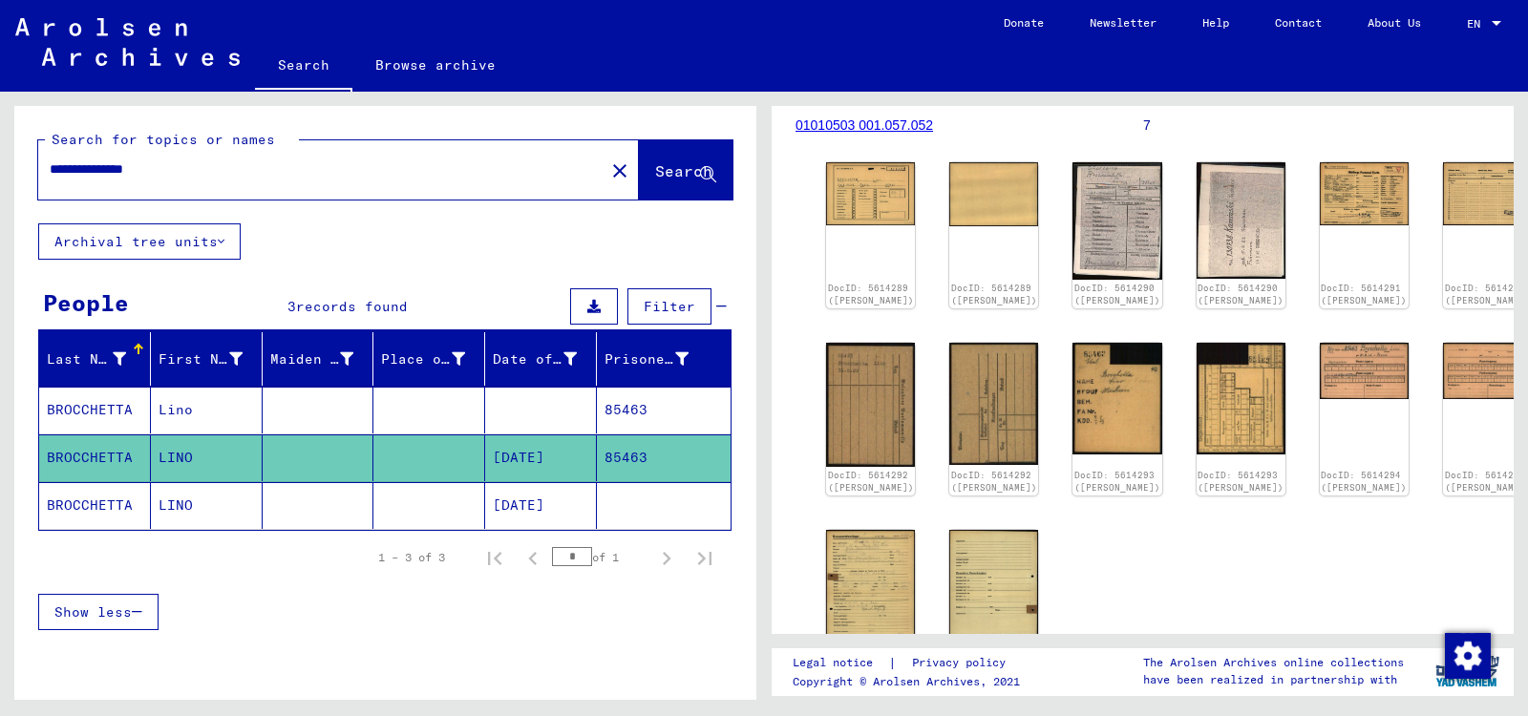
scroll to position [315, 0]
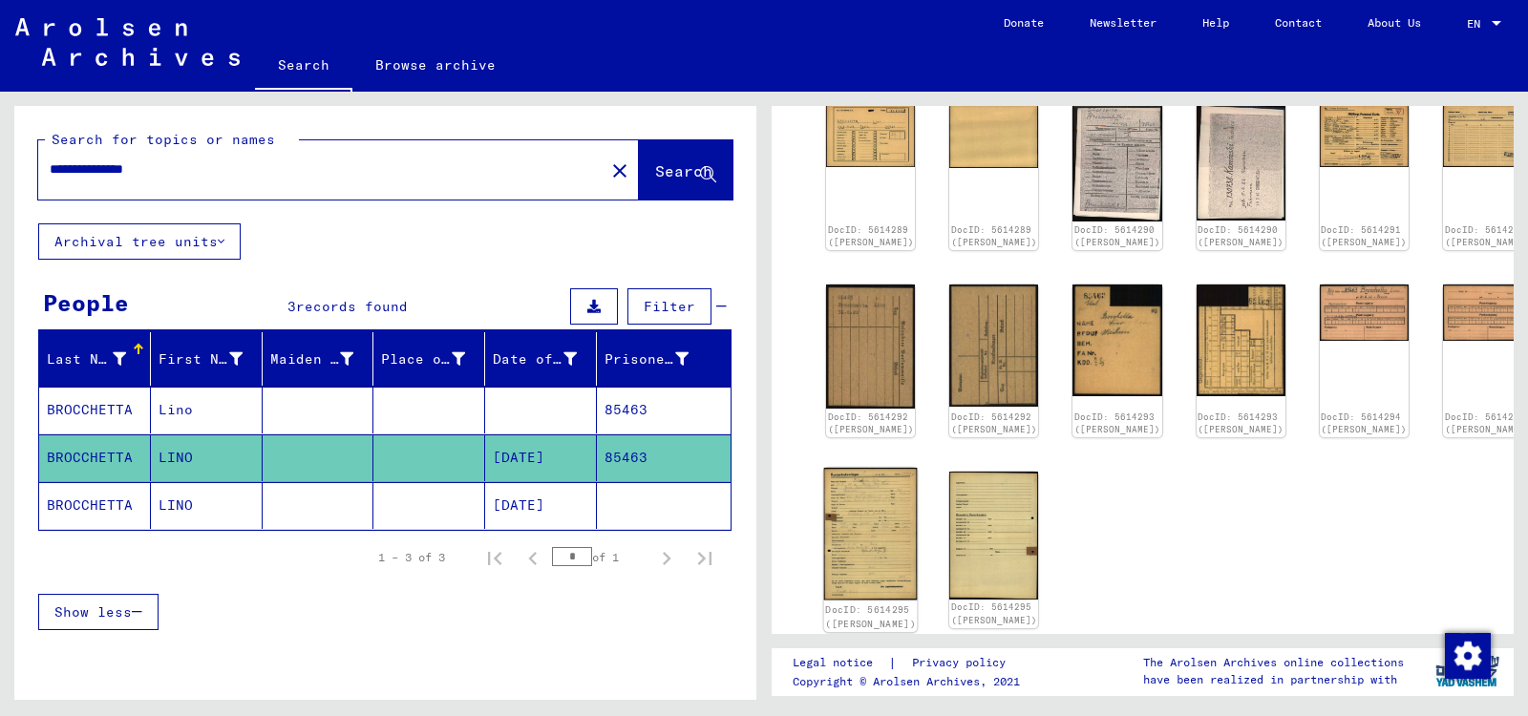
click at [866, 518] on img at bounding box center [871, 534] width 94 height 133
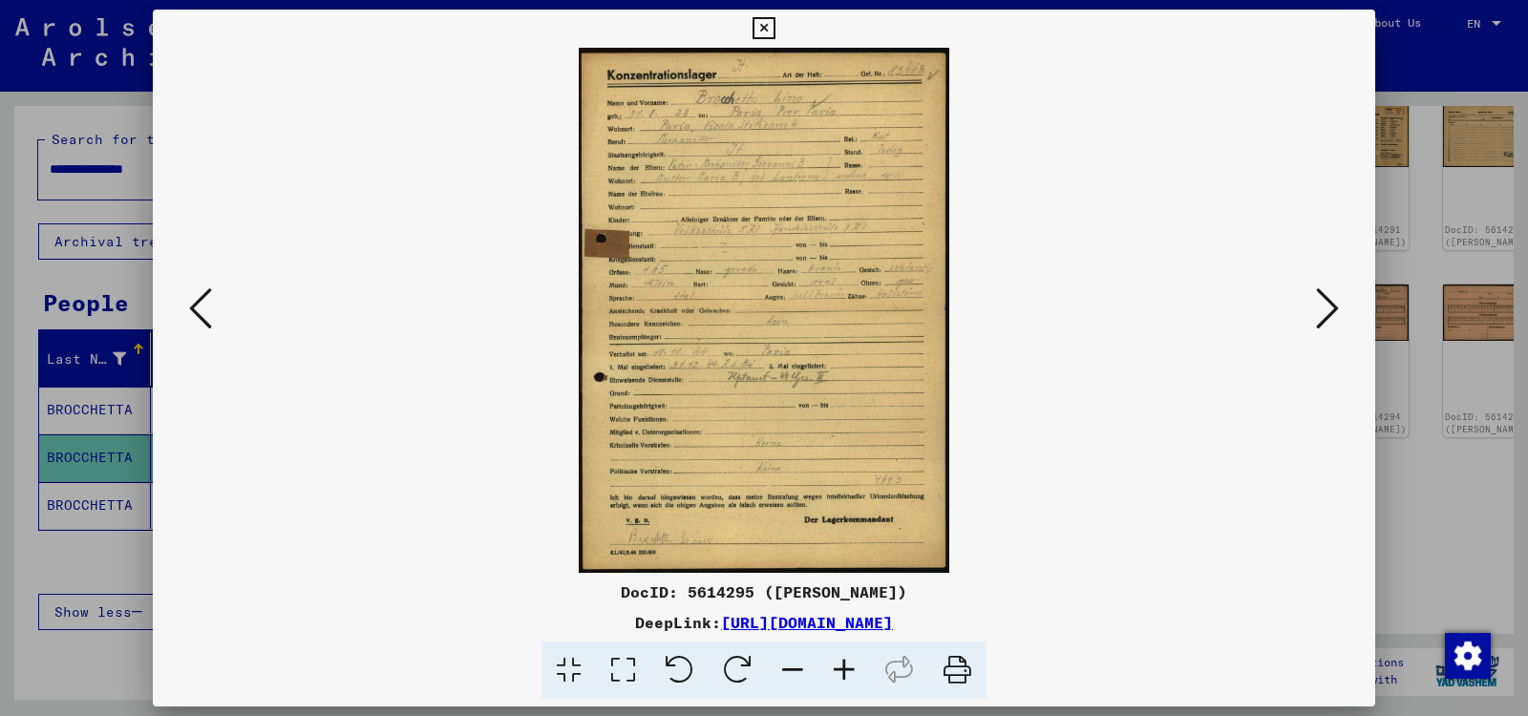
click at [767, 434] on img at bounding box center [764, 310] width 1092 height 525
click at [845, 675] on icon at bounding box center [844, 671] width 52 height 58
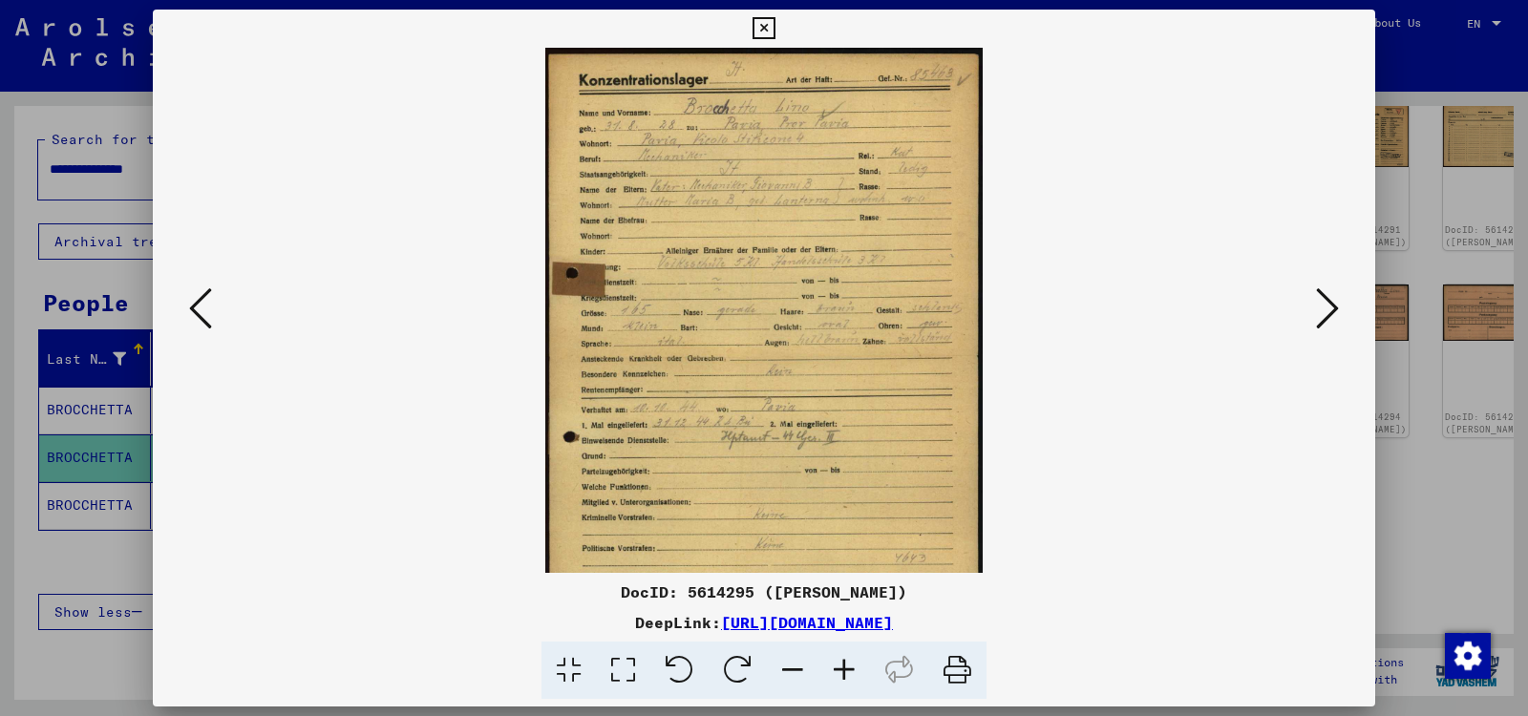
click at [845, 675] on icon at bounding box center [844, 671] width 52 height 58
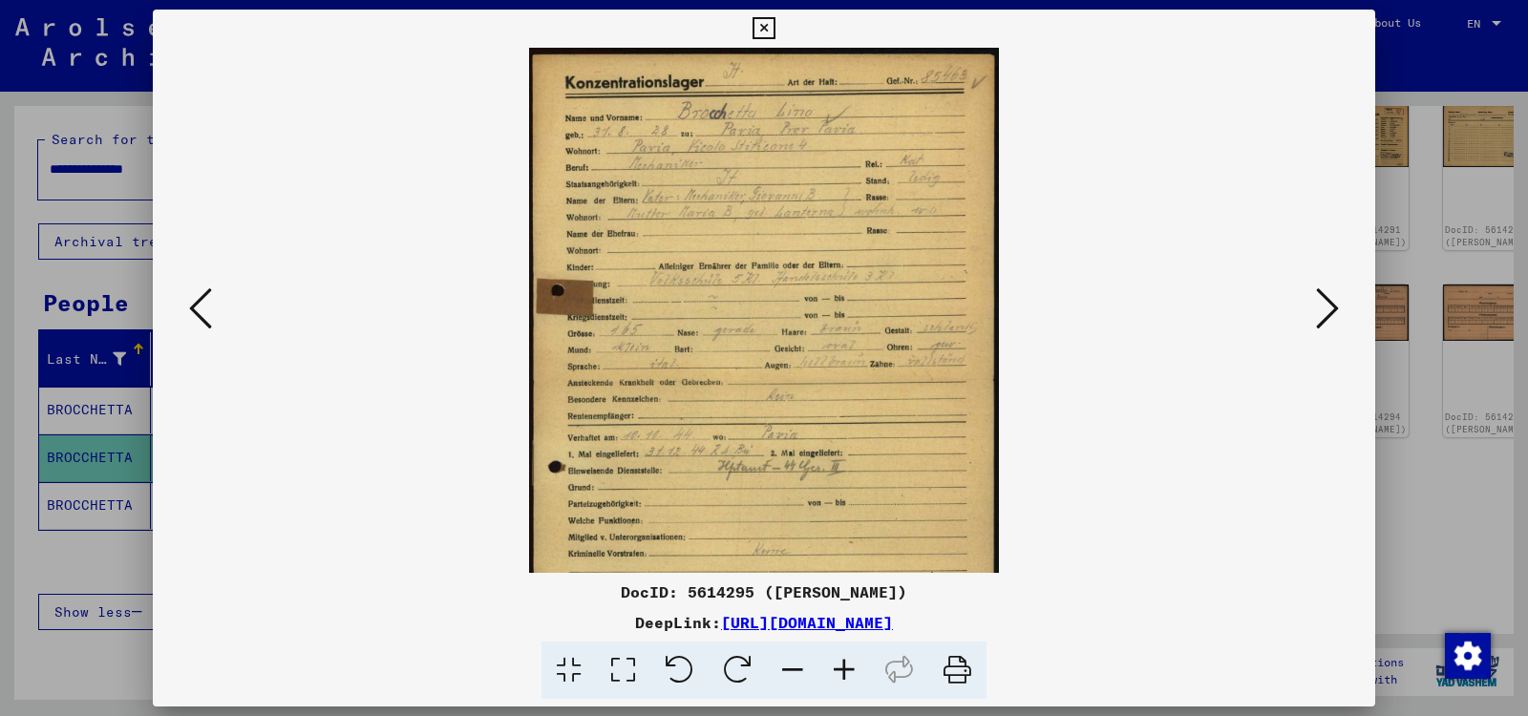
click at [845, 675] on icon at bounding box center [844, 671] width 52 height 58
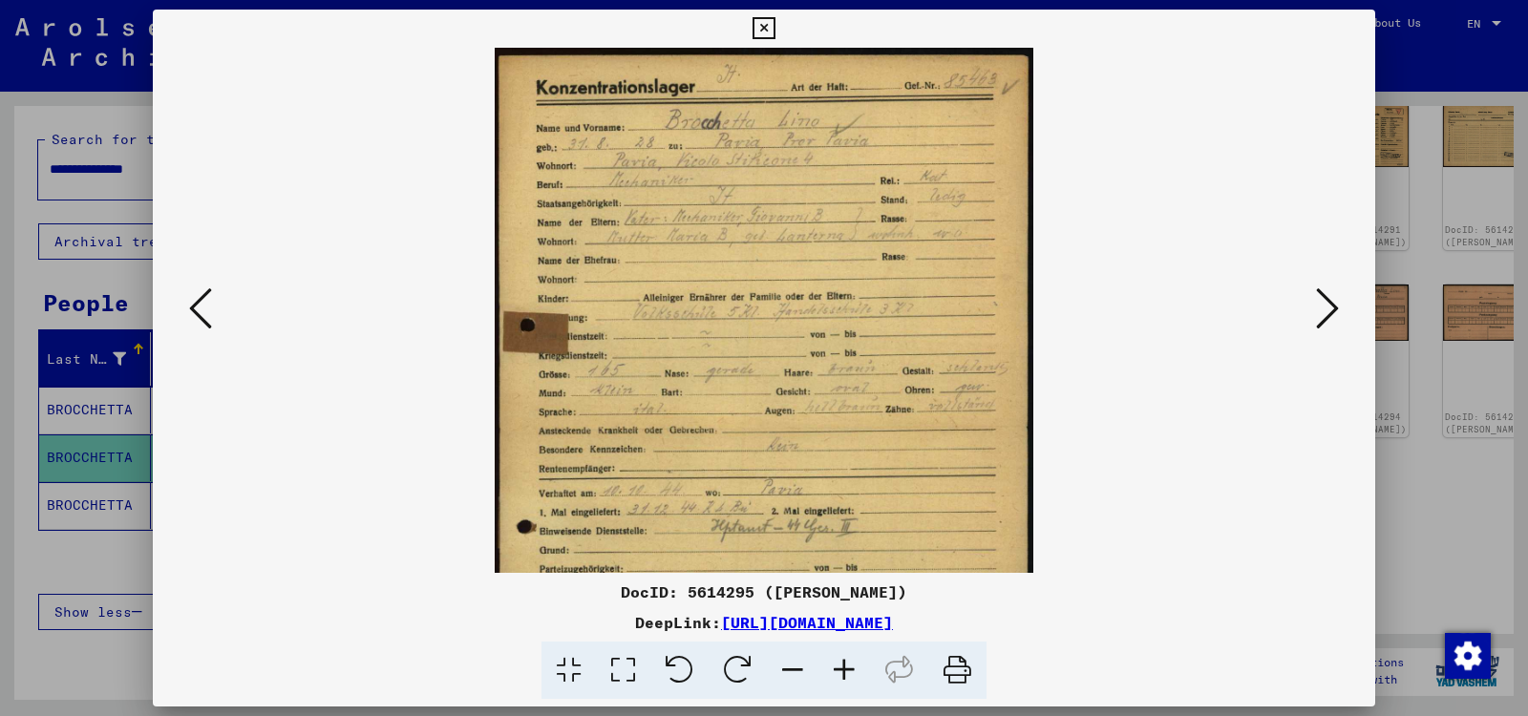
click at [845, 675] on icon at bounding box center [844, 671] width 52 height 58
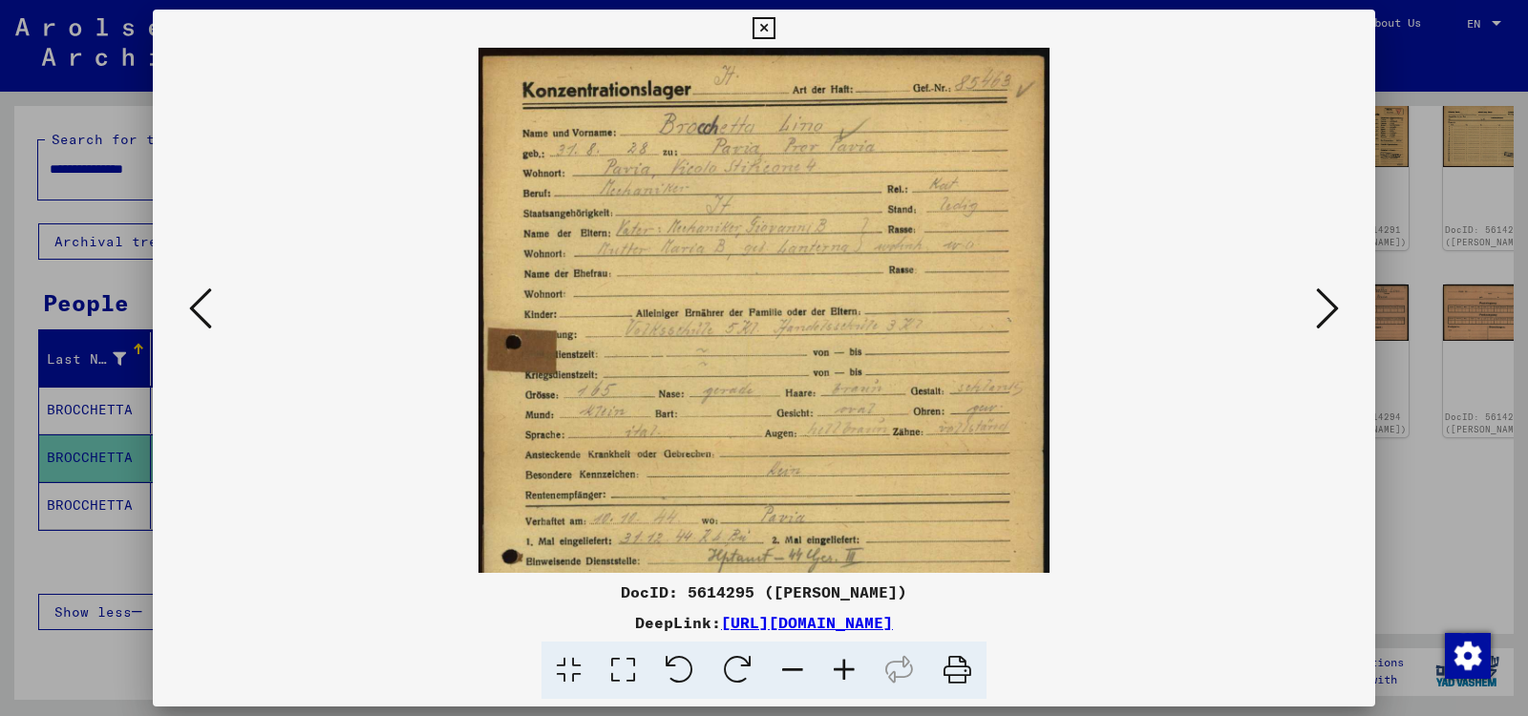
click at [845, 675] on icon at bounding box center [844, 671] width 52 height 58
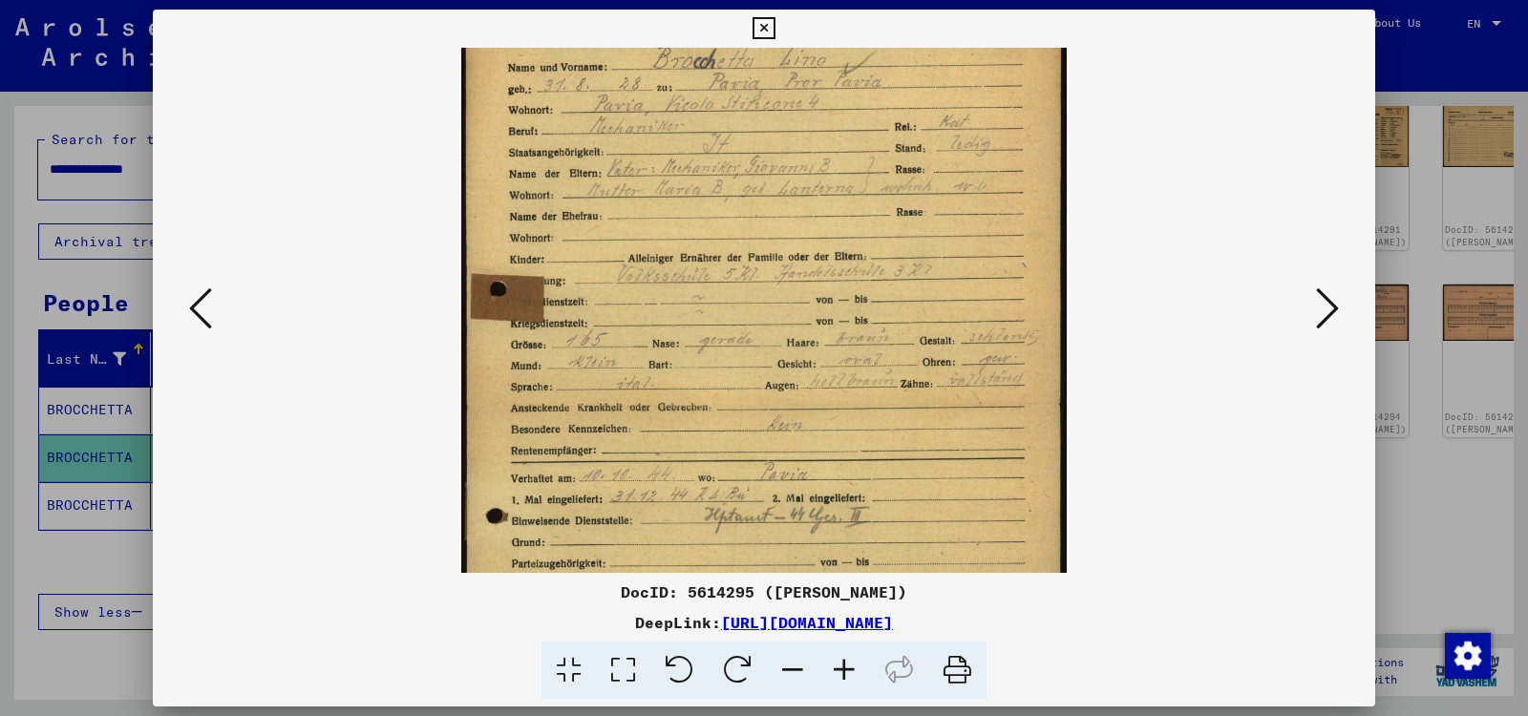
scroll to position [124, 0]
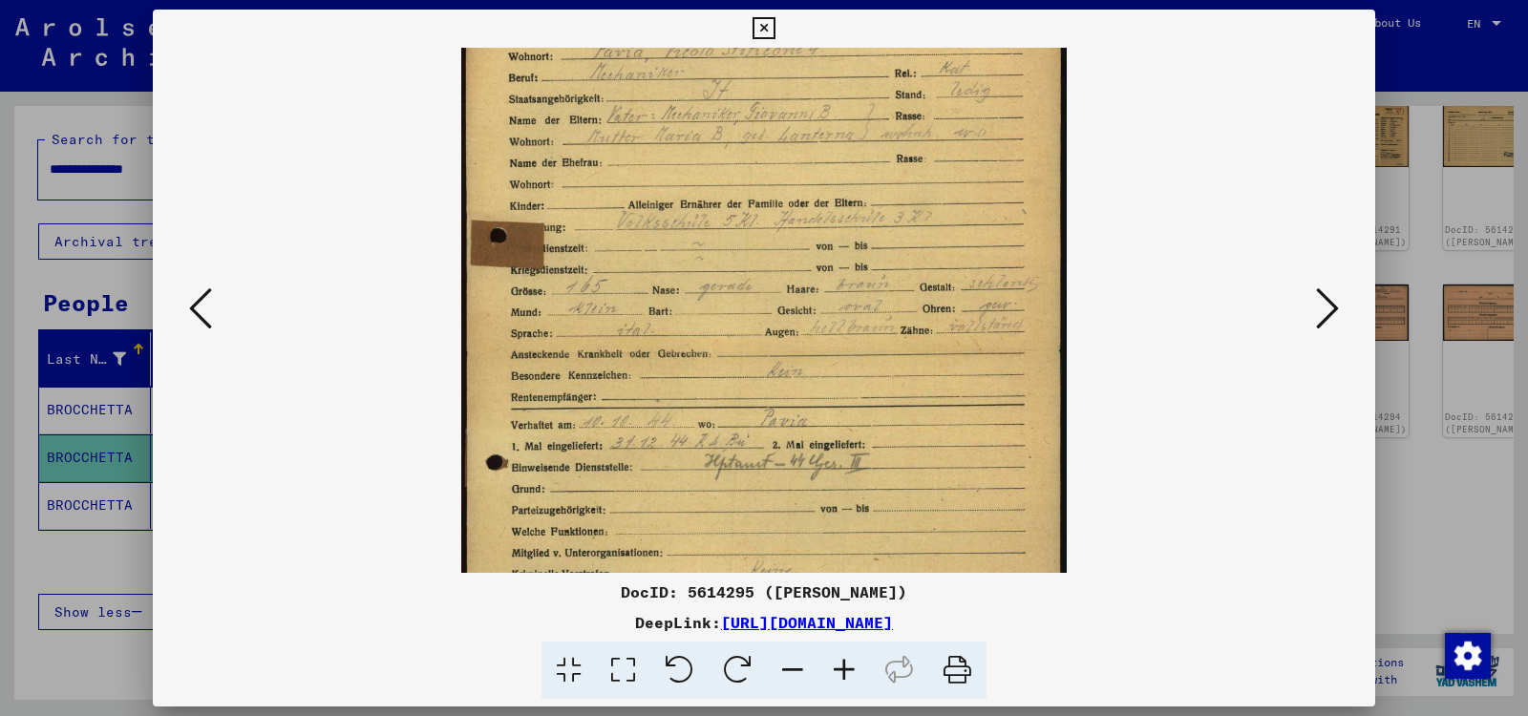
drag, startPoint x: 884, startPoint y: 488, endPoint x: 874, endPoint y: 366, distance: 122.7
click at [874, 366] on img at bounding box center [763, 353] width 605 height 859
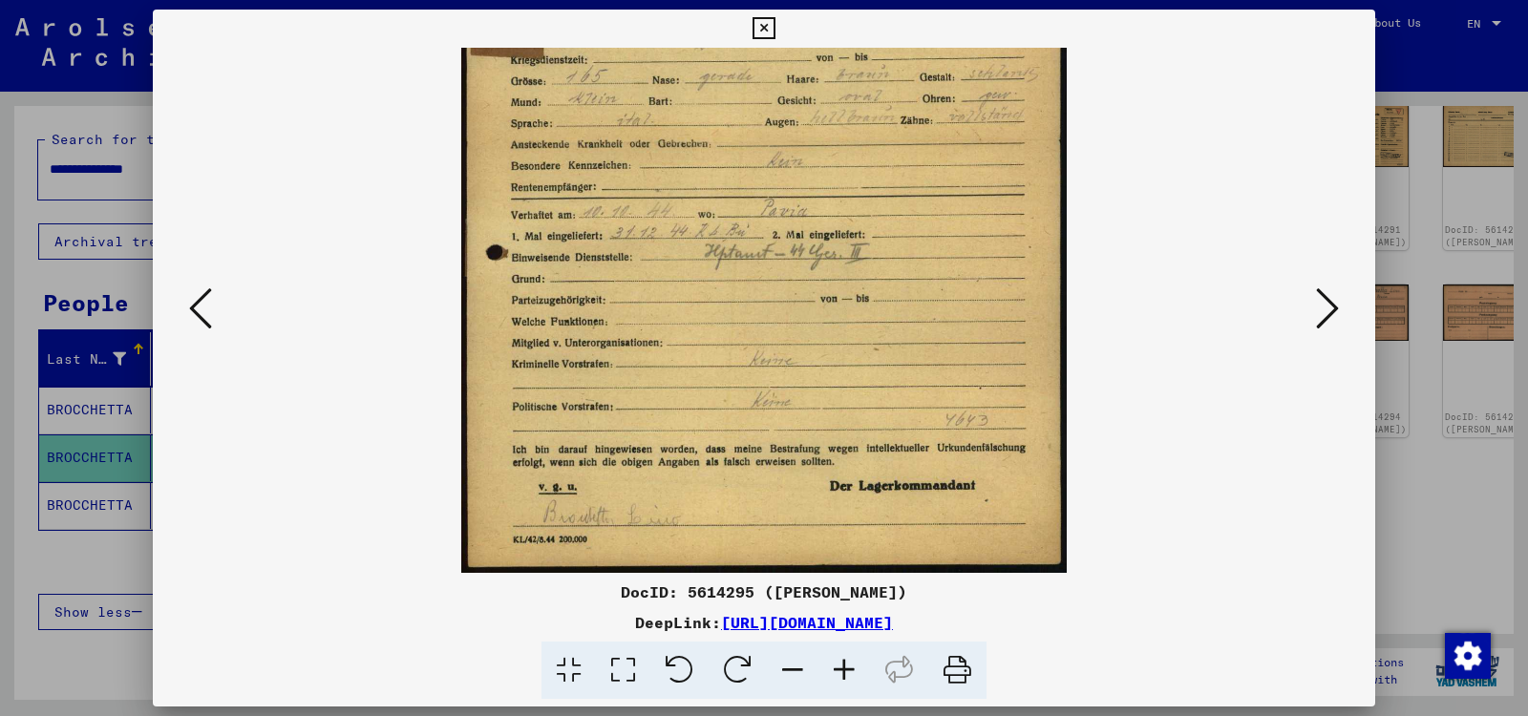
scroll to position [332, 0]
drag, startPoint x: 874, startPoint y: 366, endPoint x: 862, endPoint y: 132, distance: 234.2
click at [862, 132] on img at bounding box center [763, 144] width 605 height 859
click at [1327, 307] on icon at bounding box center [1327, 309] width 23 height 46
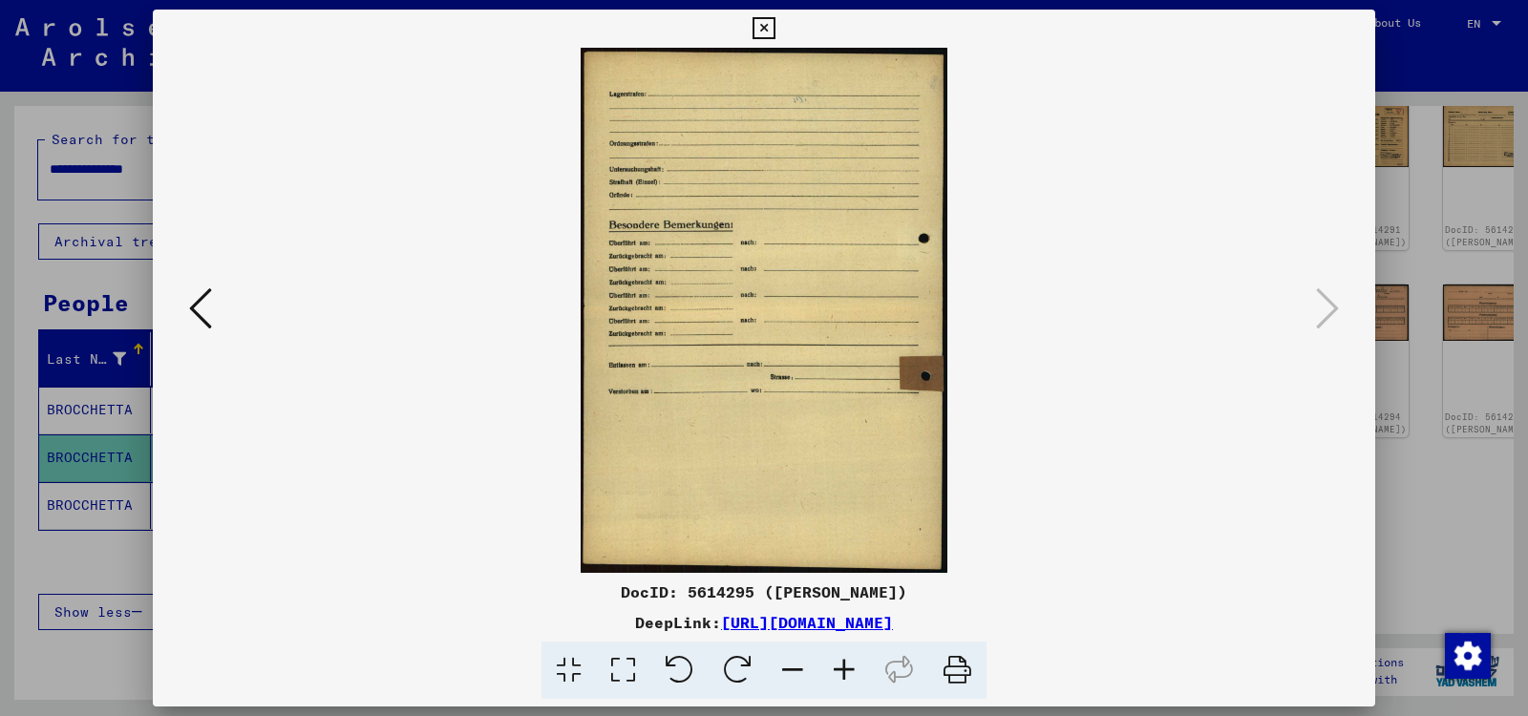
click at [774, 25] on icon at bounding box center [763, 28] width 22 height 23
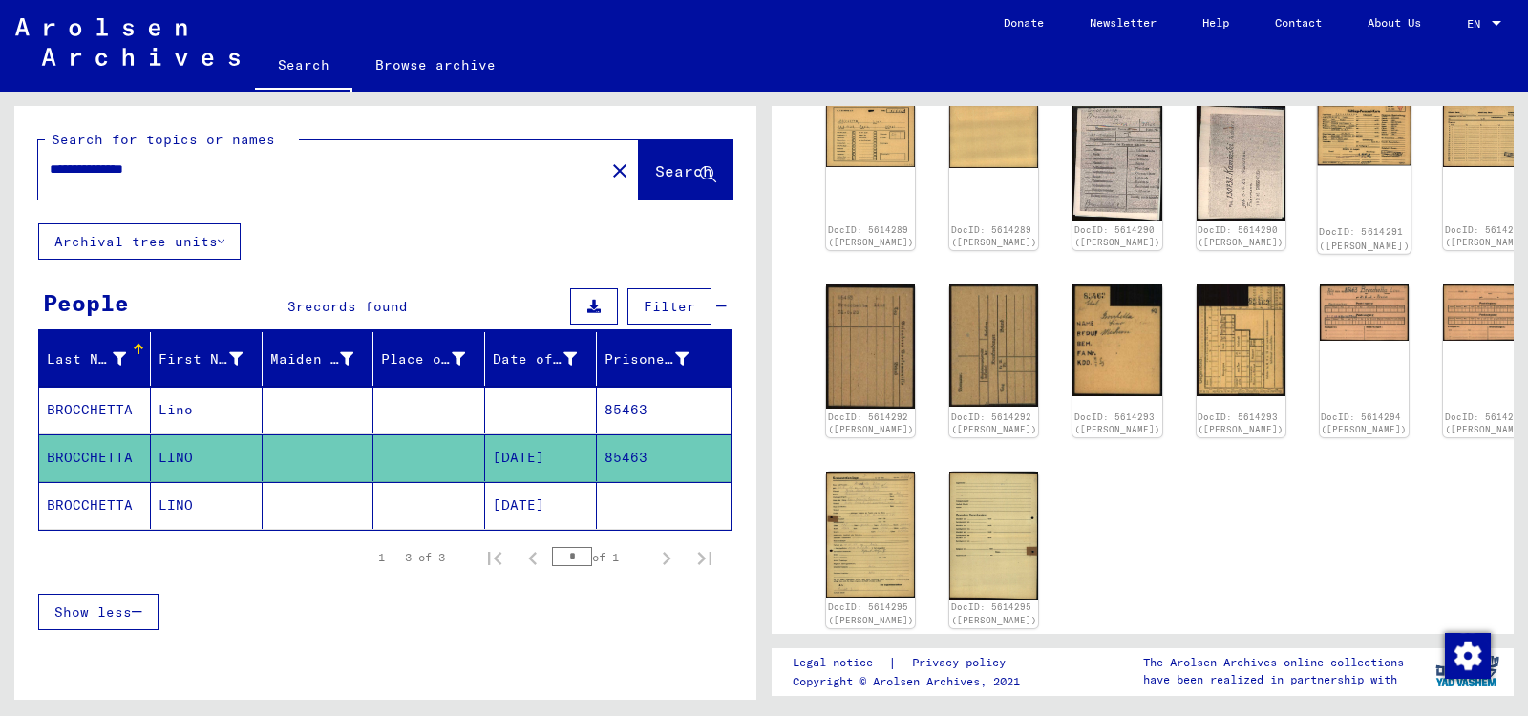
click at [1317, 135] on img at bounding box center [1364, 133] width 94 height 66
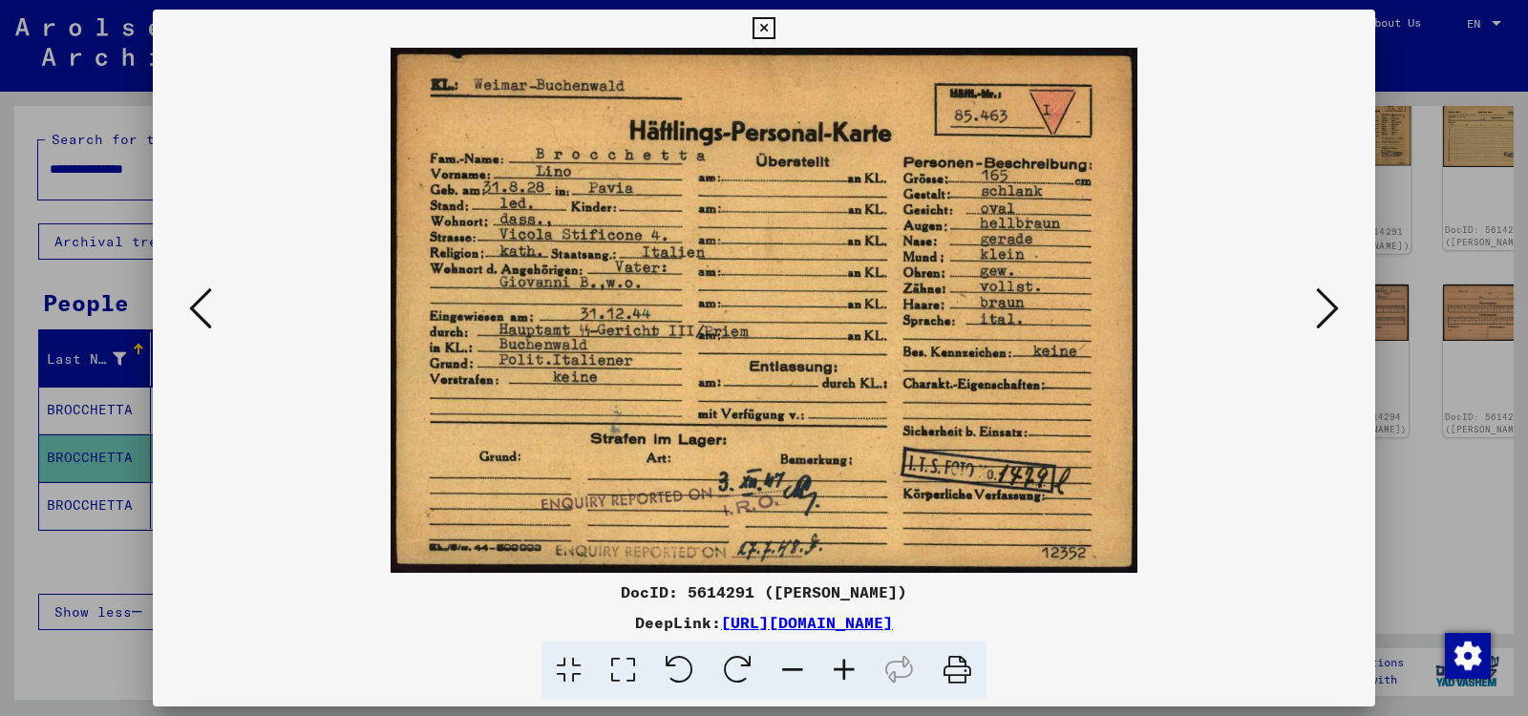
click at [1306, 135] on div "DocID: 5614291 ([PERSON_NAME]) DeepLink: [URL][DOMAIN_NAME]" at bounding box center [764, 359] width 1222 height 698
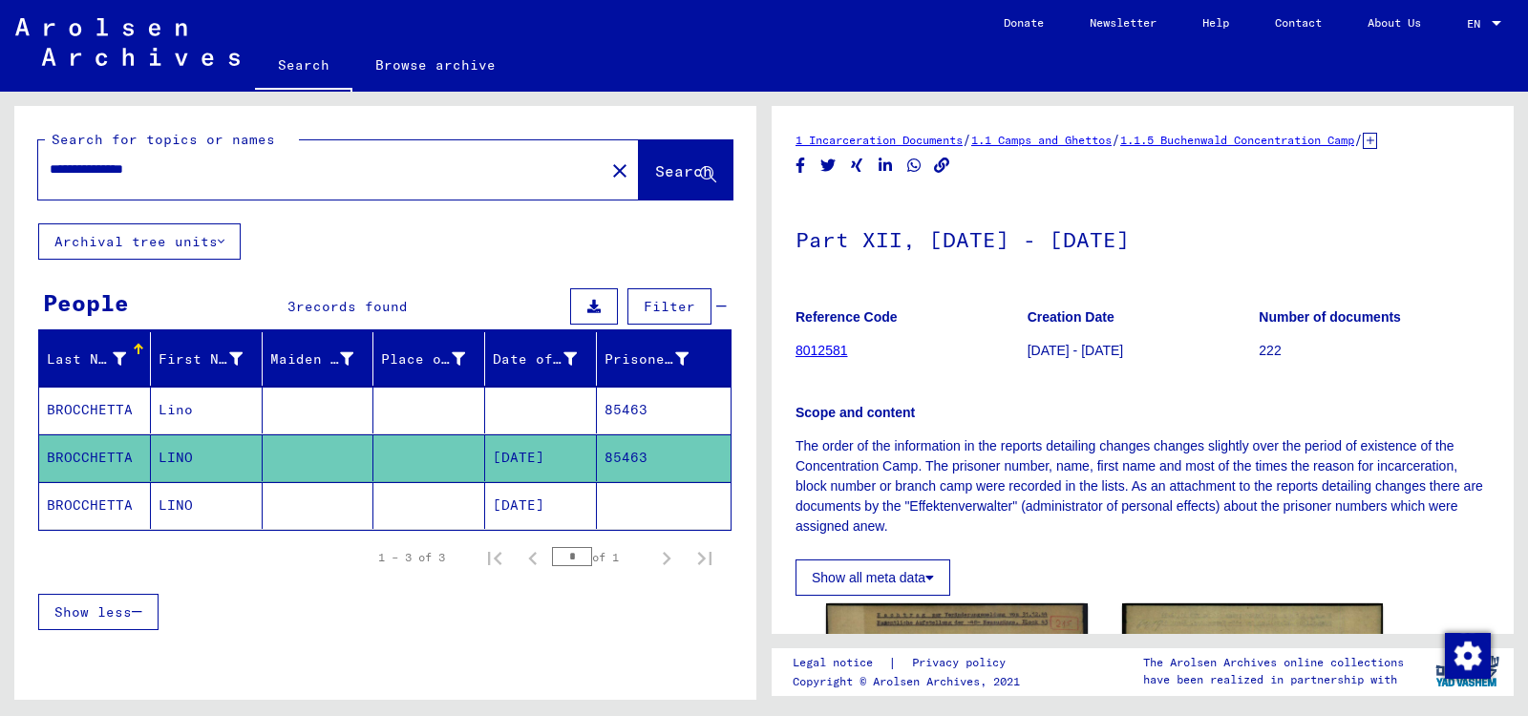
click at [1034, 551] on div "Show all meta data" at bounding box center [1142, 573] width 694 height 46
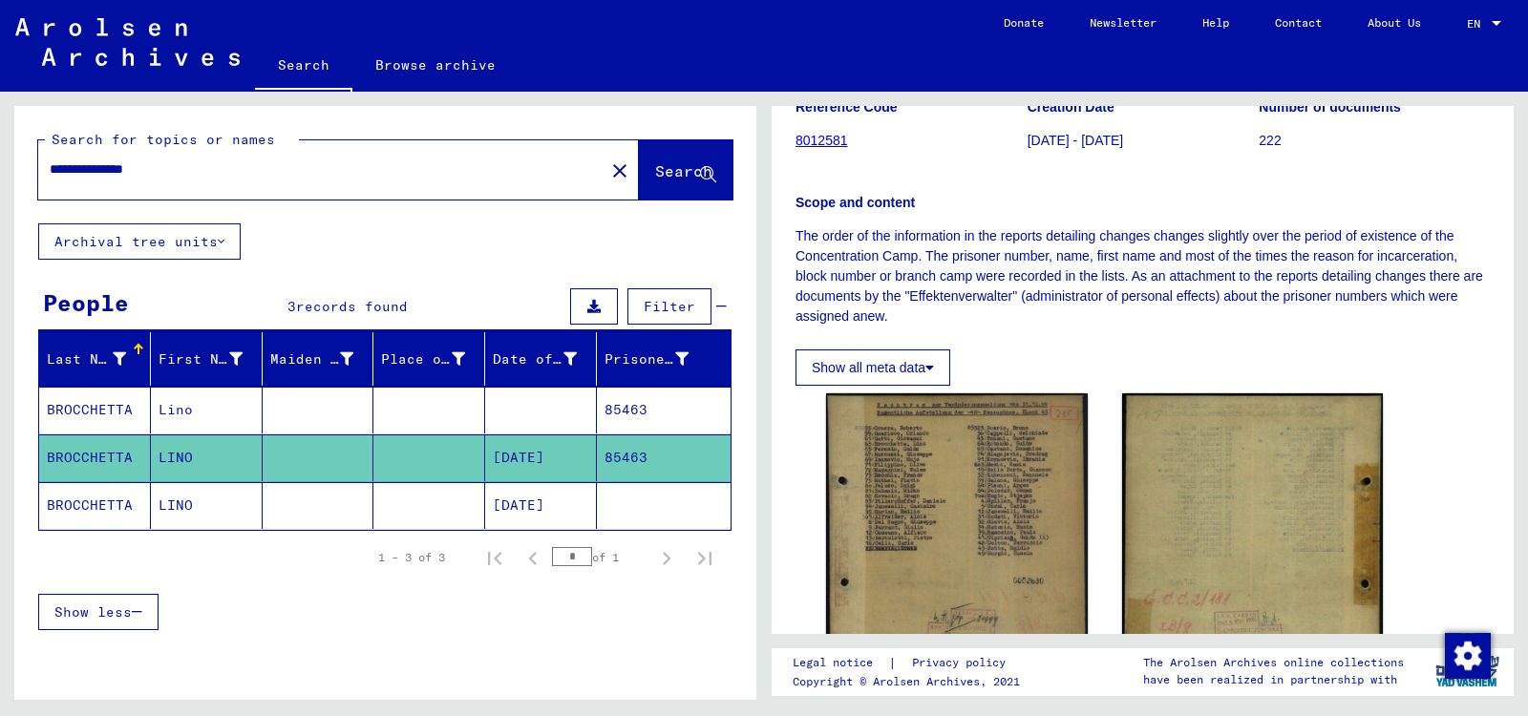
scroll to position [263, 0]
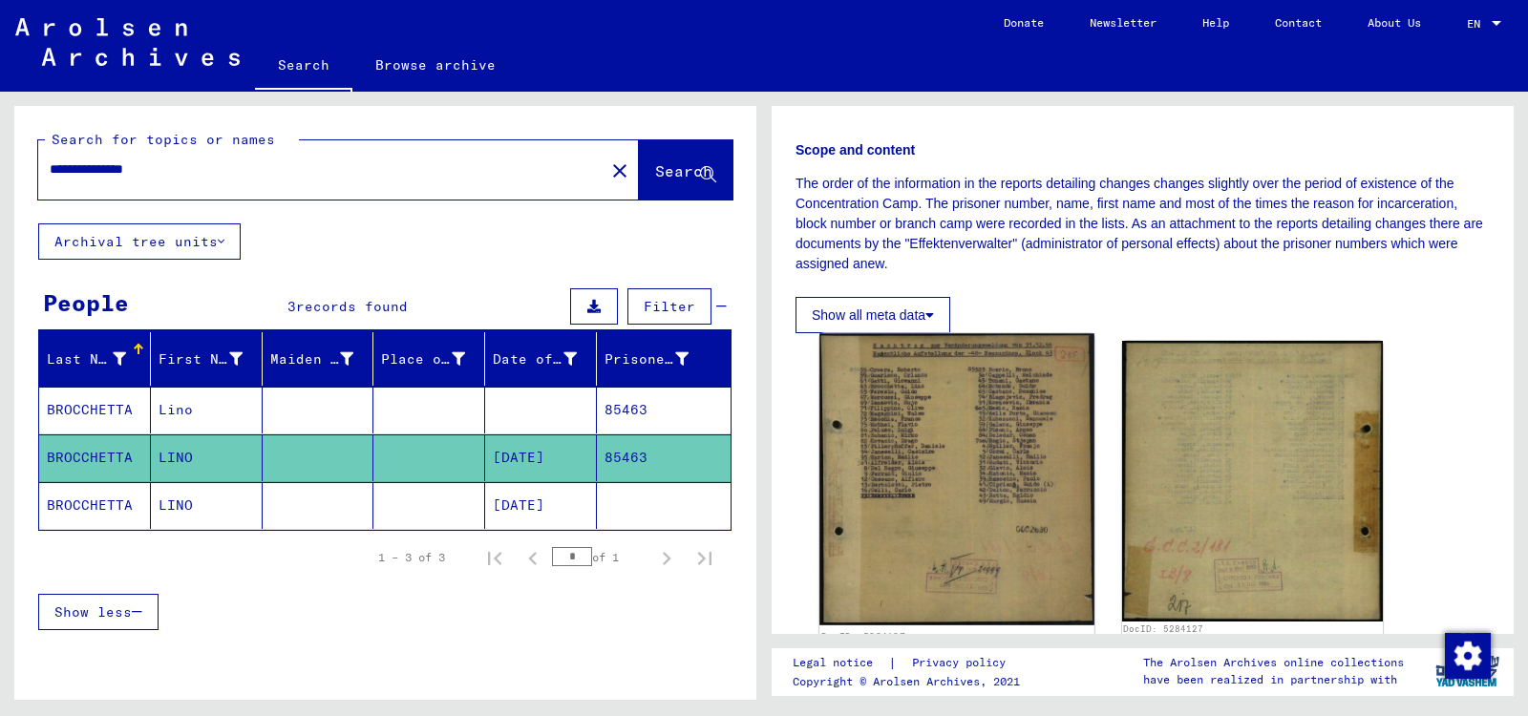
click at [955, 442] on img at bounding box center [956, 479] width 274 height 292
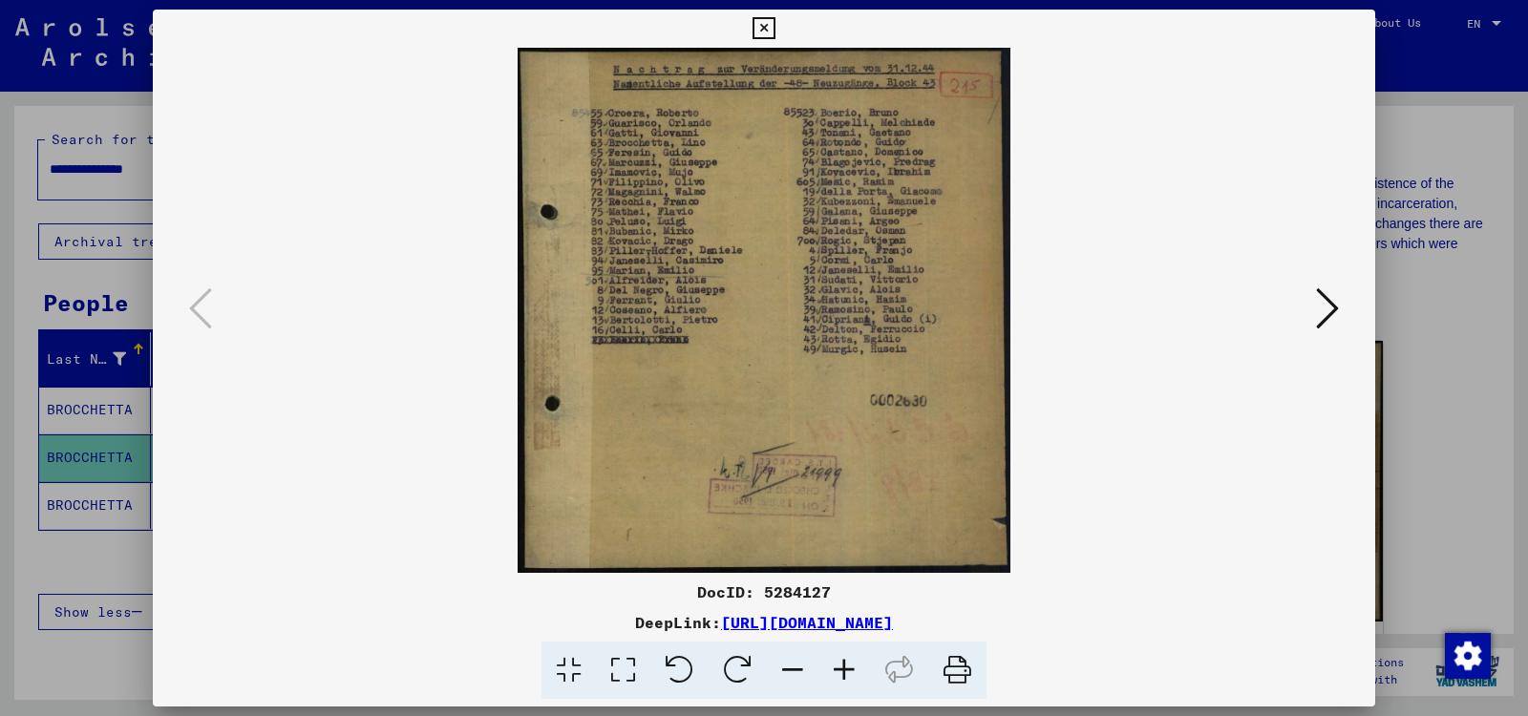
click at [955, 442] on img at bounding box center [764, 310] width 1092 height 525
